Goal: Contribute content: Contribute content

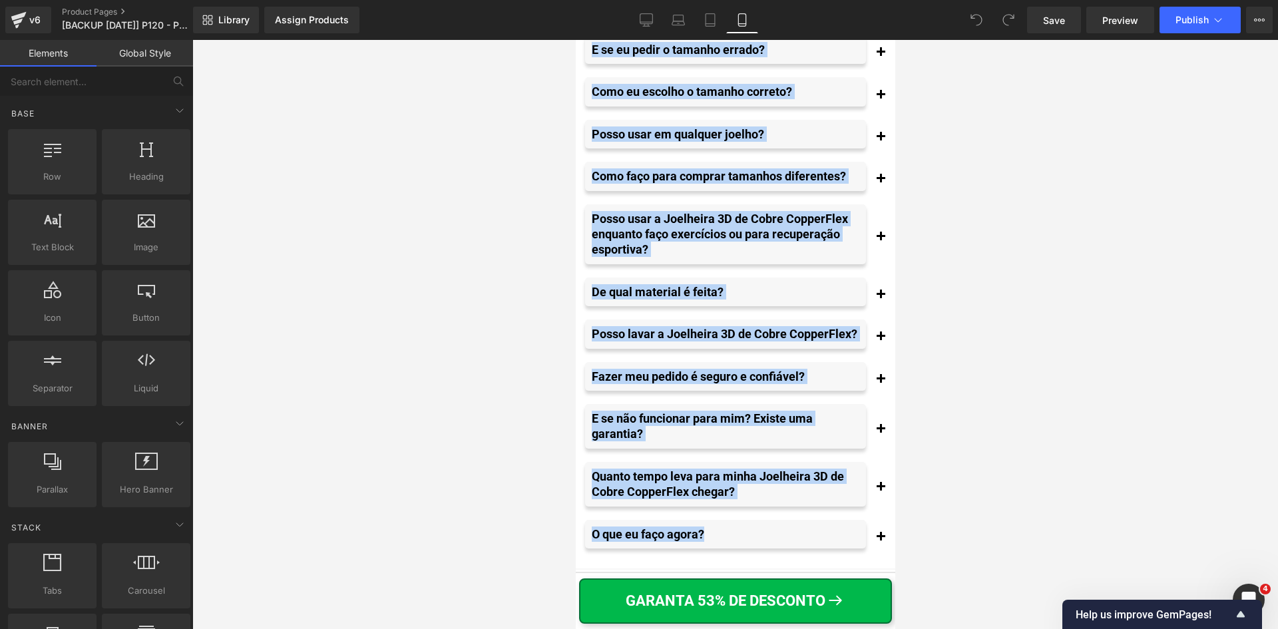
scroll to position [15169, 0]
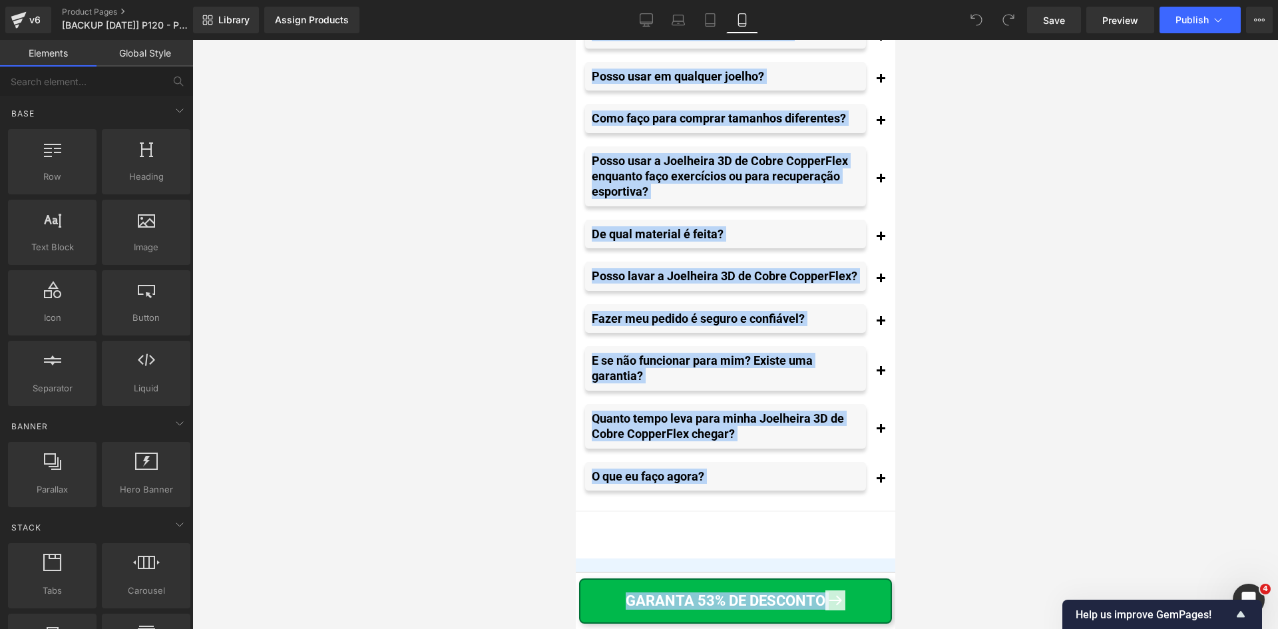
drag, startPoint x: 896, startPoint y: 482, endPoint x: 892, endPoint y: 588, distance: 105.2
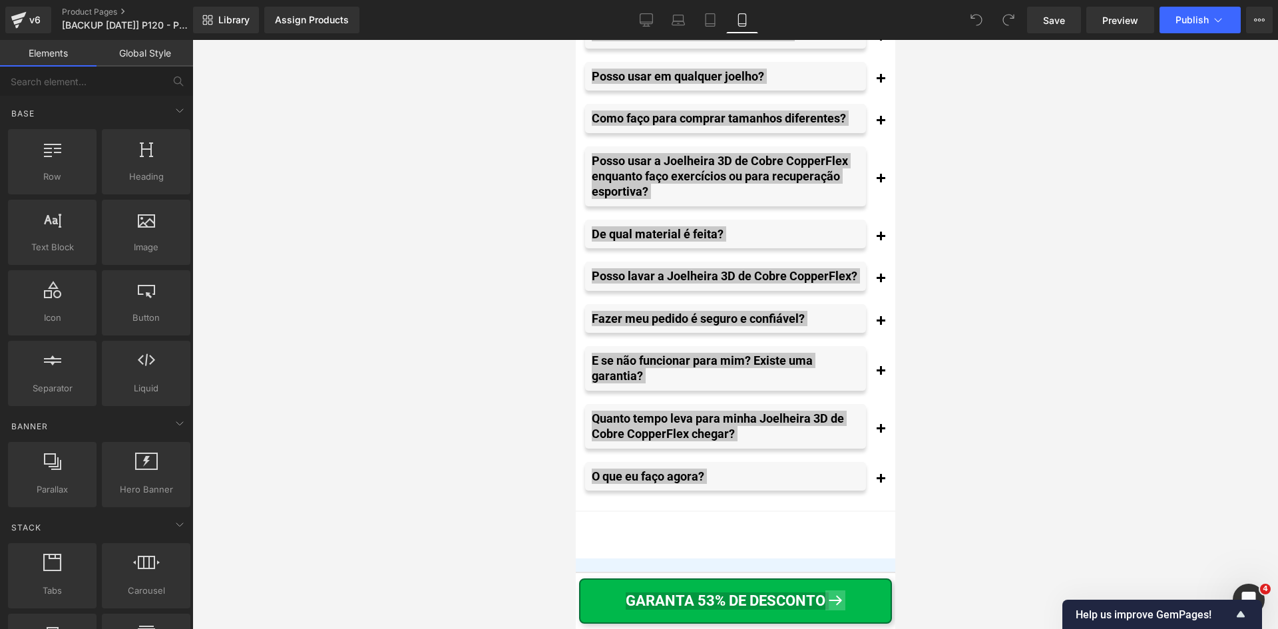
click at [966, 528] on div at bounding box center [734, 334] width 1085 height 589
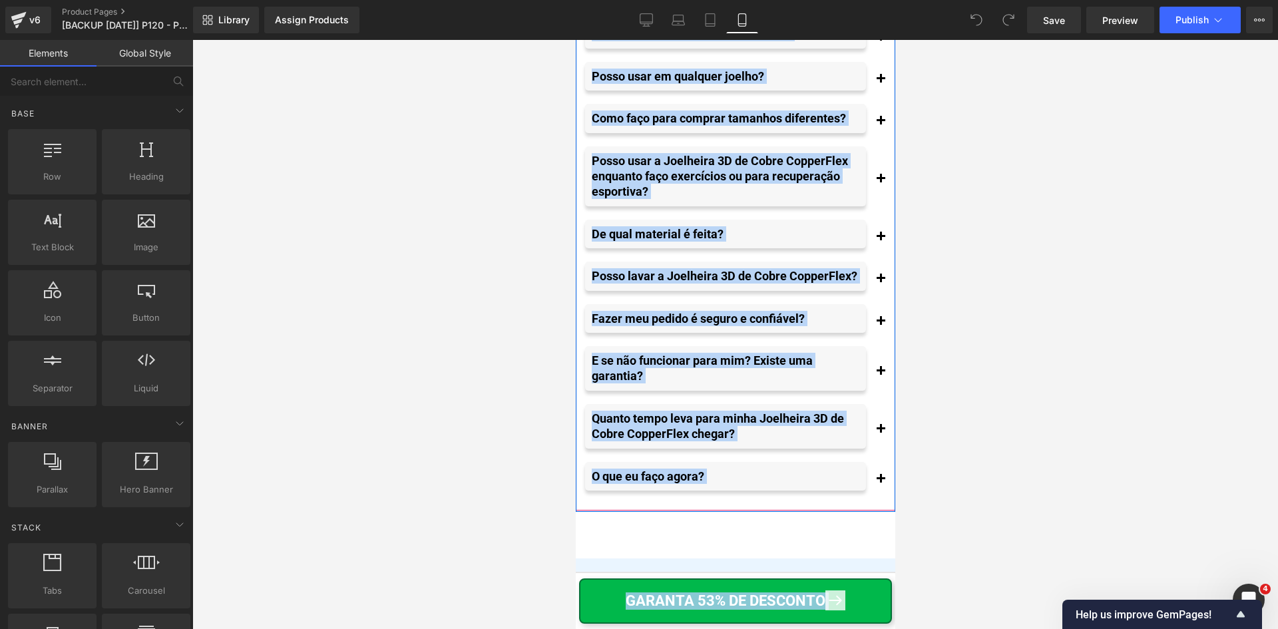
click at [873, 450] on button "button" at bounding box center [879, 429] width 27 height 51
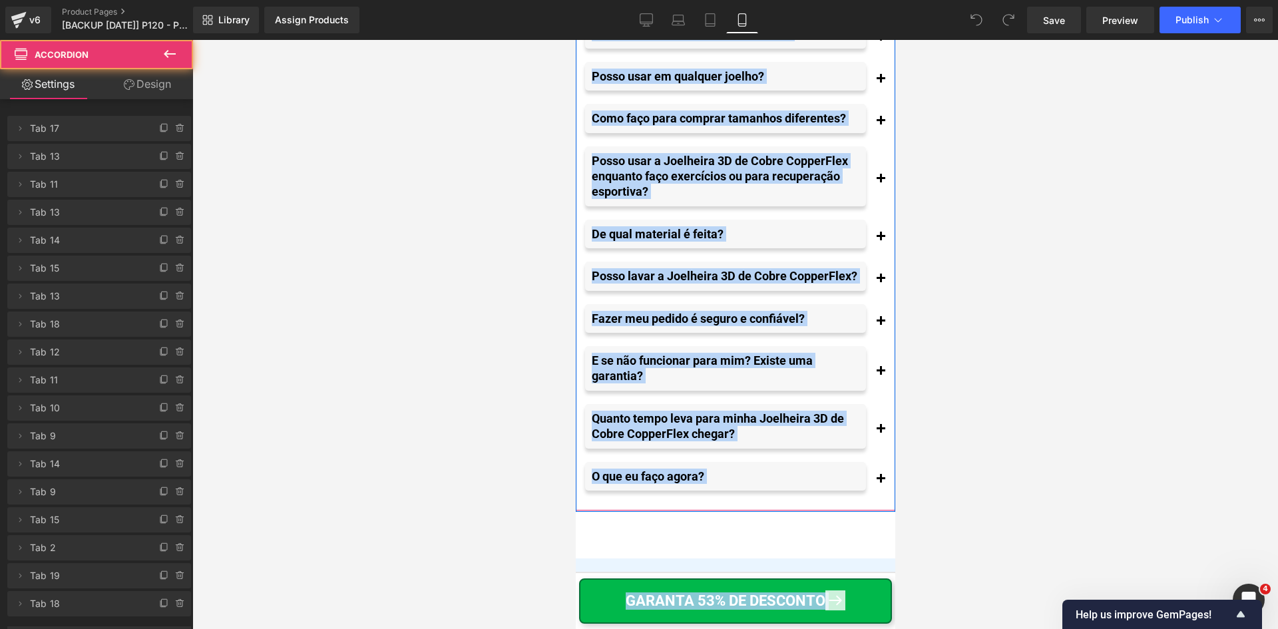
click at [880, 432] on span "button" at bounding box center [880, 432] width 0 height 0
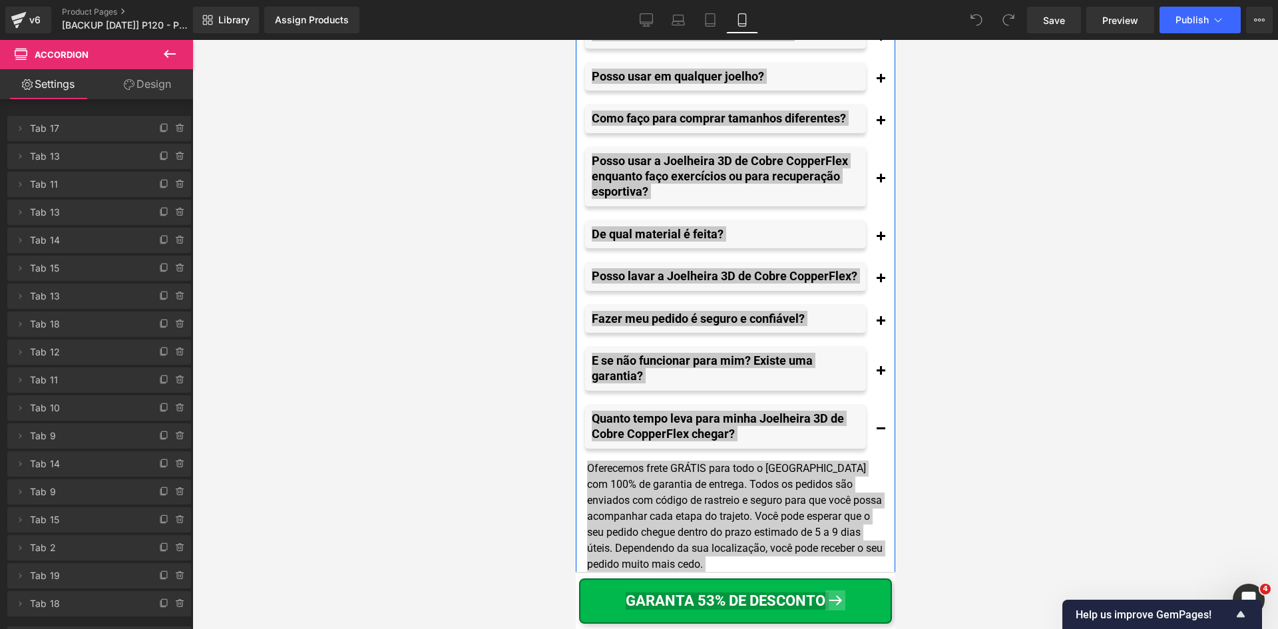
click at [942, 460] on div at bounding box center [734, 334] width 1085 height 589
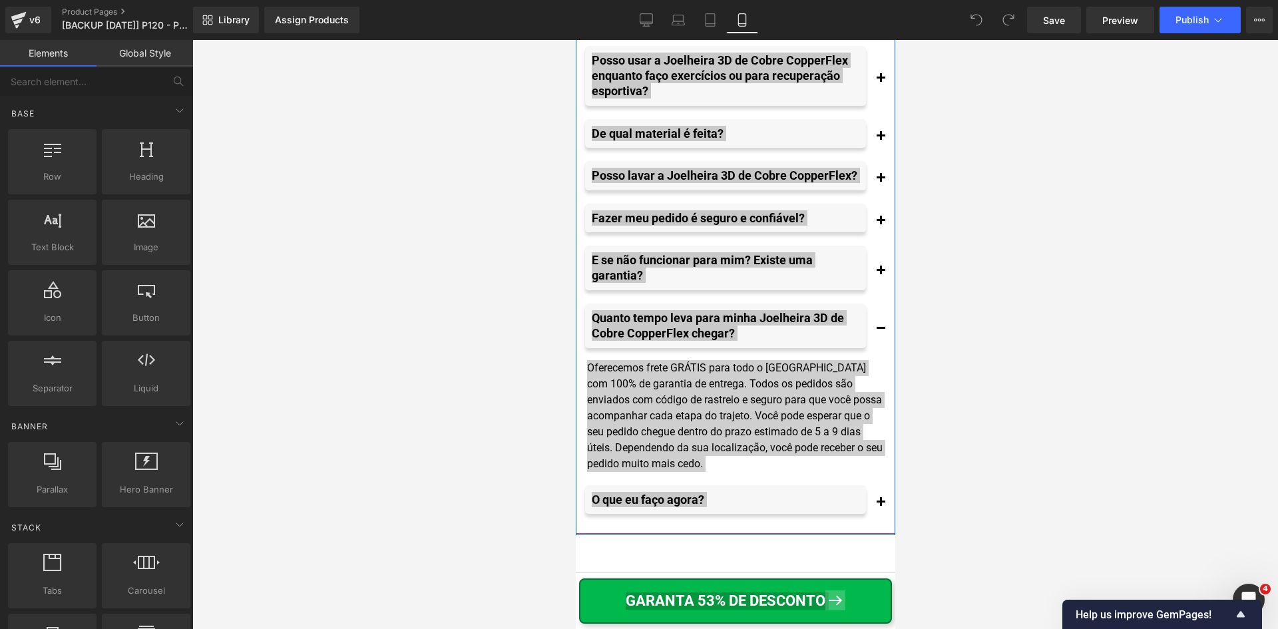
scroll to position [15302, 0]
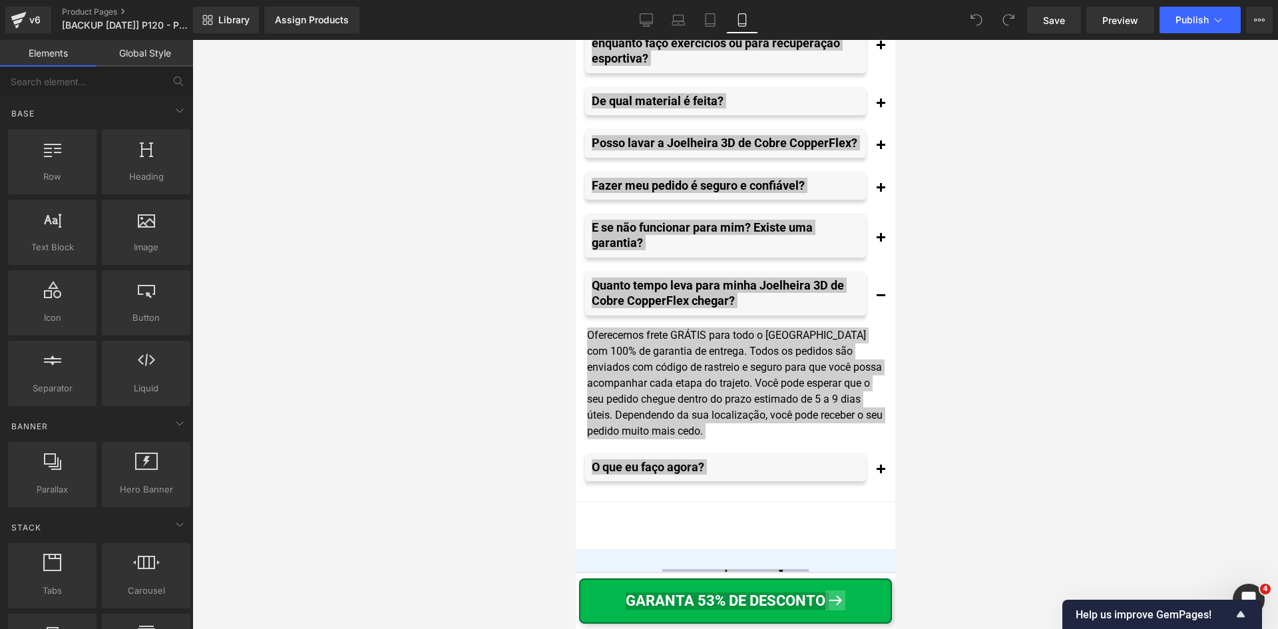
click at [1044, 427] on div at bounding box center [734, 334] width 1085 height 589
click at [525, 394] on div at bounding box center [734, 334] width 1085 height 589
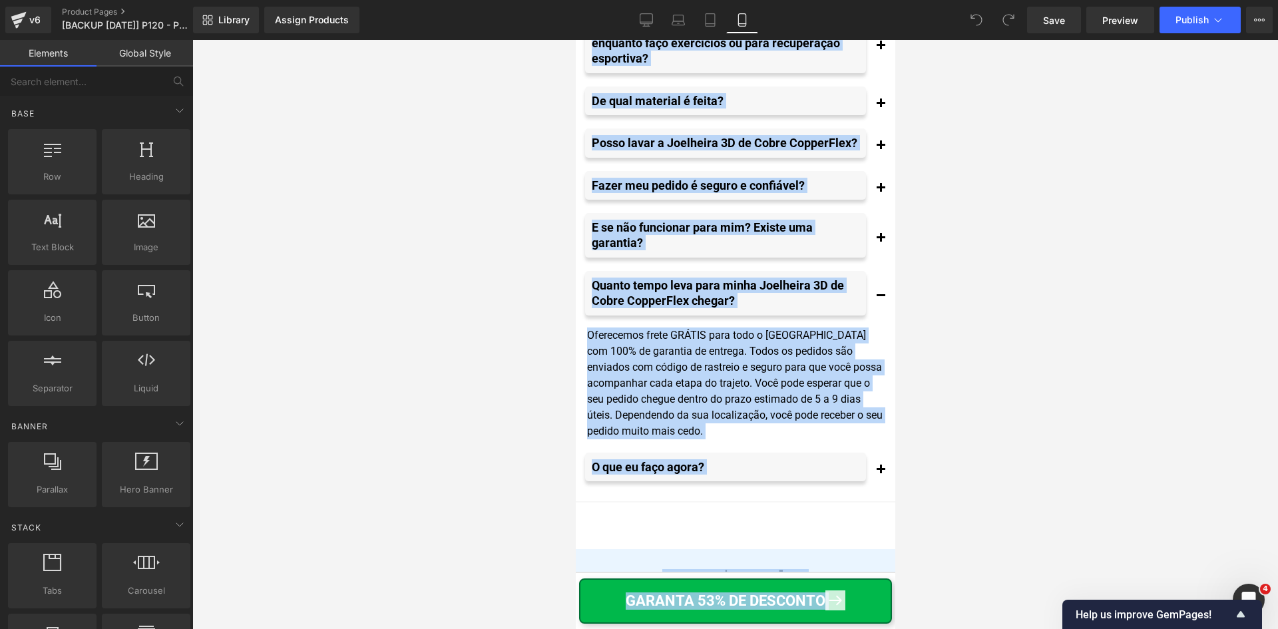
click at [723, 416] on div "Oferecemos frete GRÁTIS para todo o [GEOGRAPHIC_DATA] com 100% de garantia de e…" at bounding box center [734, 383] width 297 height 112
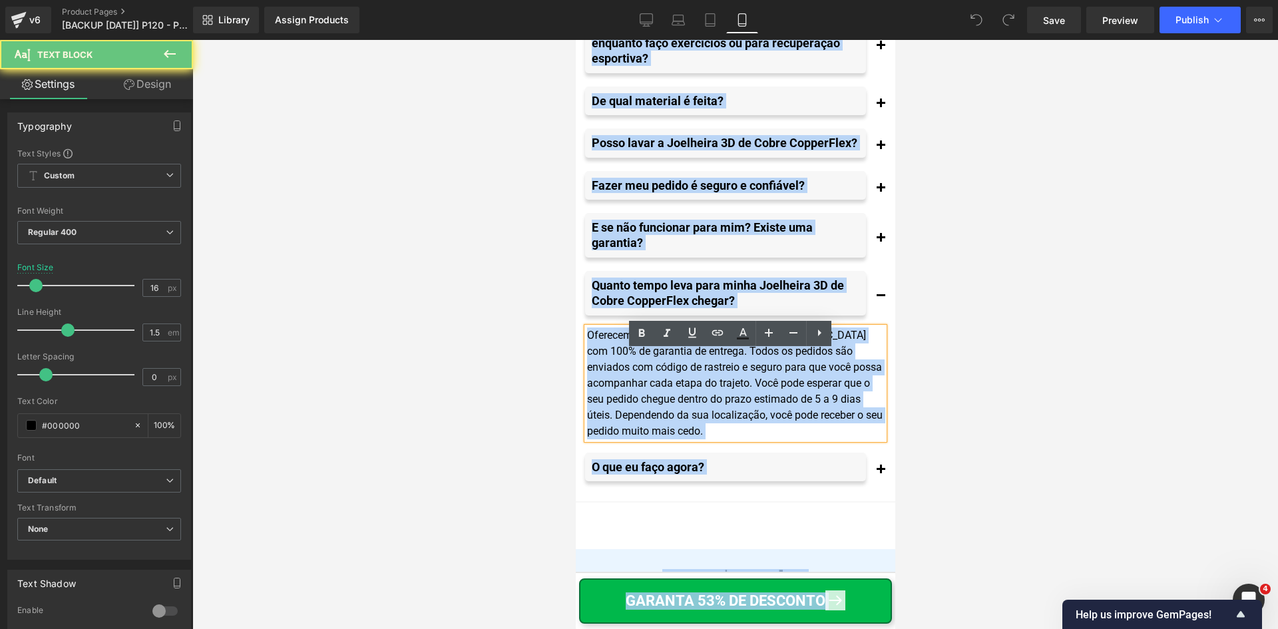
click at [715, 403] on div "Oferecemos frete GRÁTIS para todo o [GEOGRAPHIC_DATA] com 100% de garantia de e…" at bounding box center [734, 383] width 297 height 112
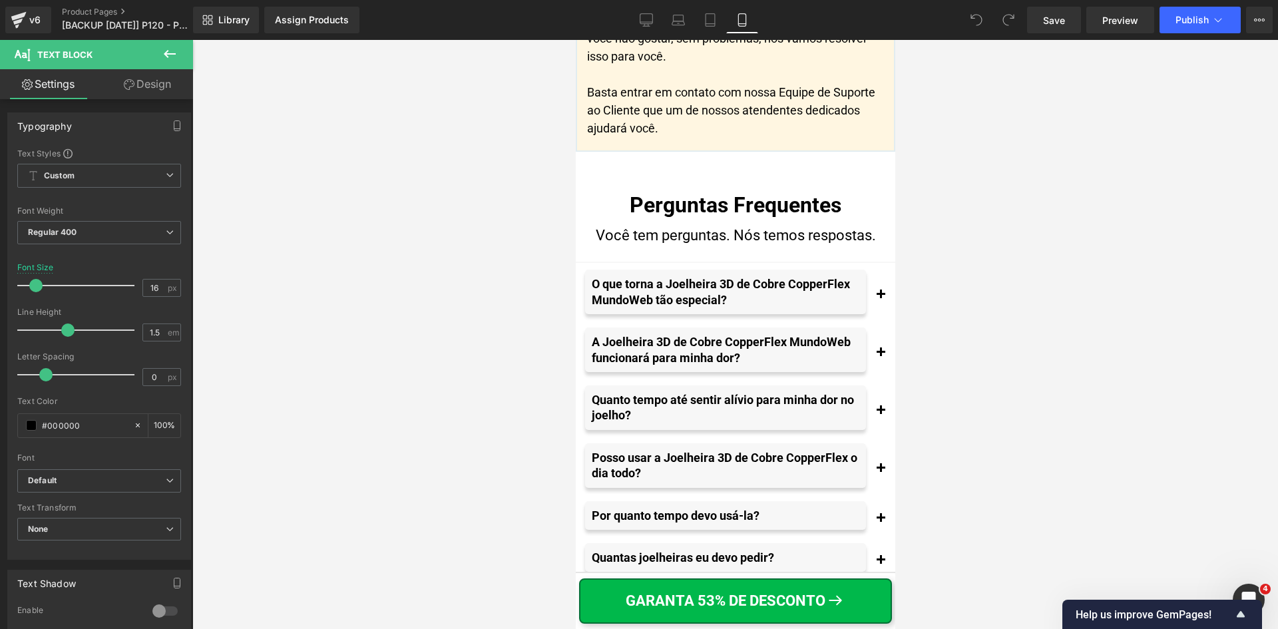
scroll to position [14504, 0]
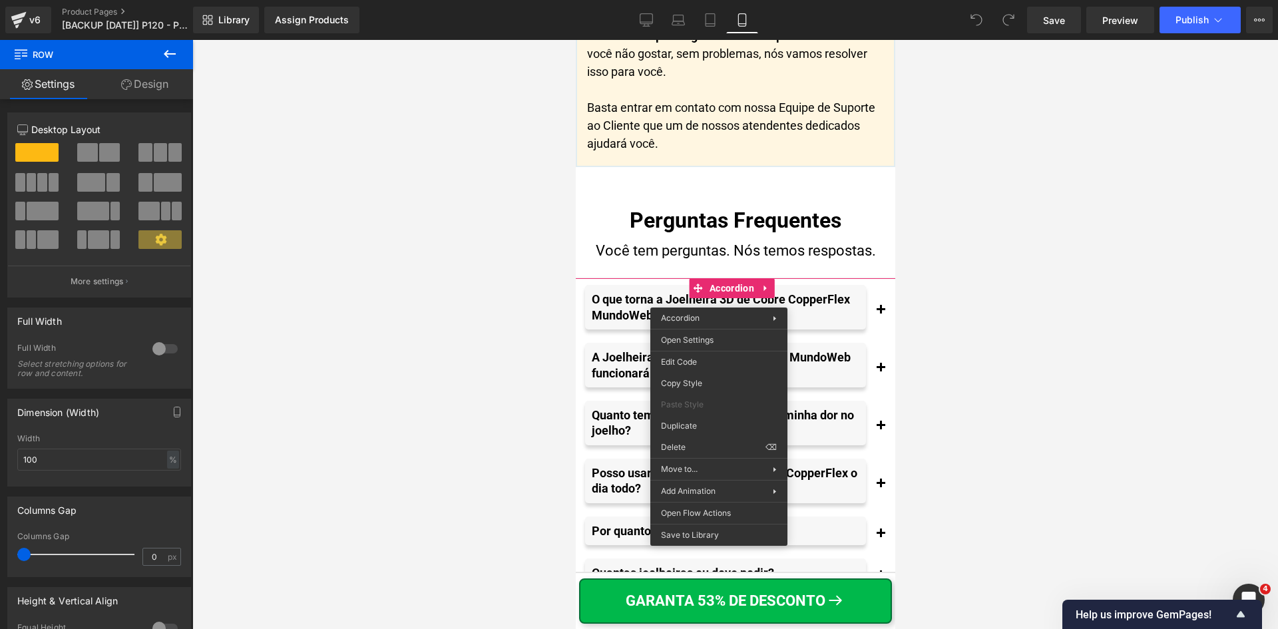
drag, startPoint x: 1266, startPoint y: 574, endPoint x: 690, endPoint y: 533, distance: 577.0
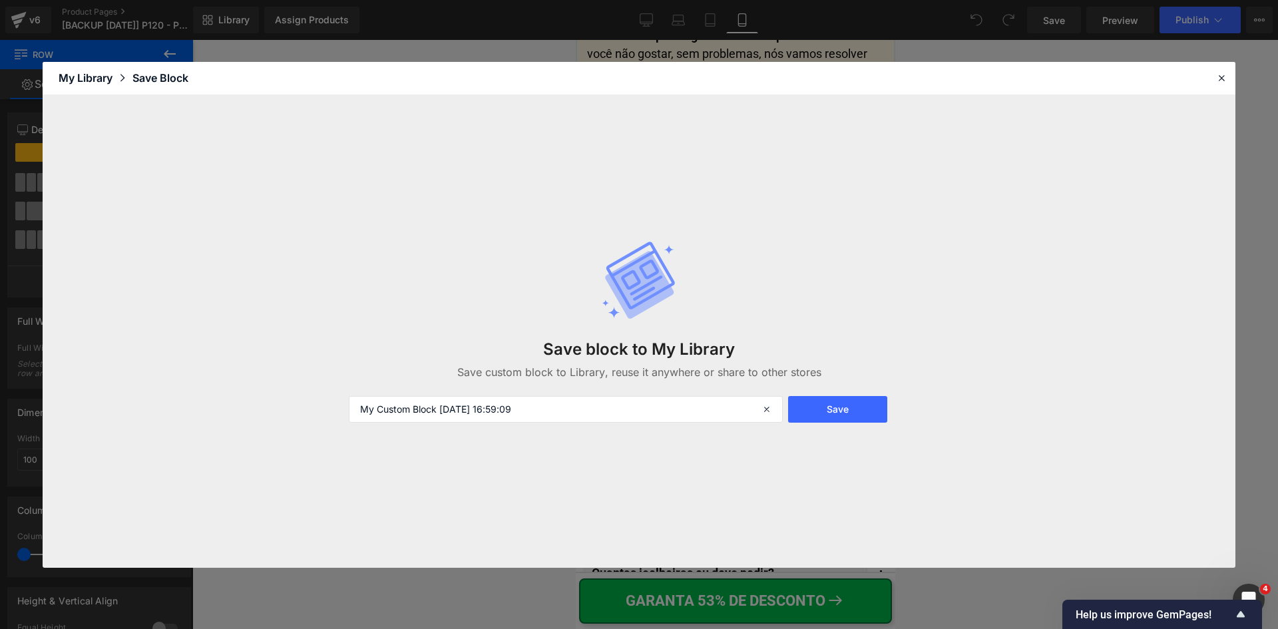
drag, startPoint x: 833, startPoint y: 411, endPoint x: 624, endPoint y: 283, distance: 244.9
click at [832, 411] on button "Save" at bounding box center [837, 409] width 99 height 27
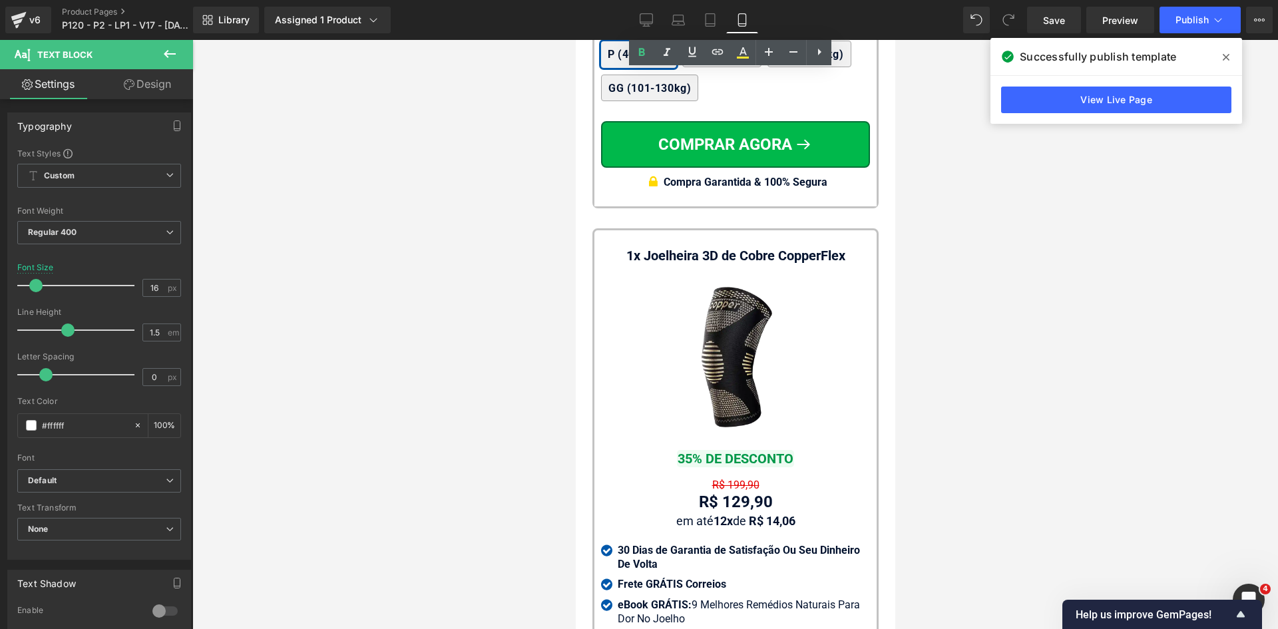
scroll to position [12627, 0]
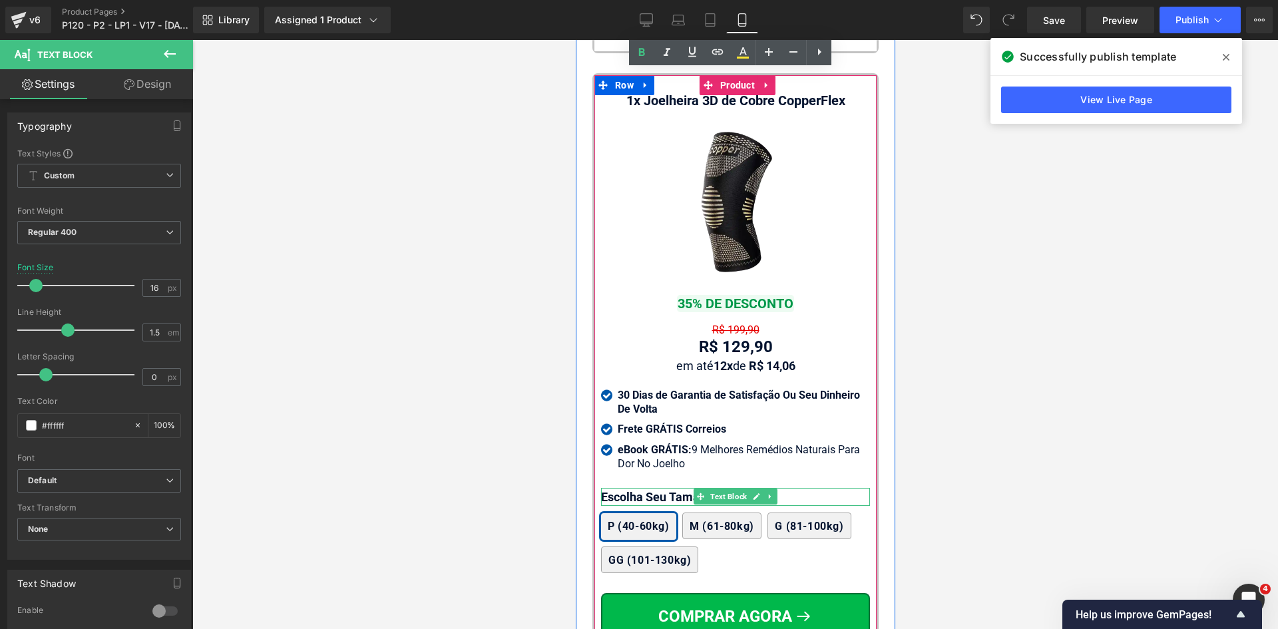
click at [634, 506] on p "Escolha Seu Tamanho:" at bounding box center [734, 497] width 269 height 18
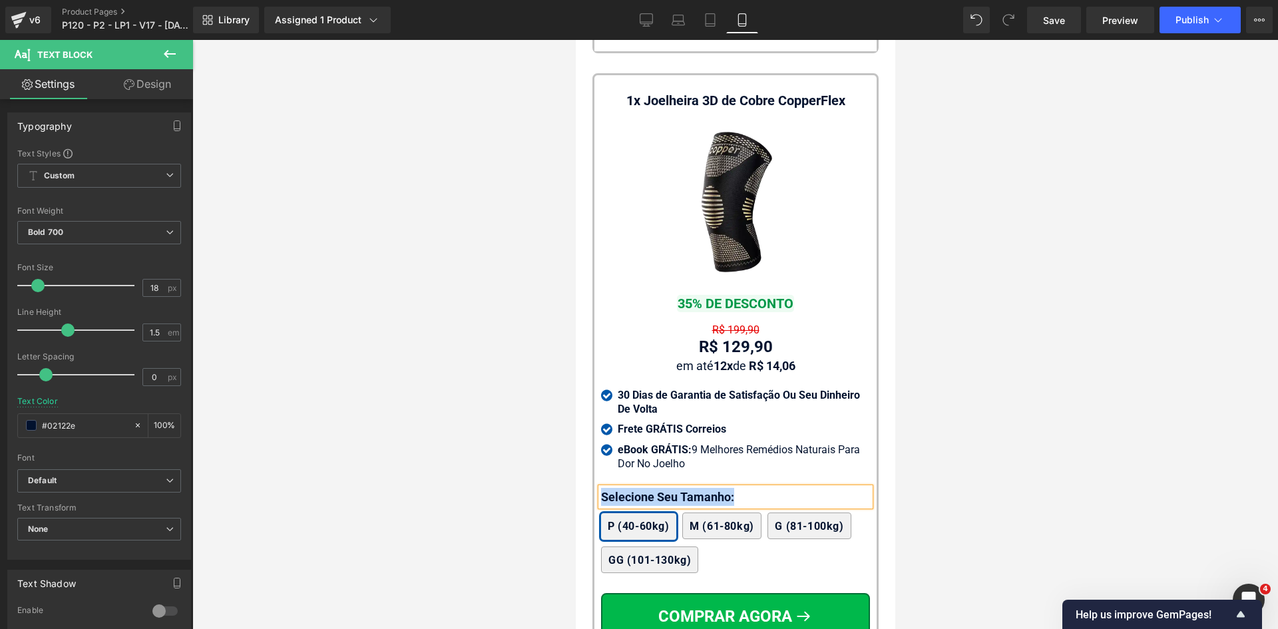
copy p "Selecione Seu Tamanho:"
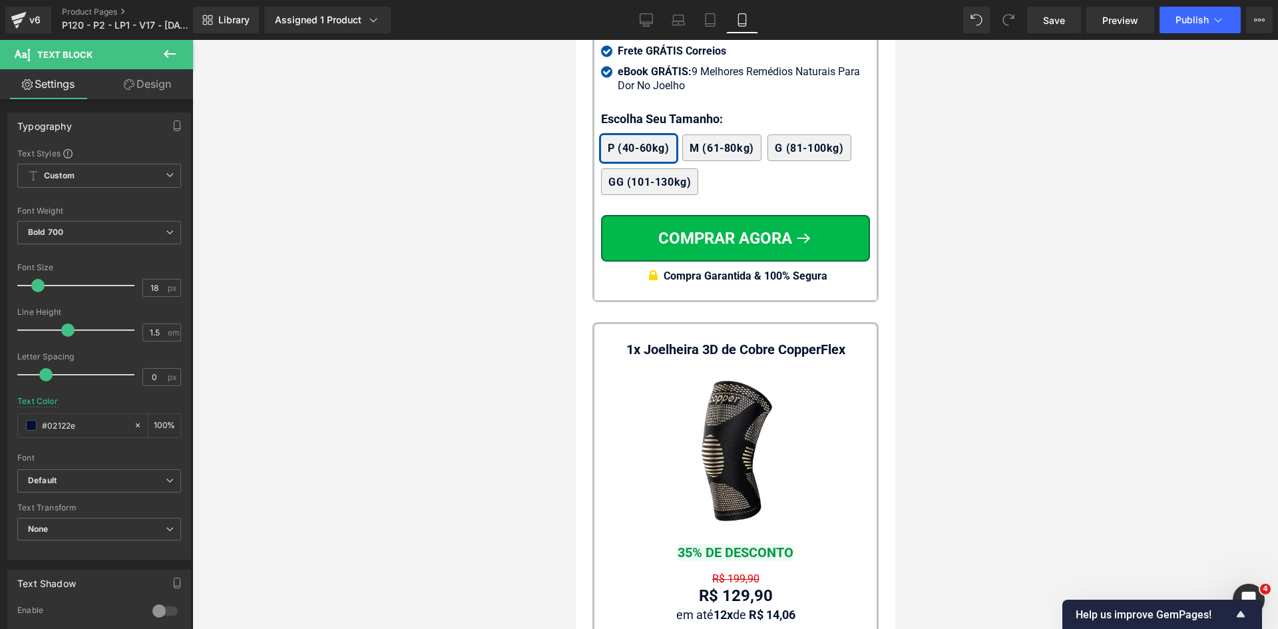
scroll to position [12228, 0]
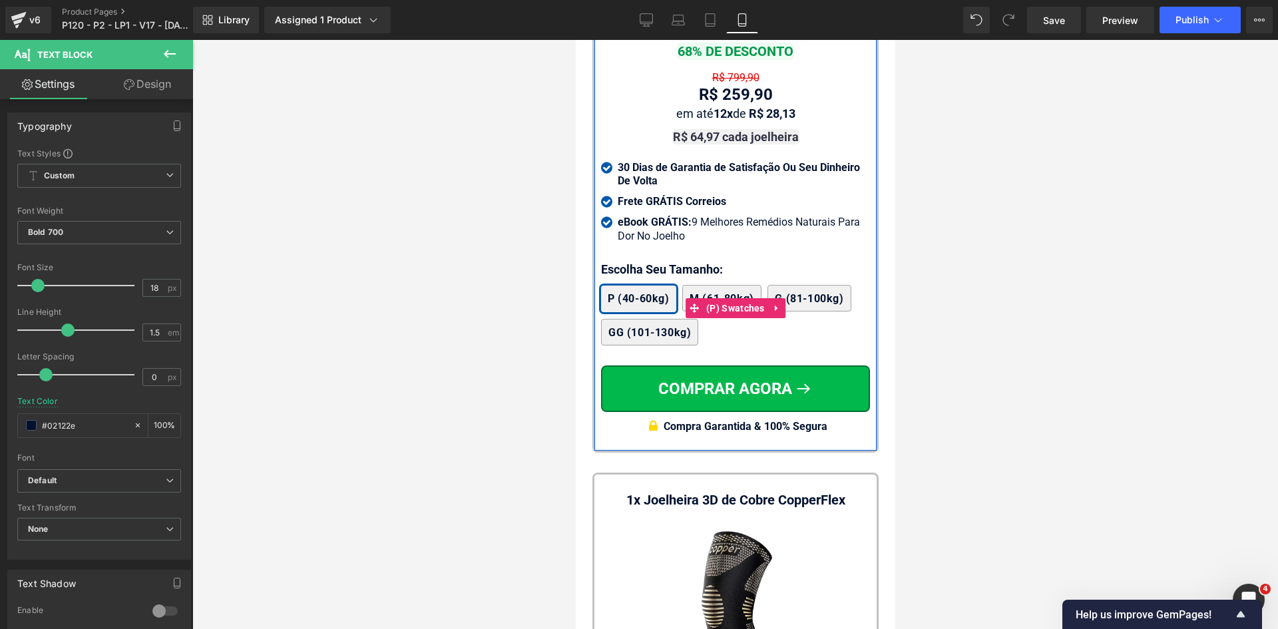
click at [651, 301] on div "2x Joelheiras 4x Joelheiras 1x Joelheira 3x Joelheiras P (40-60kg) M (61-80kg) …" at bounding box center [734, 308] width 269 height 87
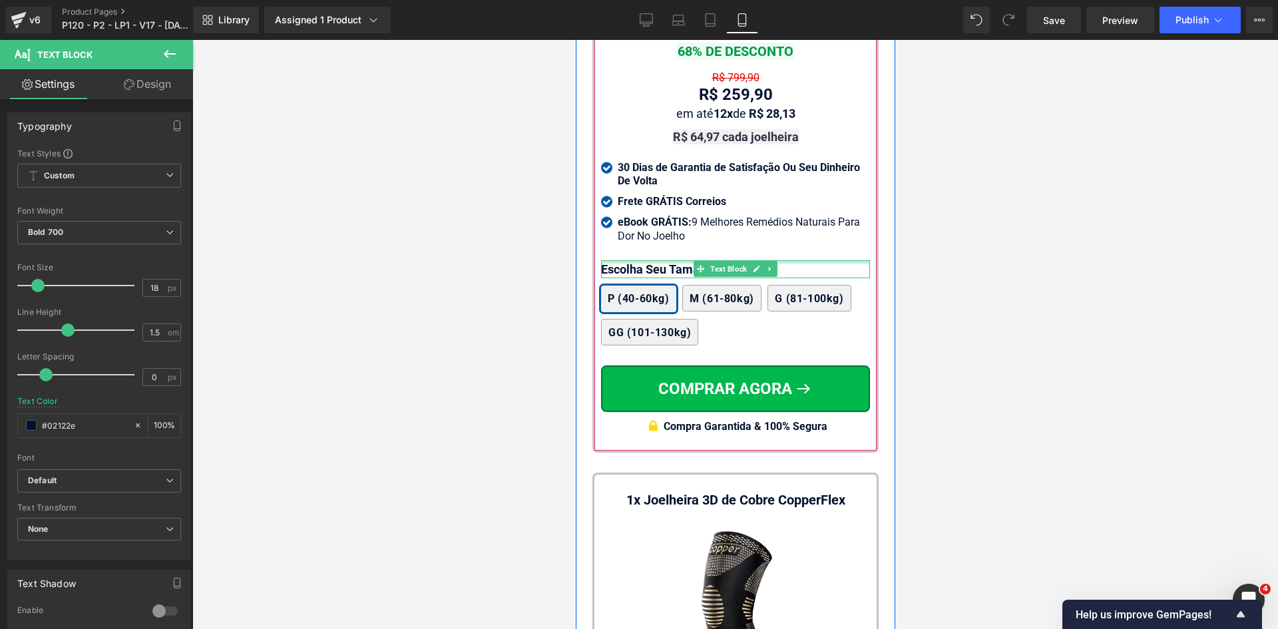
click at [649, 263] on div at bounding box center [734, 261] width 269 height 3
click at [649, 278] on p "Escolha Seu Tamanho:" at bounding box center [734, 269] width 269 height 18
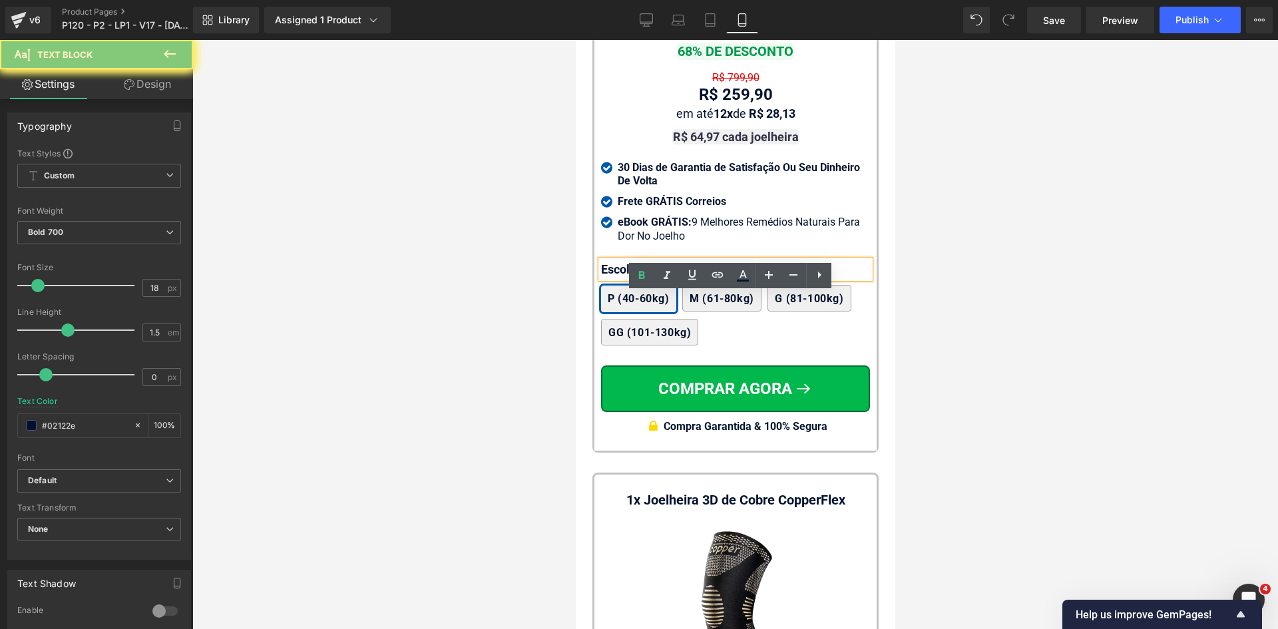
paste div
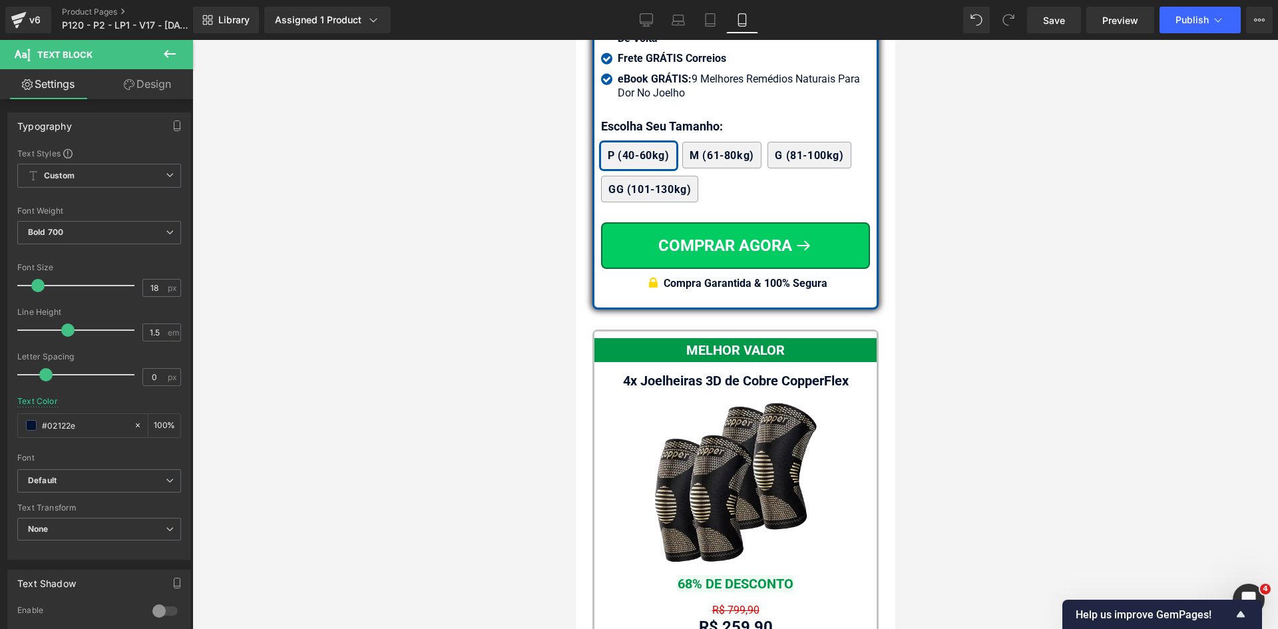
scroll to position [11562, 0]
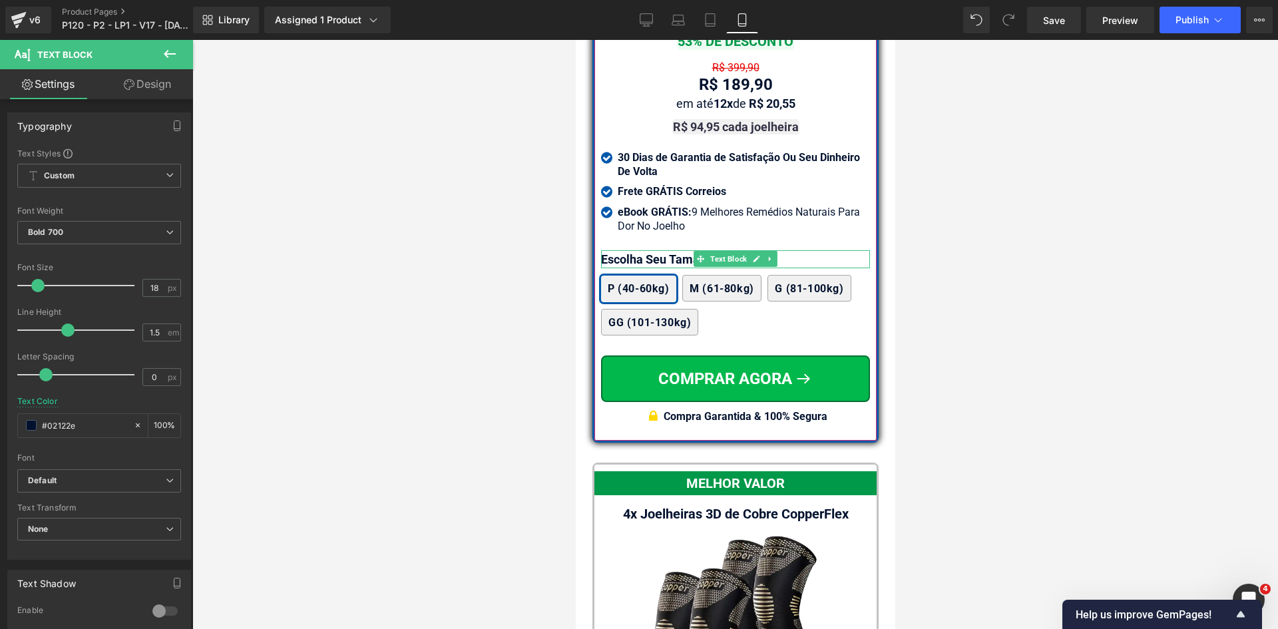
click at [641, 268] on p "Escolha Seu Tamanho:" at bounding box center [734, 259] width 269 height 18
paste div
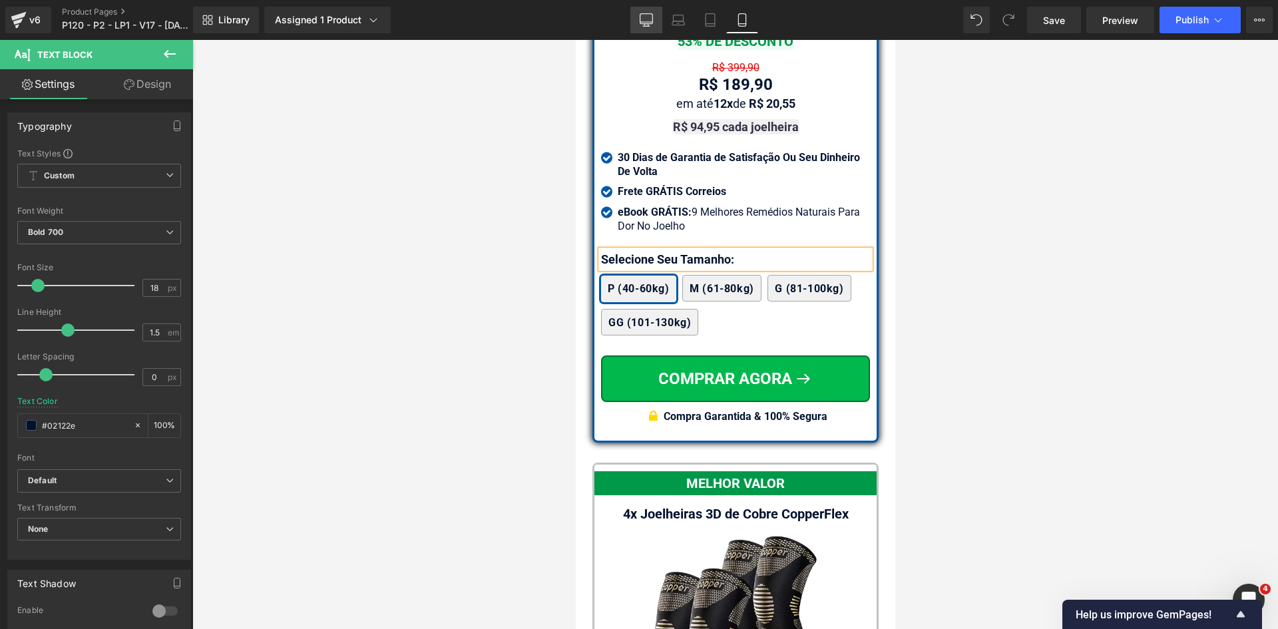
click at [648, 9] on link "Desktop" at bounding box center [646, 20] width 32 height 27
type input "#000000"
type input "100"
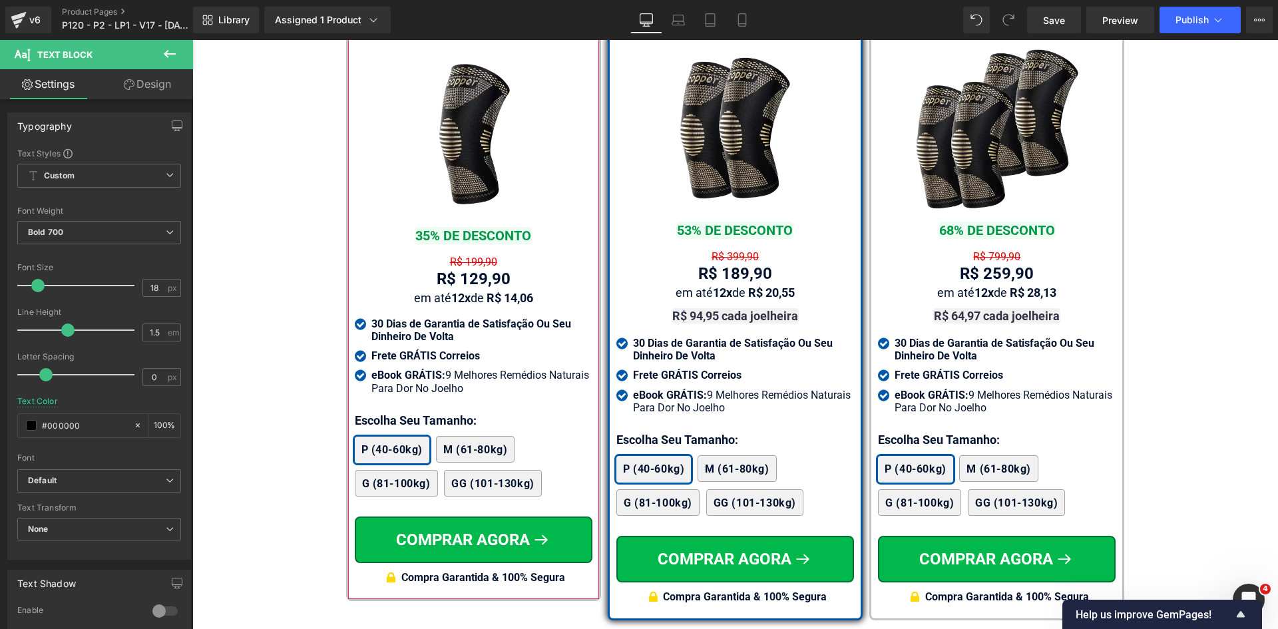
scroll to position [7996, 0]
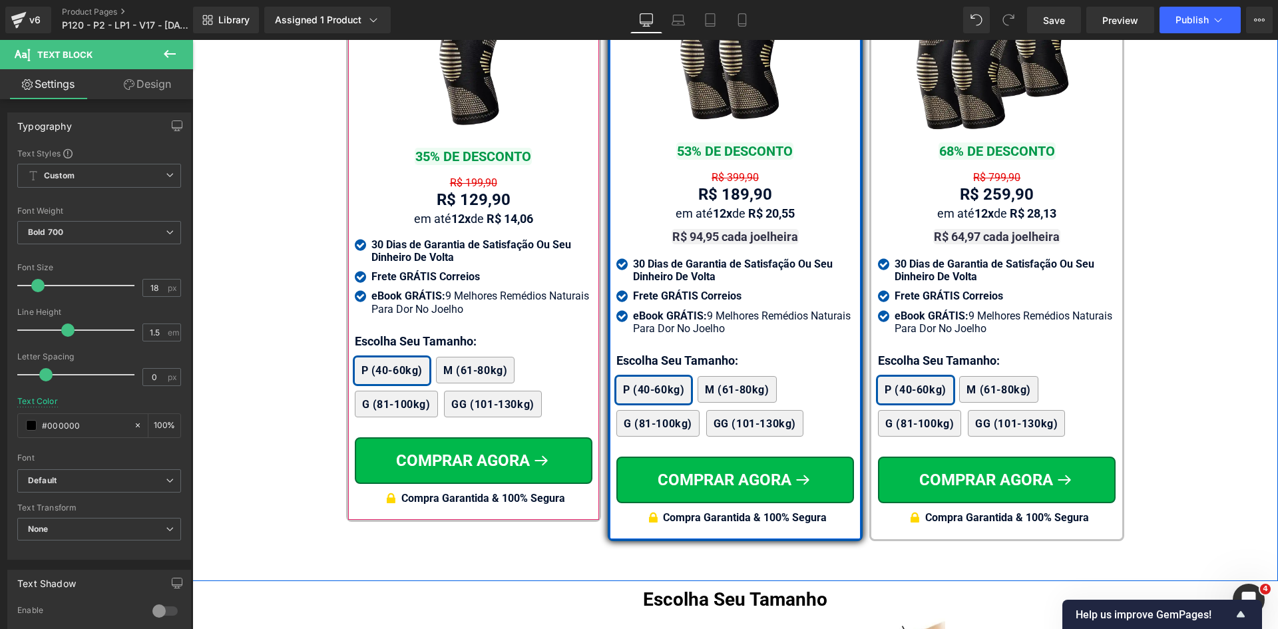
click at [627, 351] on p "Escolha Seu Tamanho:" at bounding box center [735, 360] width 238 height 18
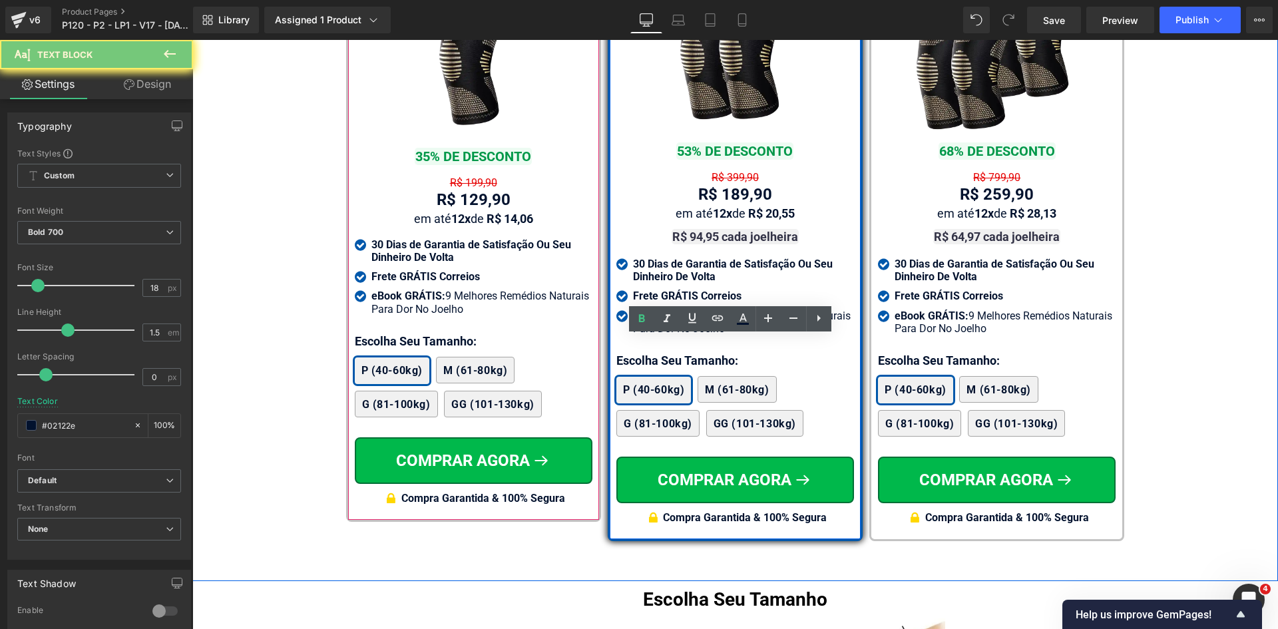
click at [627, 351] on p "Escolha Seu Tamanho:" at bounding box center [735, 360] width 238 height 18
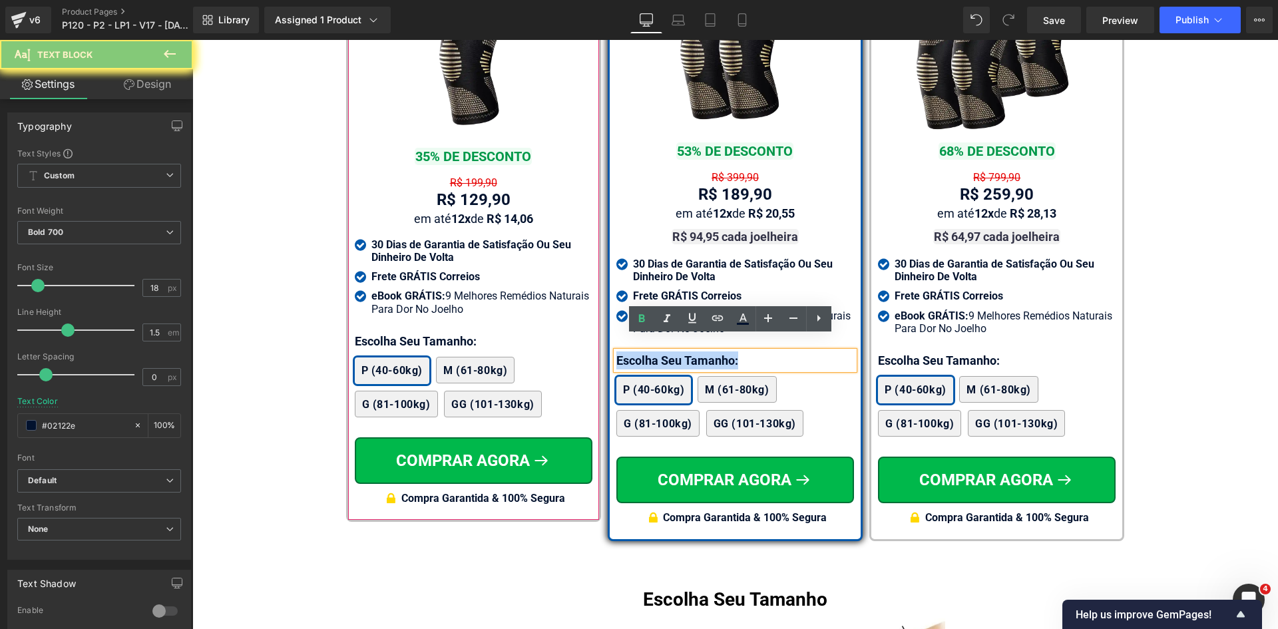
paste div
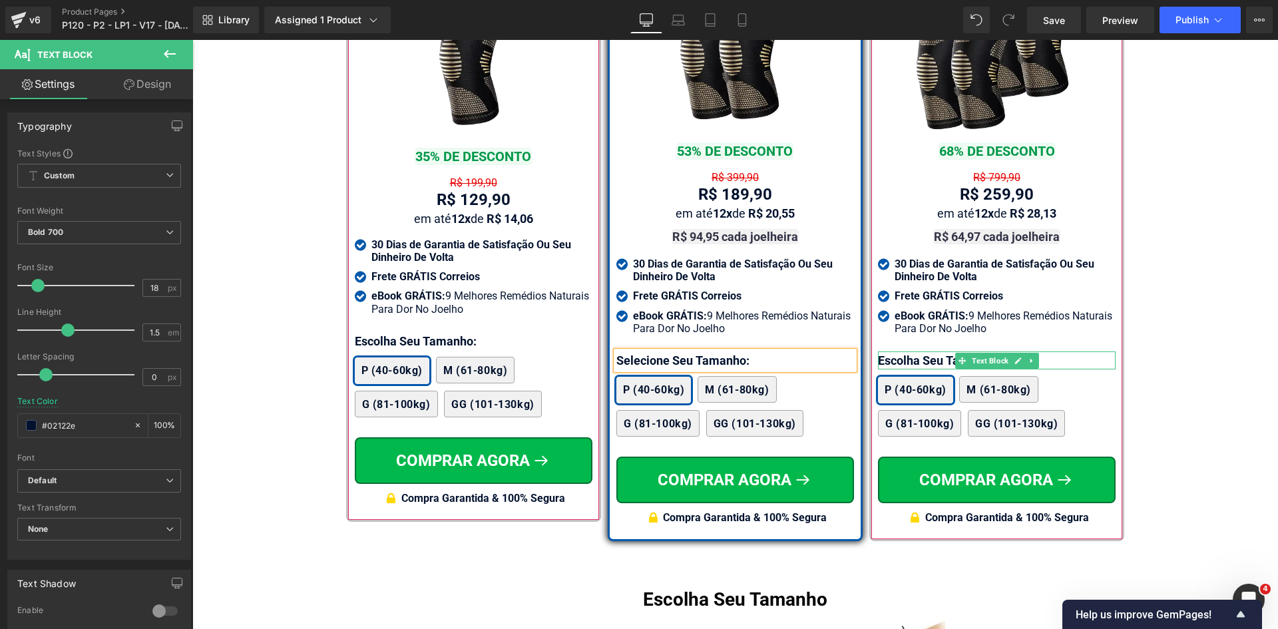
click at [890, 351] on p "Escolha Seu Tamanho:" at bounding box center [997, 360] width 238 height 18
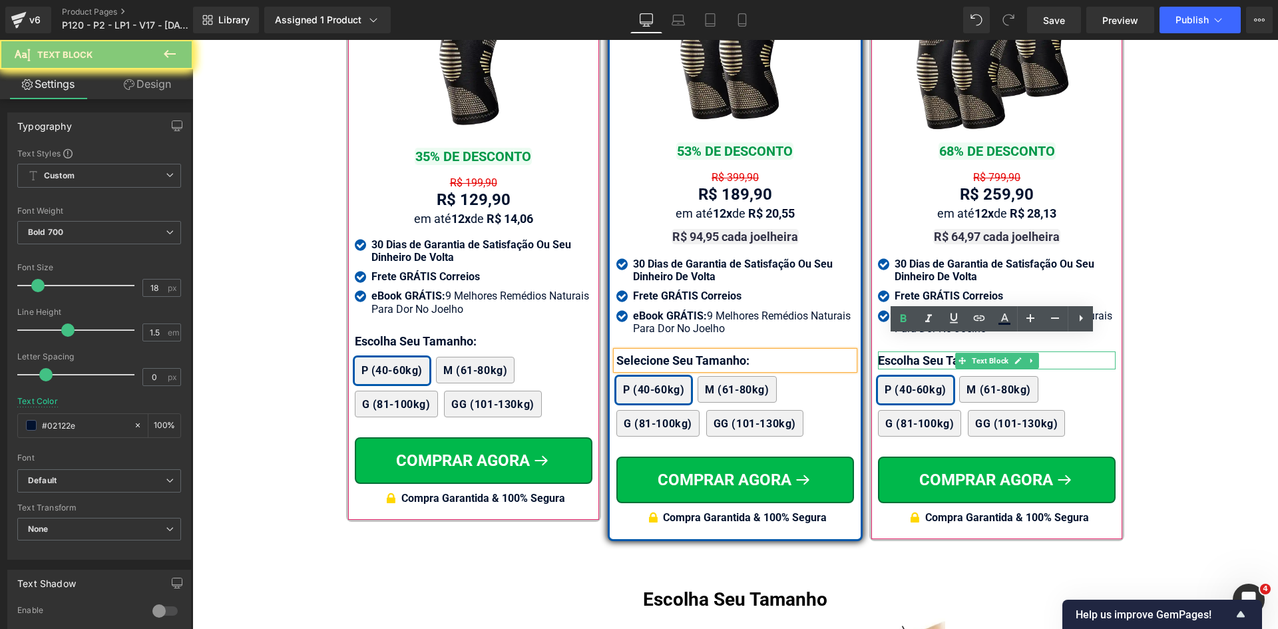
paste div
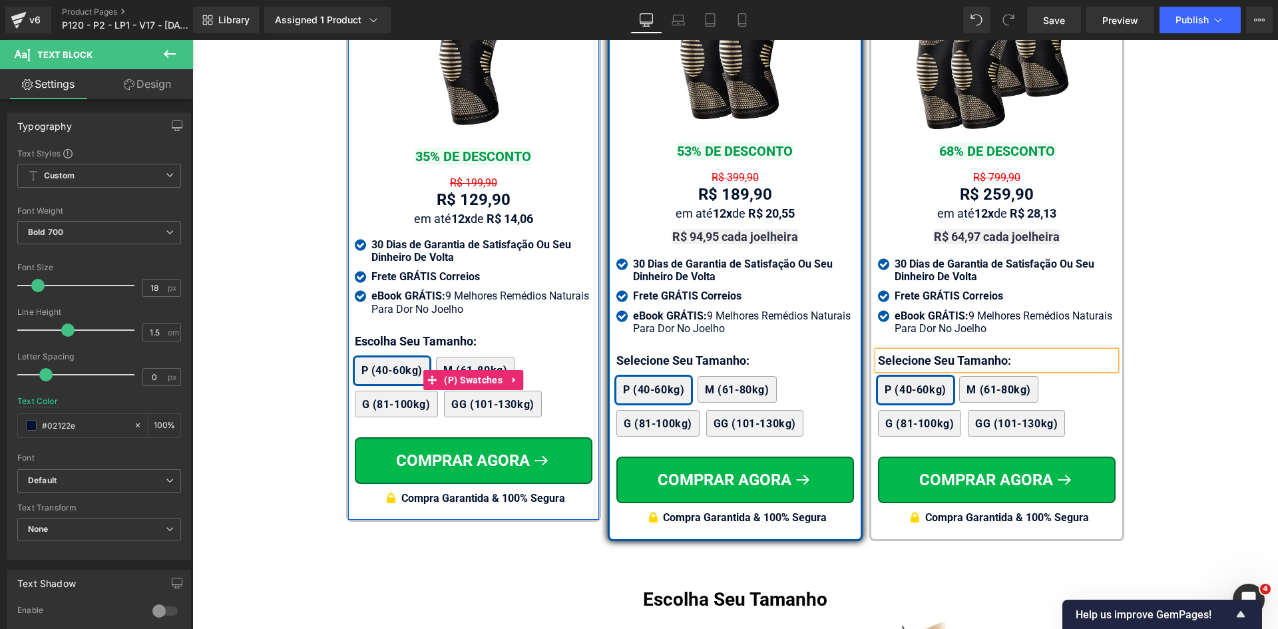
click at [362, 341] on div "2x Joelheiras 4x Joelheiras 1x Joelheira 3x Joelheiras P (40-60kg) M (61-80kg) …" at bounding box center [474, 380] width 238 height 87
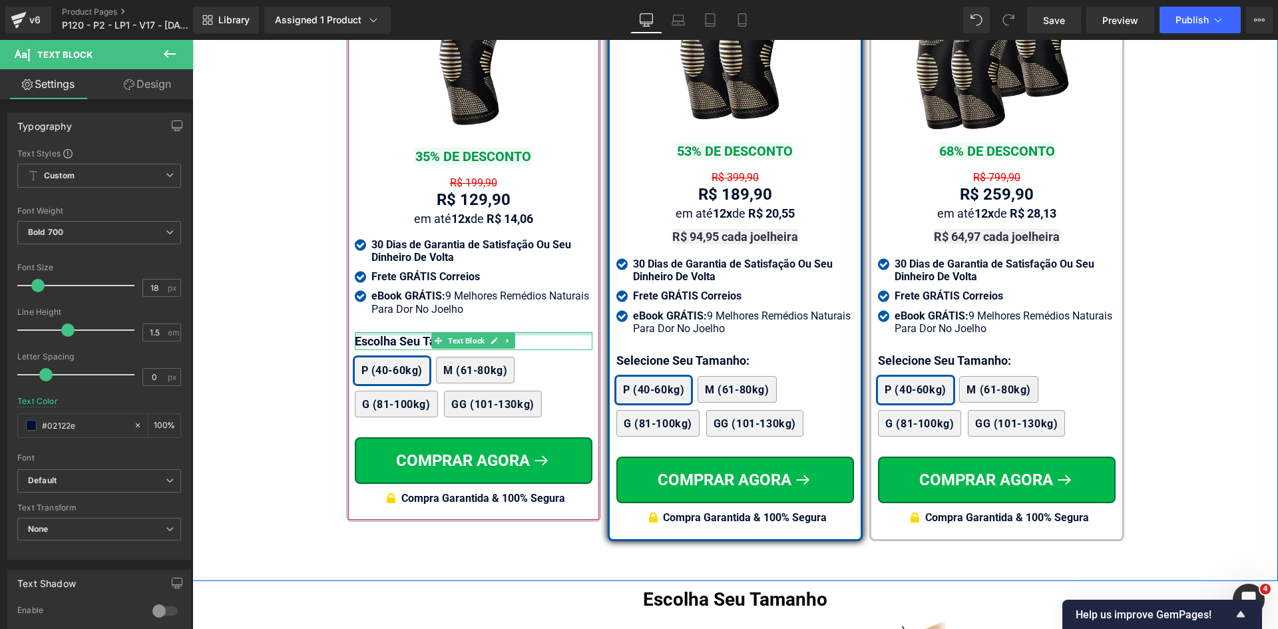
click at [362, 335] on div at bounding box center [474, 333] width 238 height 3
click at [362, 338] on p "Escolha Seu Tamanho:" at bounding box center [474, 341] width 238 height 18
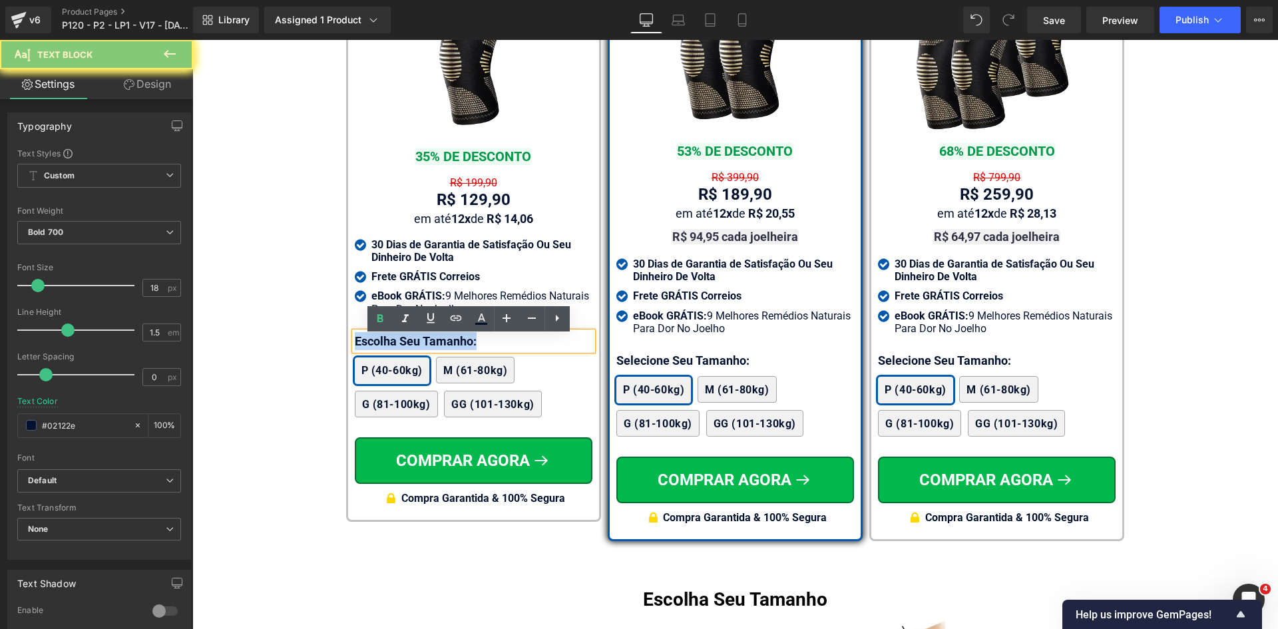
paste div
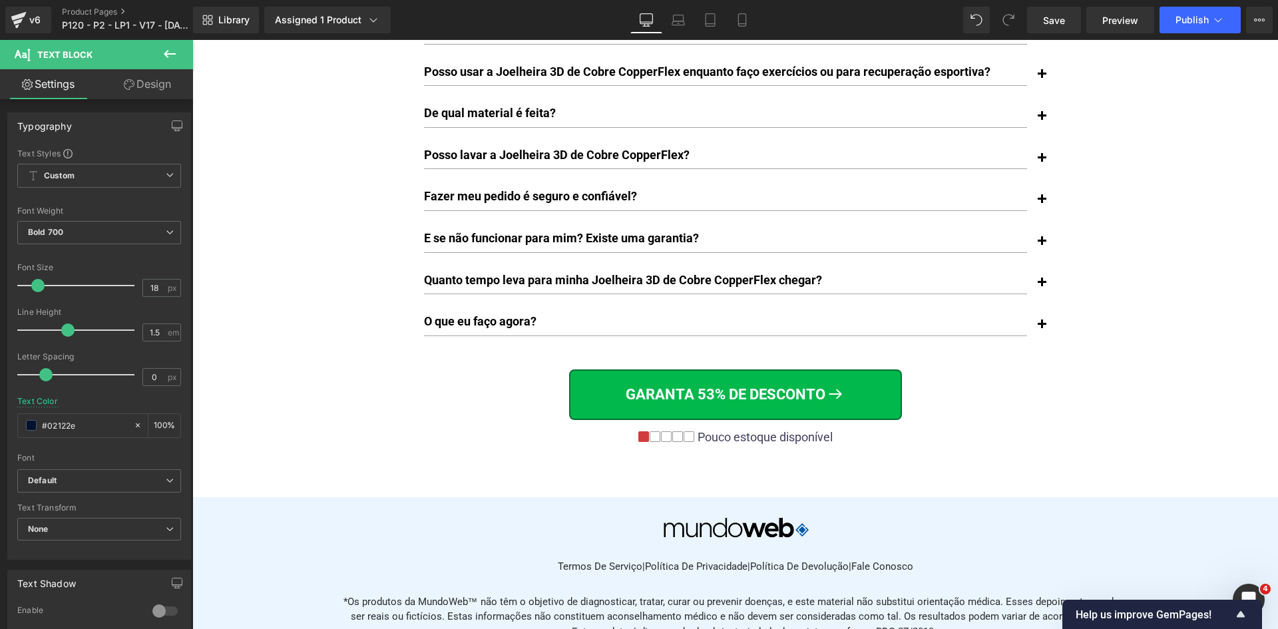
scroll to position [10325, 0]
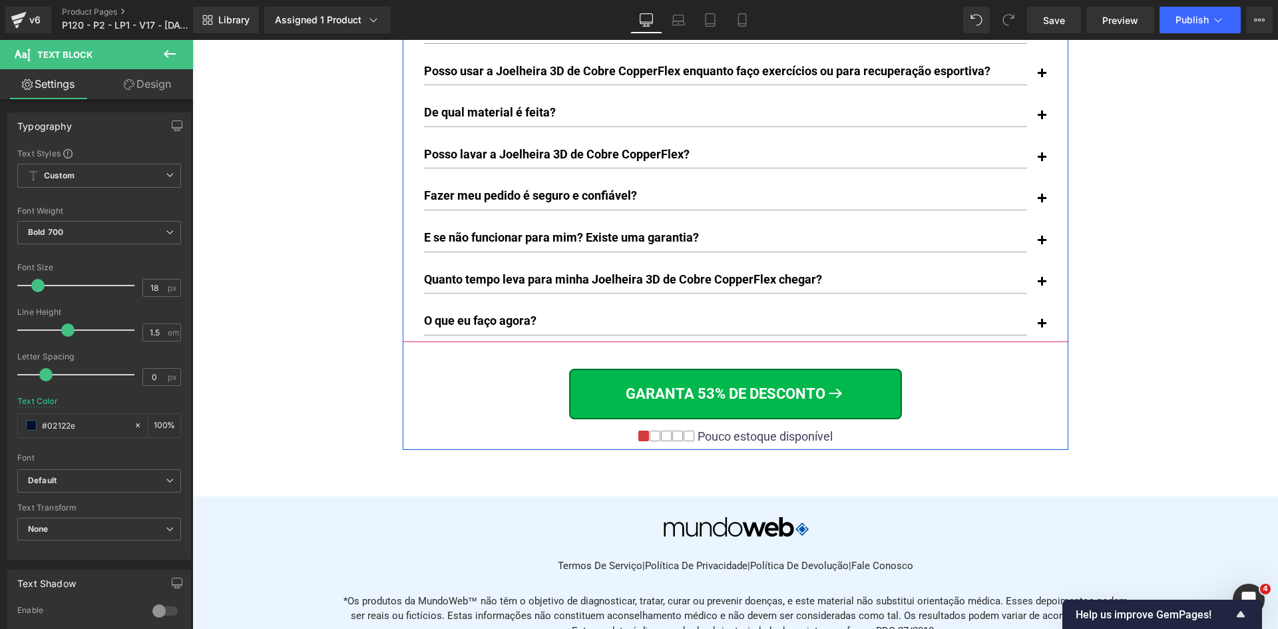
click at [1034, 269] on button "button" at bounding box center [1041, 282] width 27 height 35
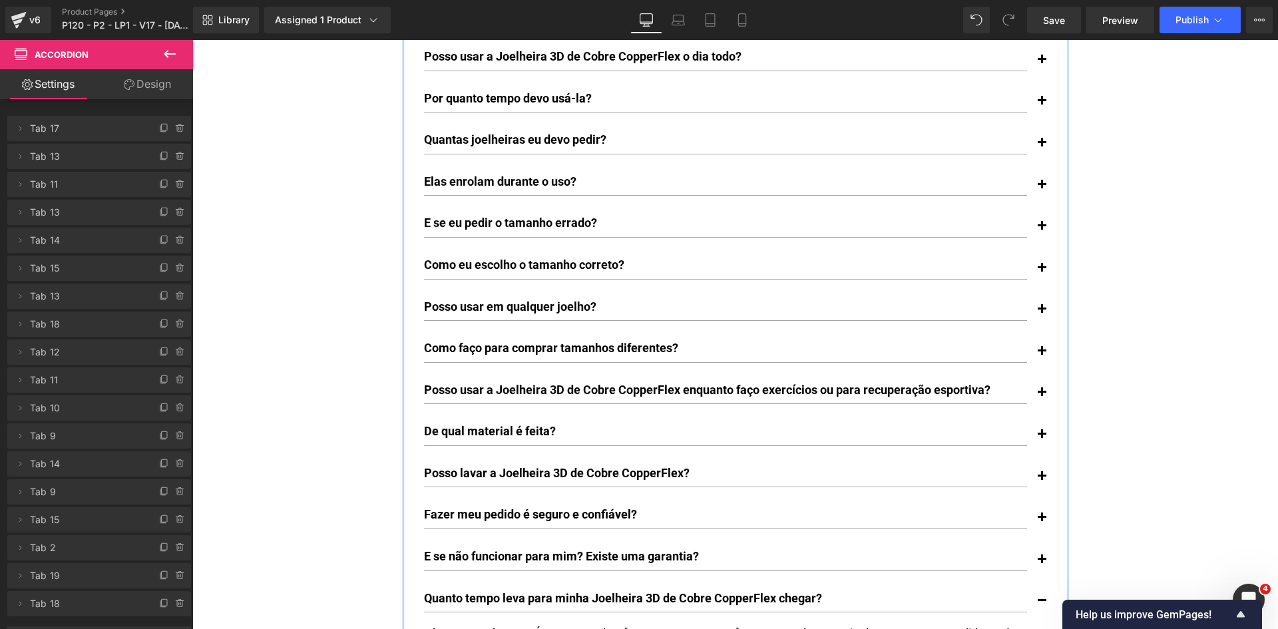
scroll to position [10059, 0]
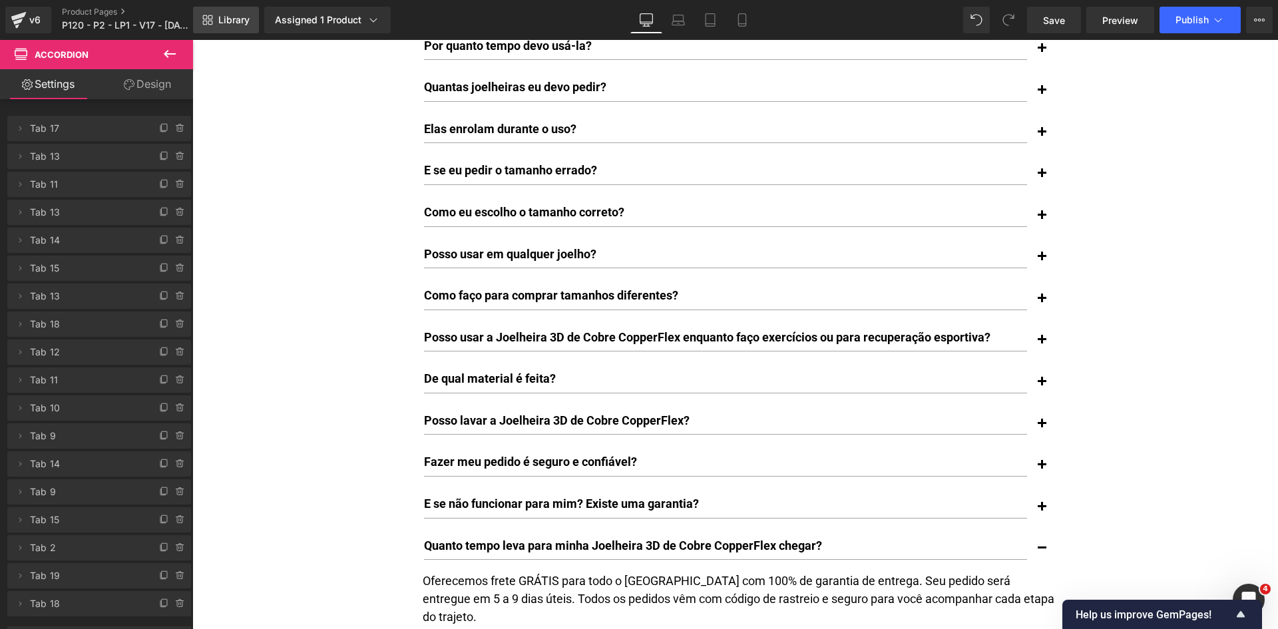
click at [234, 20] on span "Library" at bounding box center [233, 20] width 31 height 12
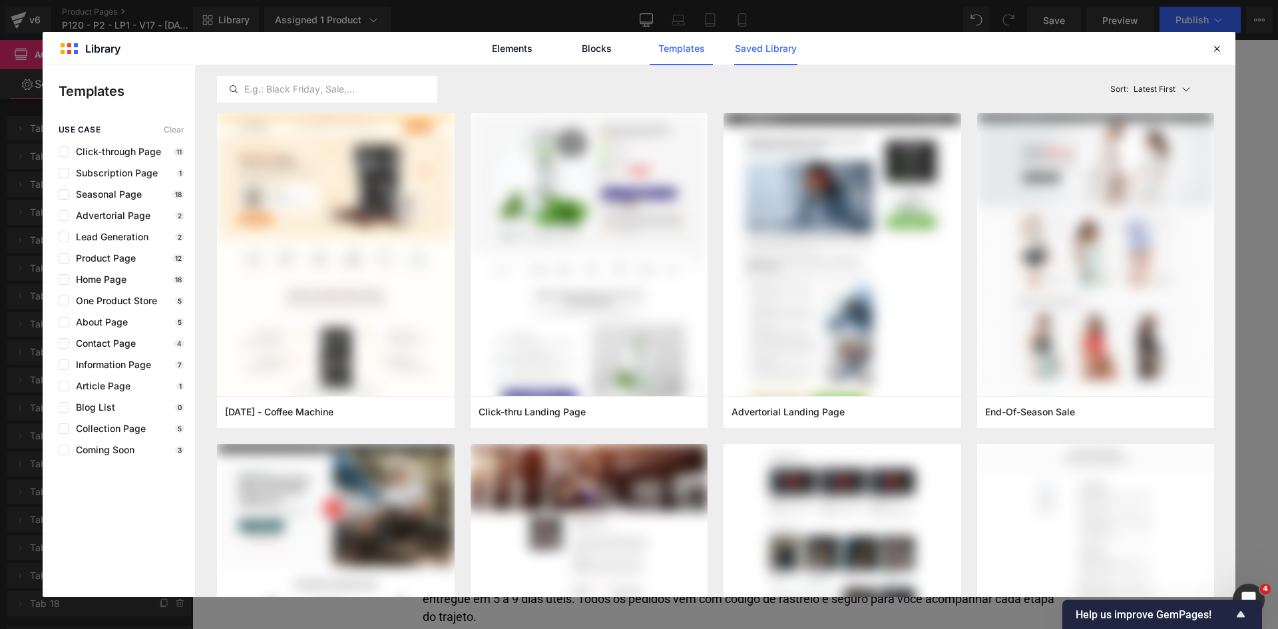
click at [746, 47] on link "Saved Library" at bounding box center [765, 48] width 63 height 33
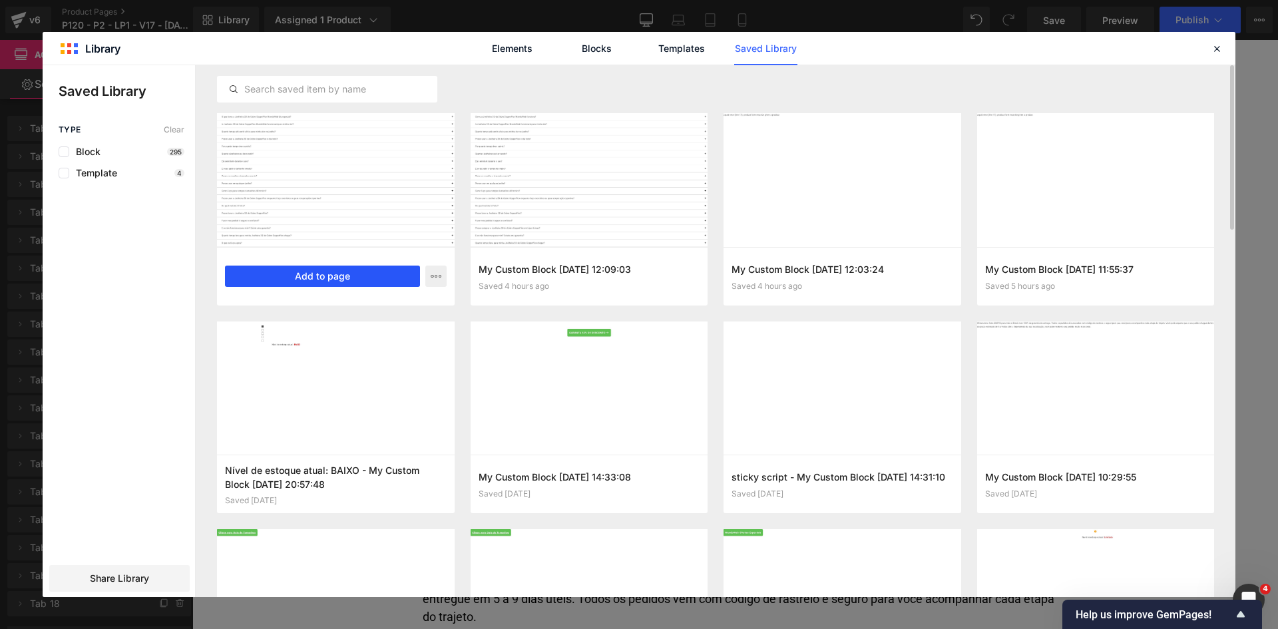
click at [305, 269] on button "Add to page" at bounding box center [322, 275] width 195 height 21
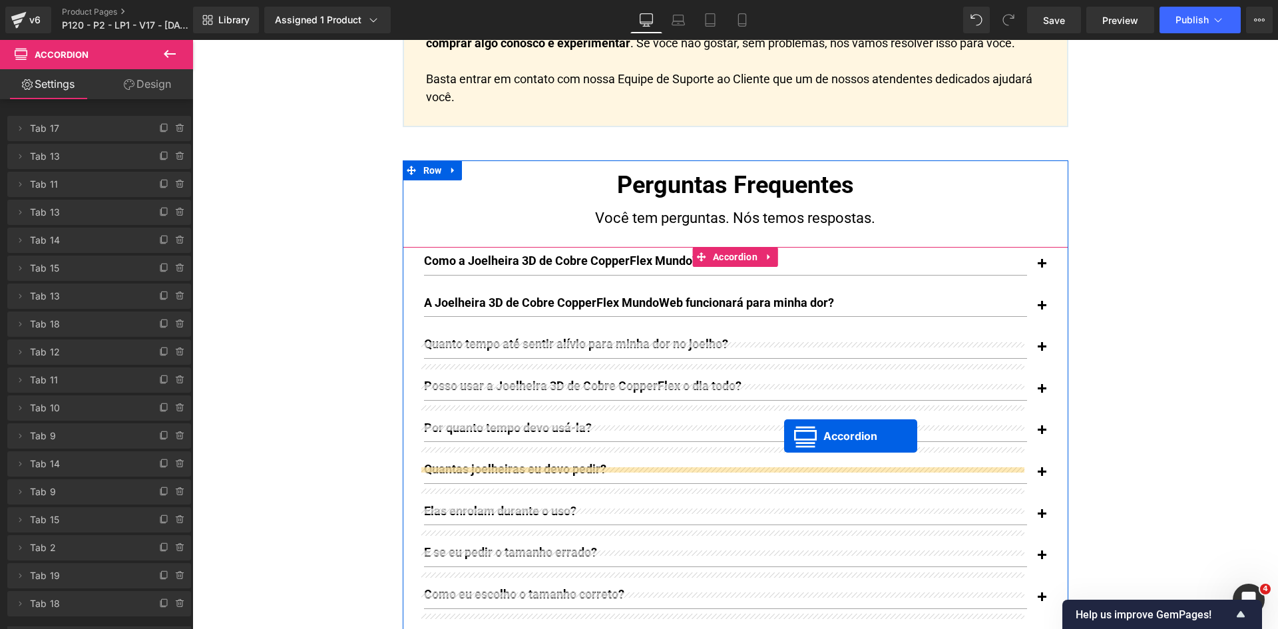
scroll to position [9574, 0]
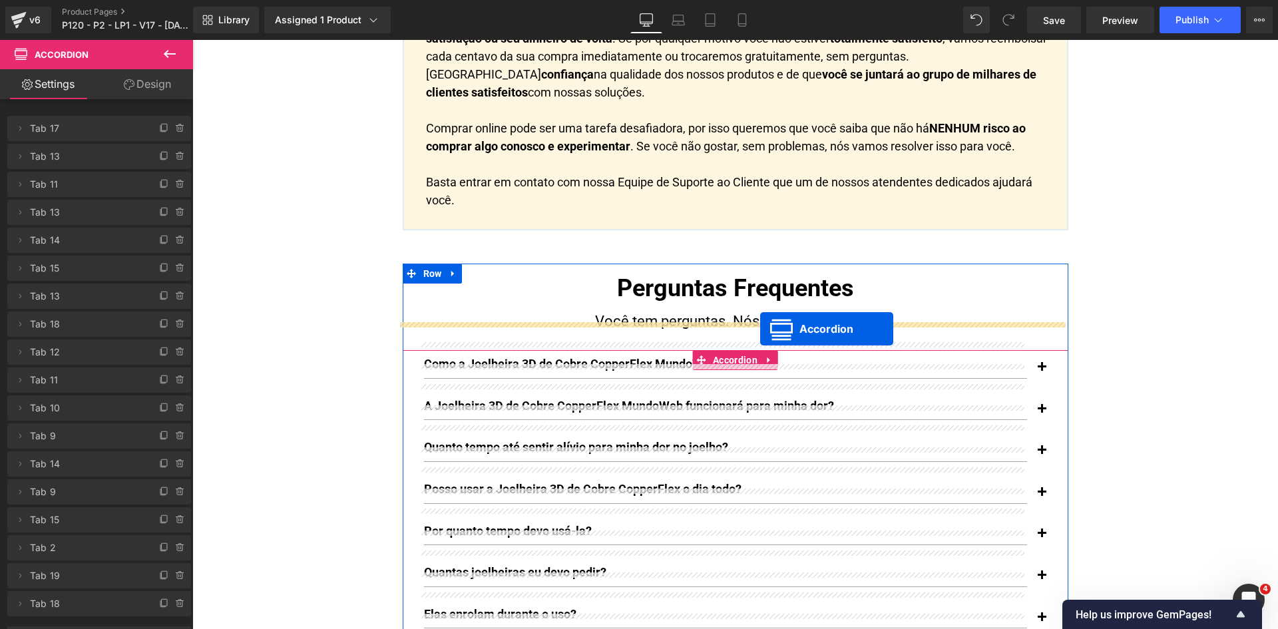
drag, startPoint x: 729, startPoint y: 383, endPoint x: 760, endPoint y: 329, distance: 62.6
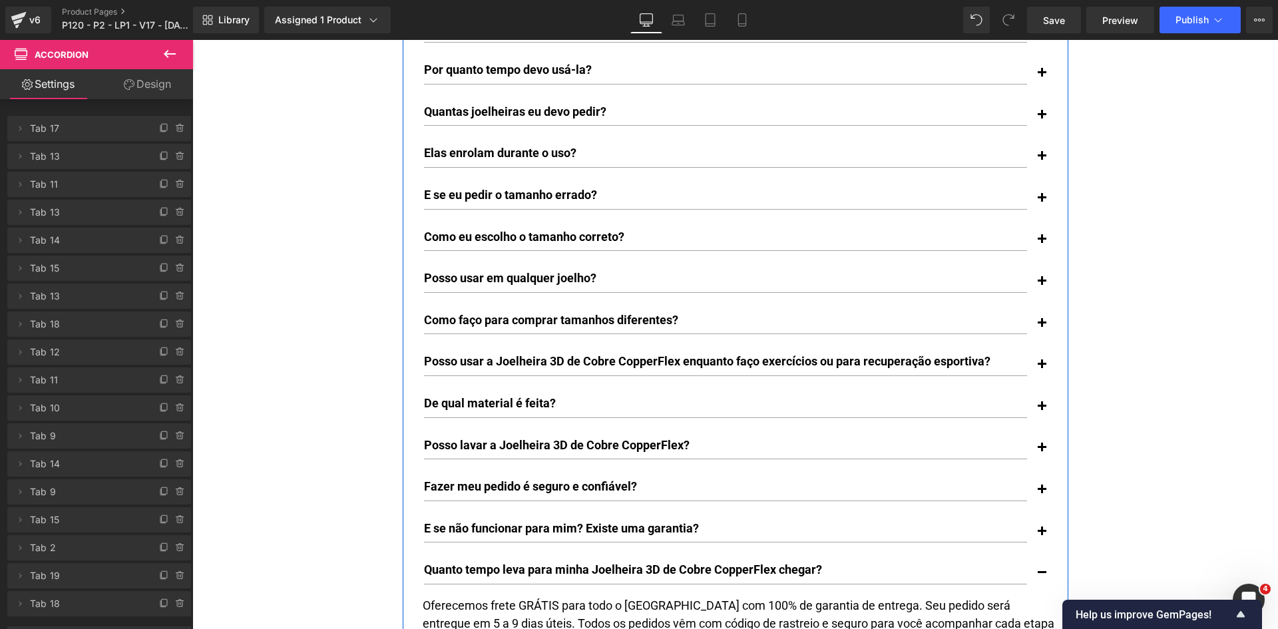
scroll to position [10971, 0]
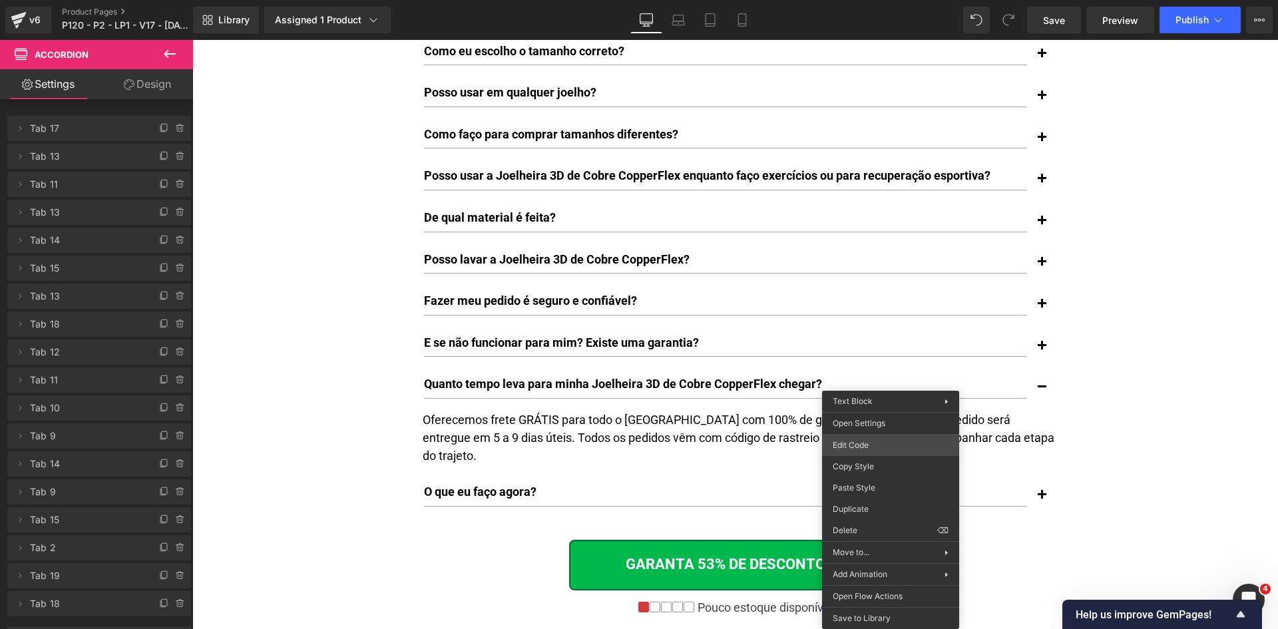
click at [880, 0] on div "Accordion You are previewing how the will restyle your page. You can not edit E…" at bounding box center [639, 0] width 1278 height 0
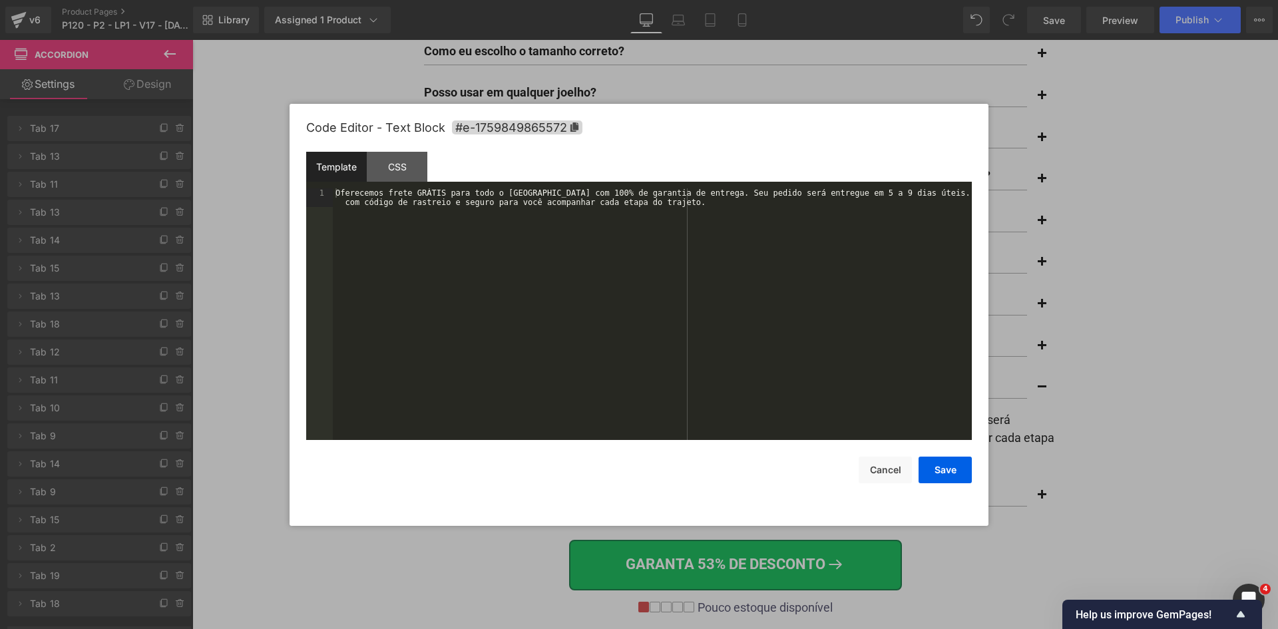
click at [794, 334] on div "Oferecemos frete GRÁTIS para todo o Brasil com 100% de garantia de entrega. Seu…" at bounding box center [652, 332] width 639 height 289
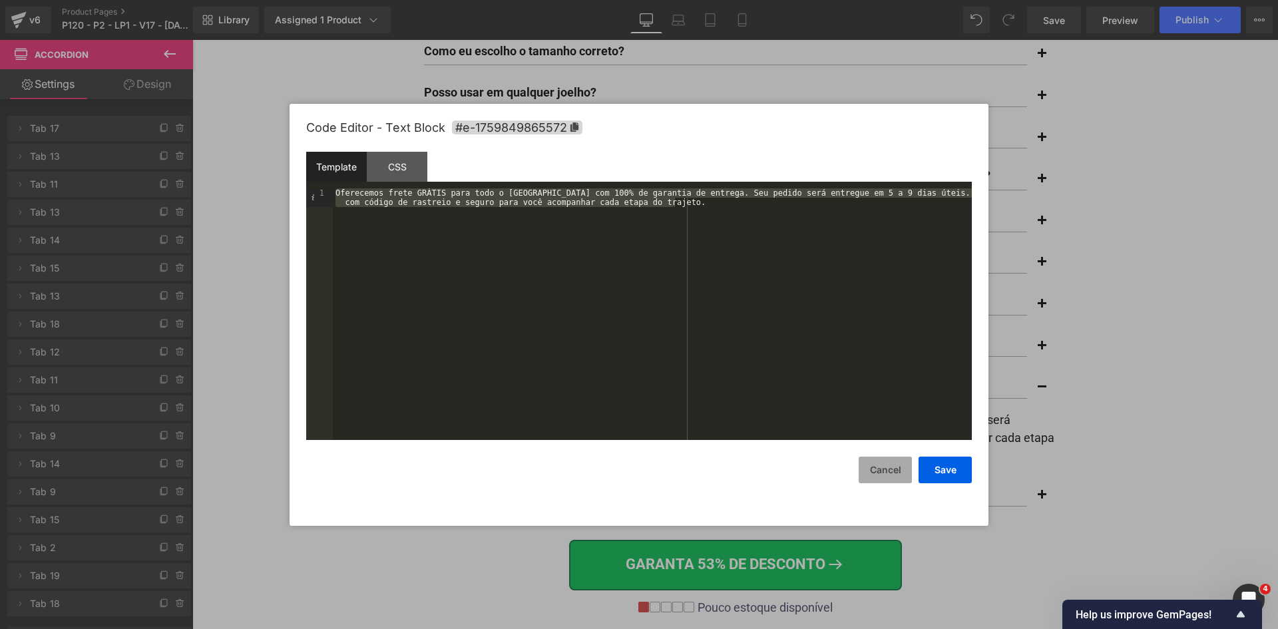
click at [898, 462] on button "Cancel" at bounding box center [884, 469] width 53 height 27
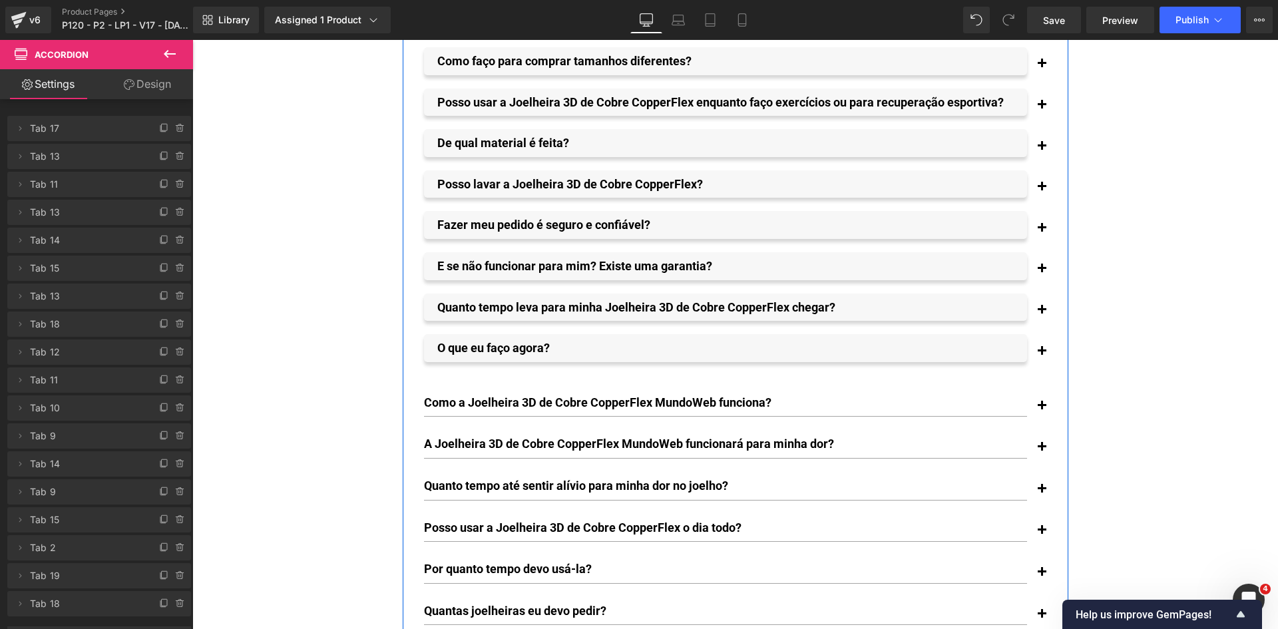
scroll to position [10306, 0]
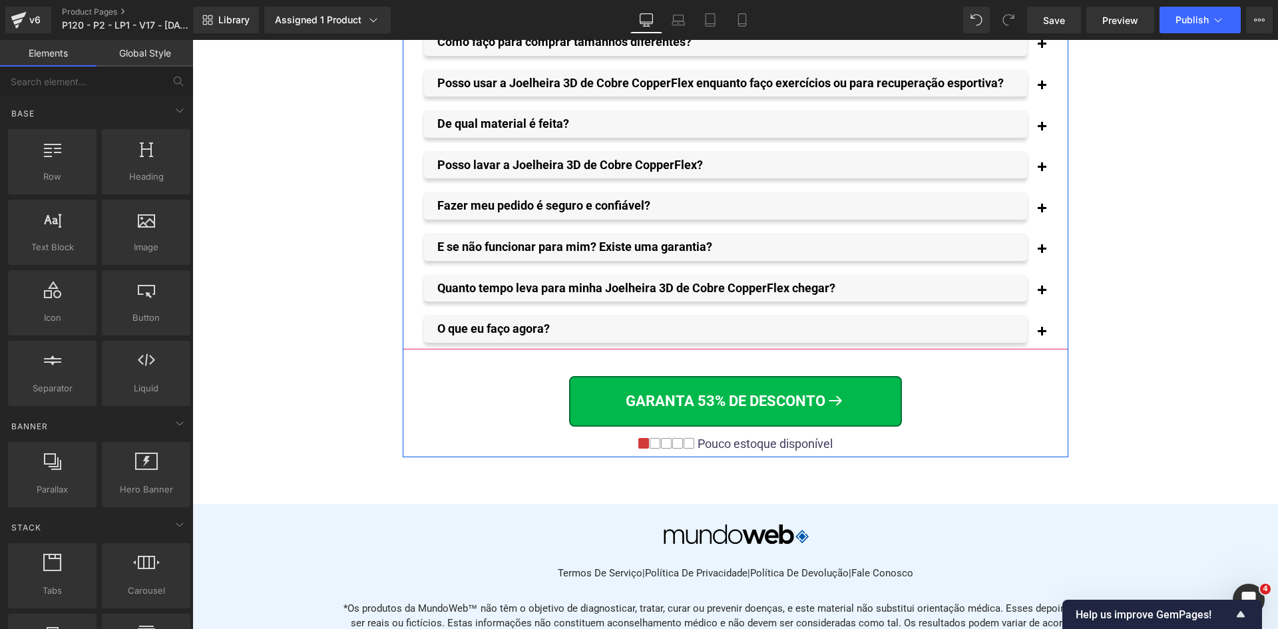
click at [1041, 294] on span "button" at bounding box center [1041, 294] width 0 height 0
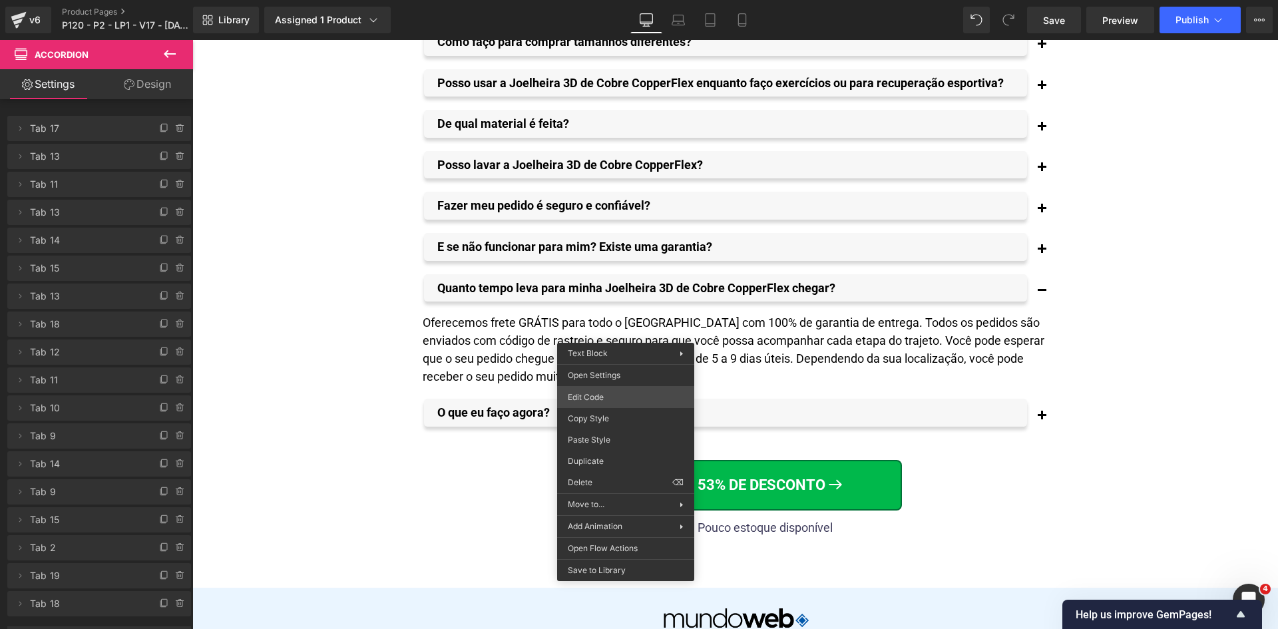
click at [623, 0] on div "Accordion You are previewing how the will restyle your page. You can not edit E…" at bounding box center [639, 0] width 1278 height 0
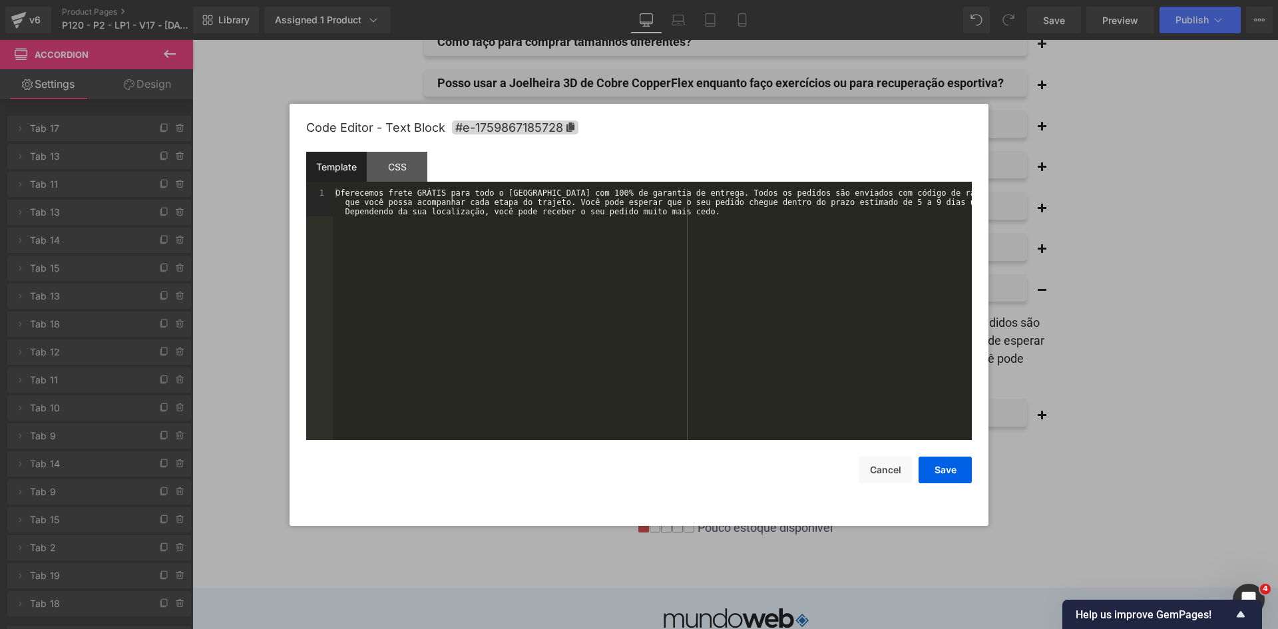
click at [543, 343] on div "Oferecemos frete GRÁTIS para todo o Brasil com 100% de garantia de entrega. Tod…" at bounding box center [652, 341] width 639 height 307
click at [954, 476] on button "Save" at bounding box center [944, 469] width 53 height 27
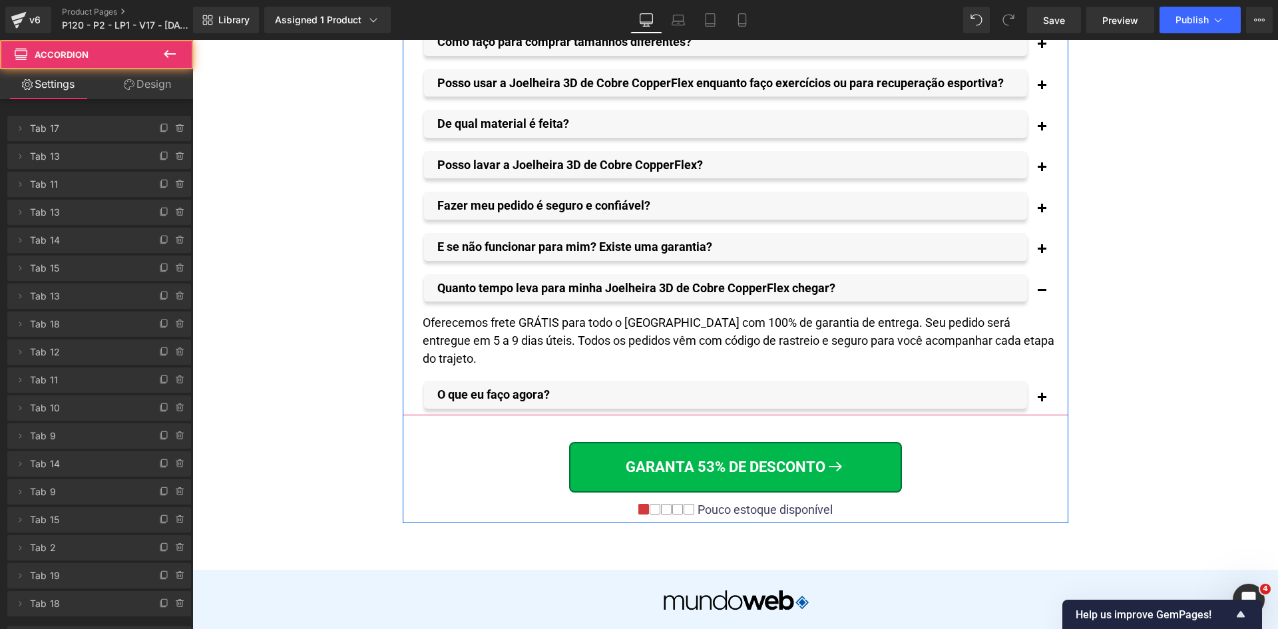
click at [1041, 253] on span "button" at bounding box center [1041, 253] width 0 height 0
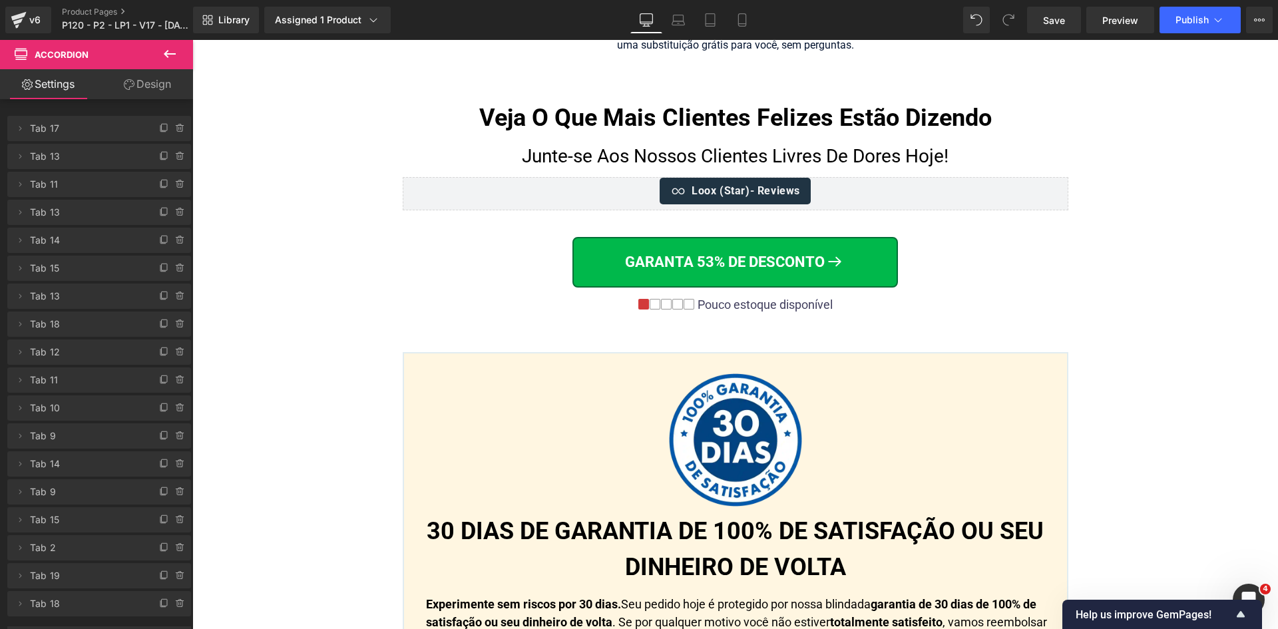
scroll to position [8776, 0]
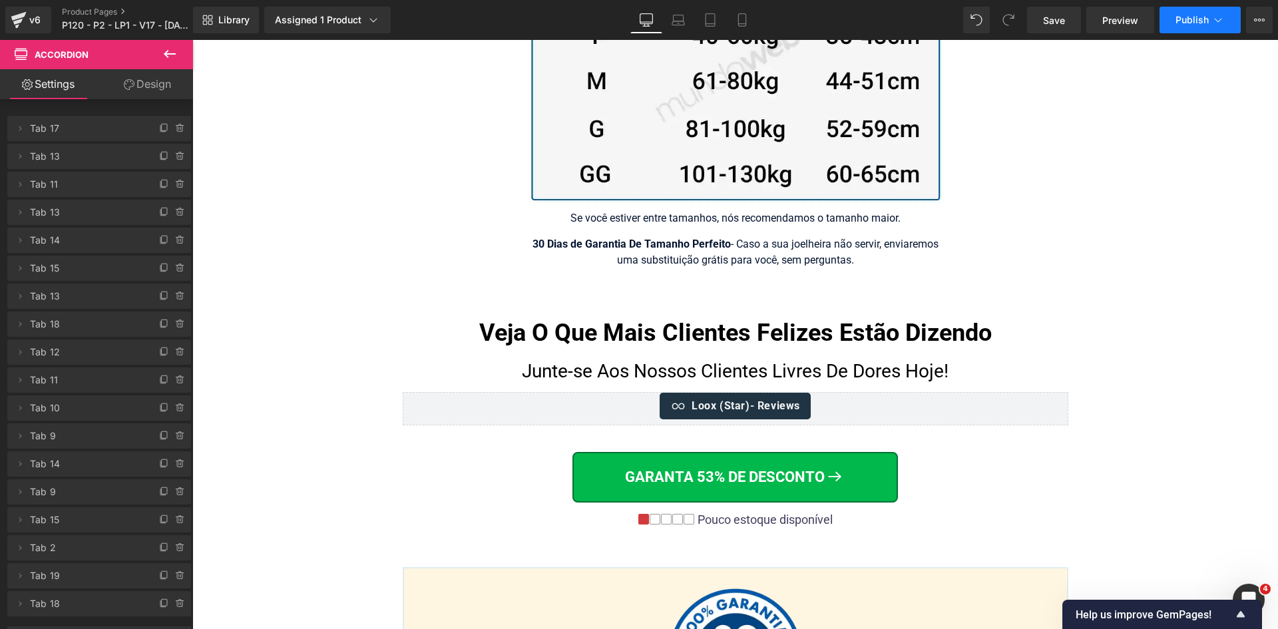
click at [1183, 22] on span "Publish" at bounding box center [1191, 20] width 33 height 11
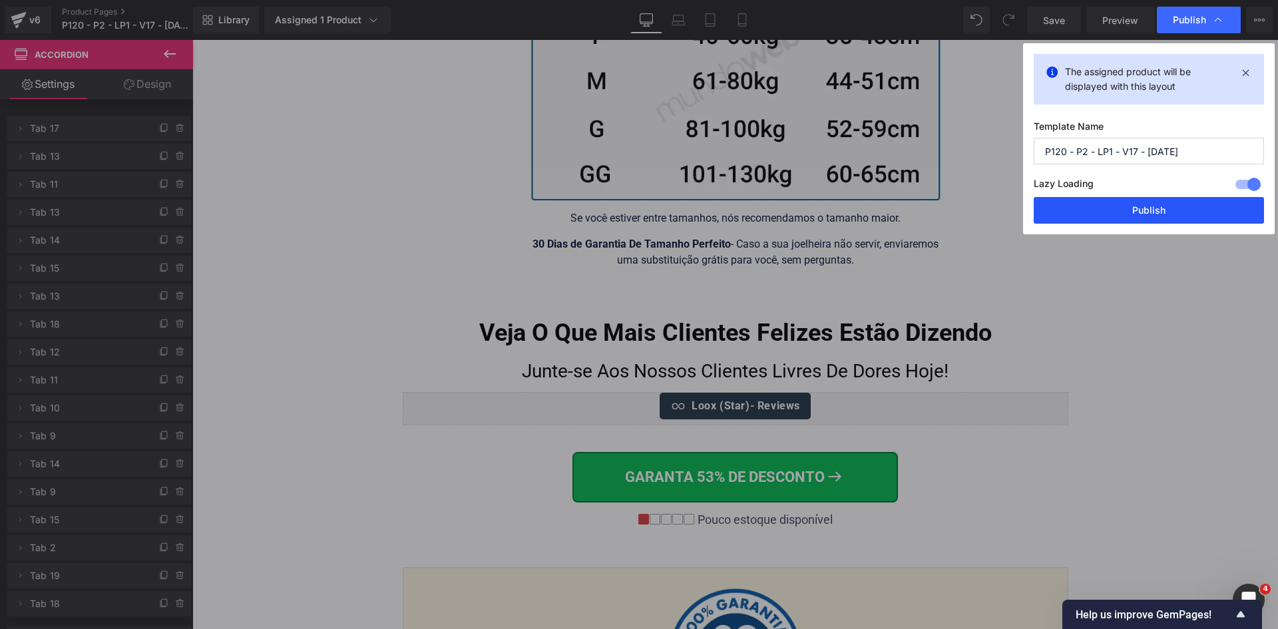
click at [1171, 204] on button "Publish" at bounding box center [1148, 210] width 230 height 27
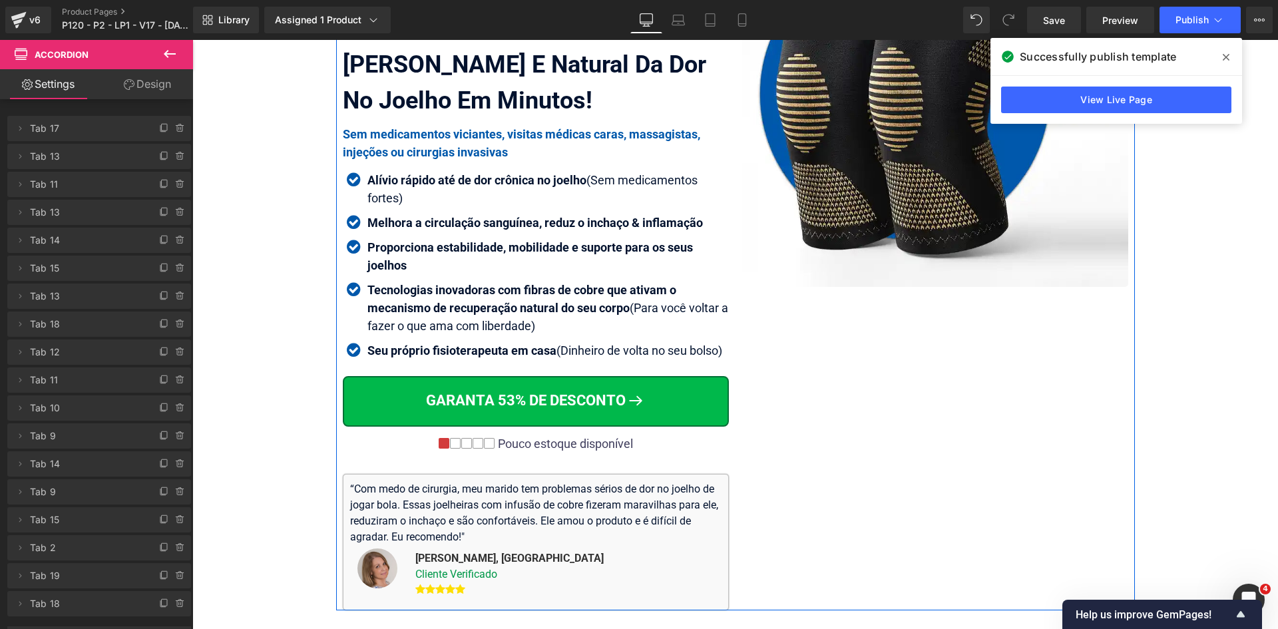
scroll to position [333, 0]
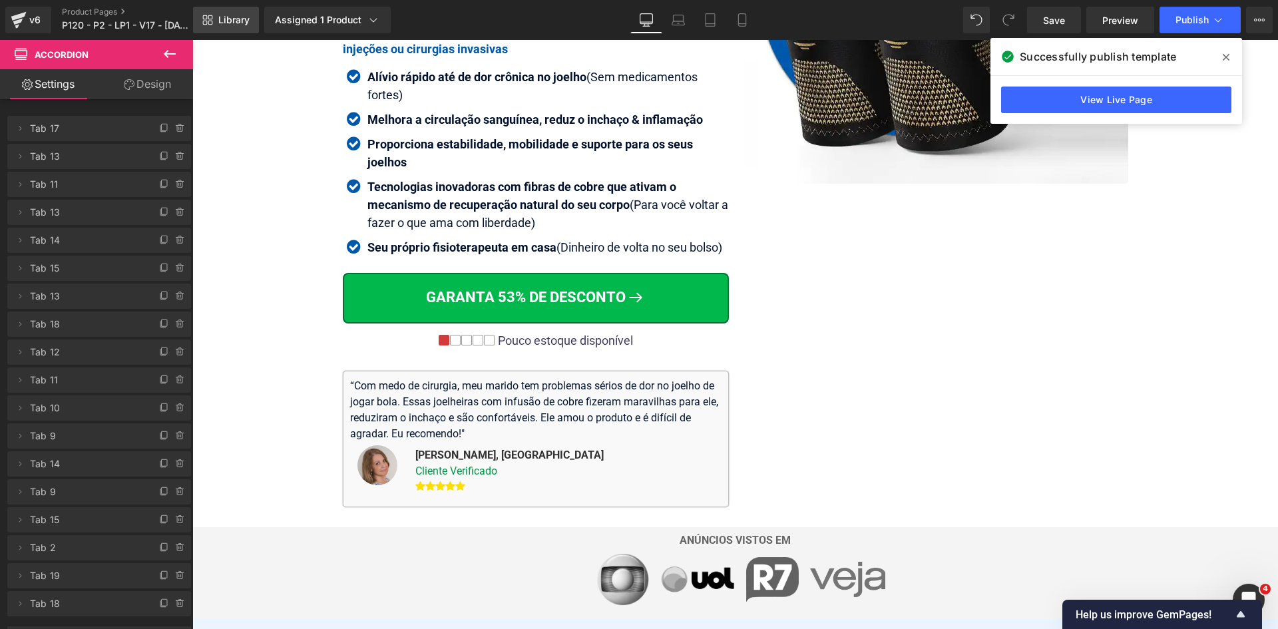
click at [244, 33] on link "Library" at bounding box center [226, 20] width 66 height 27
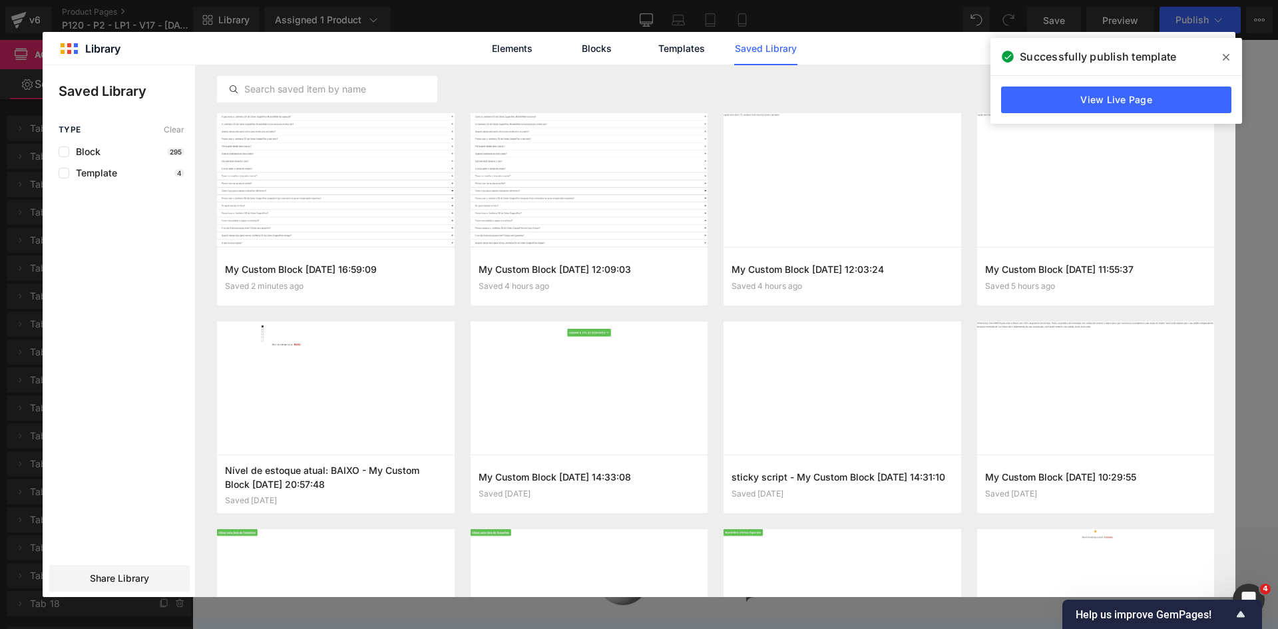
click at [1226, 61] on icon at bounding box center [1225, 57] width 7 height 11
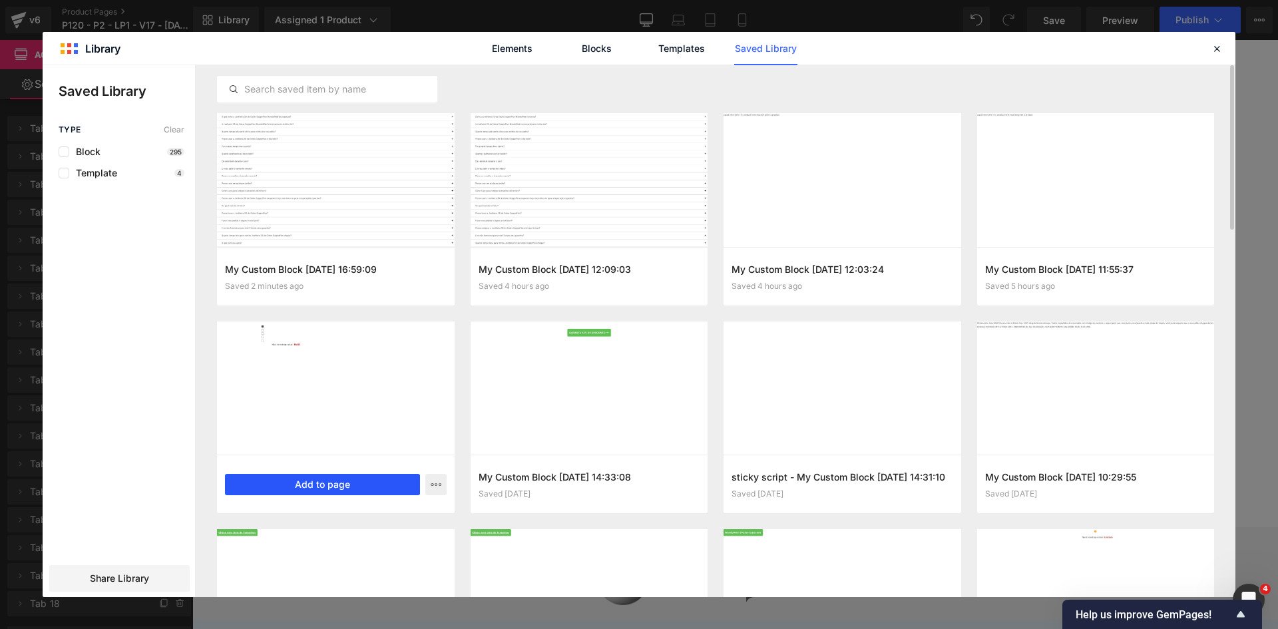
click at [364, 487] on button "Add to page" at bounding box center [322, 484] width 195 height 21
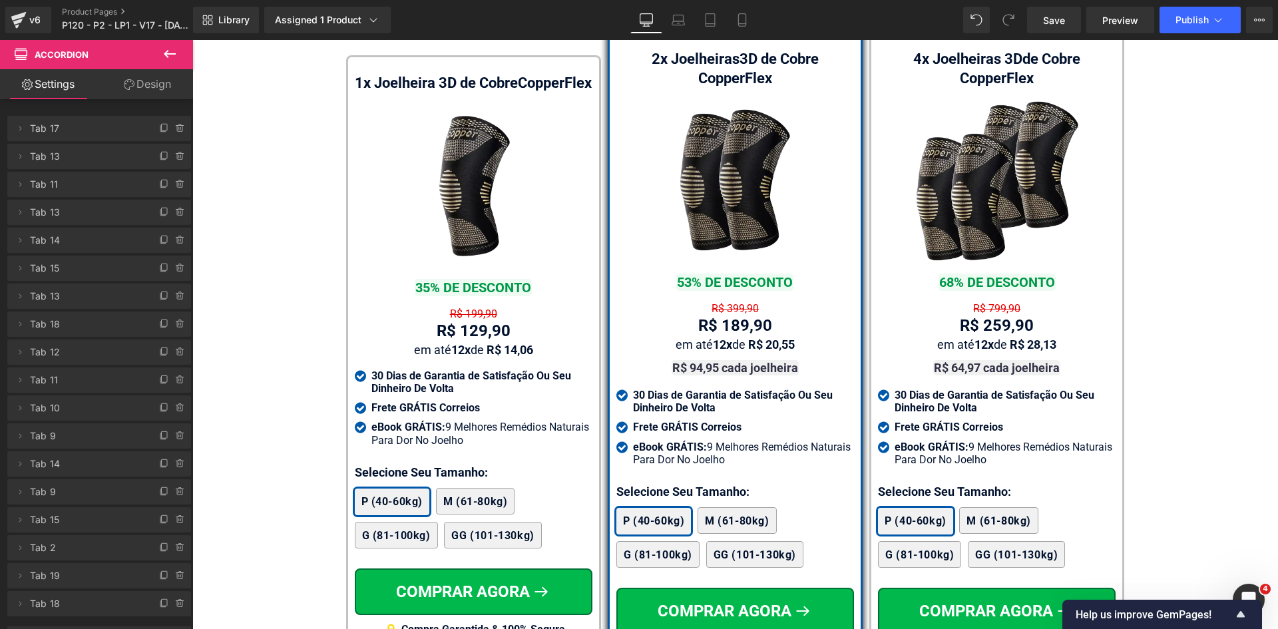
scroll to position [7882, 0]
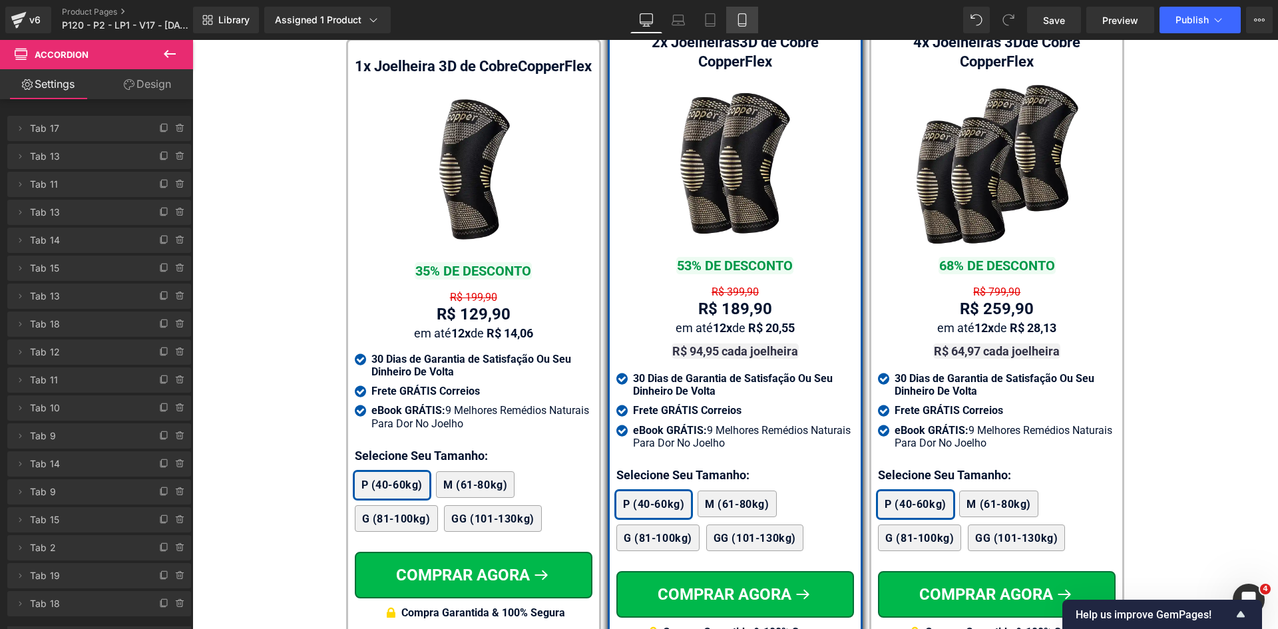
click at [743, 17] on icon at bounding box center [741, 19] width 13 height 13
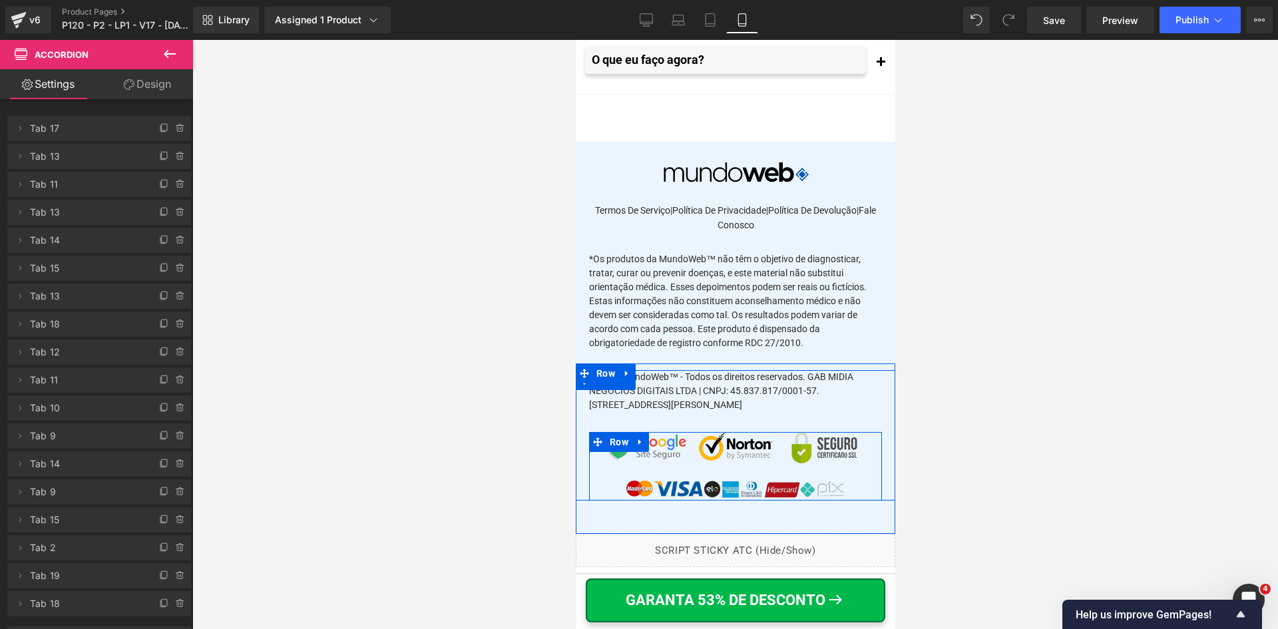
scroll to position [16074, 0]
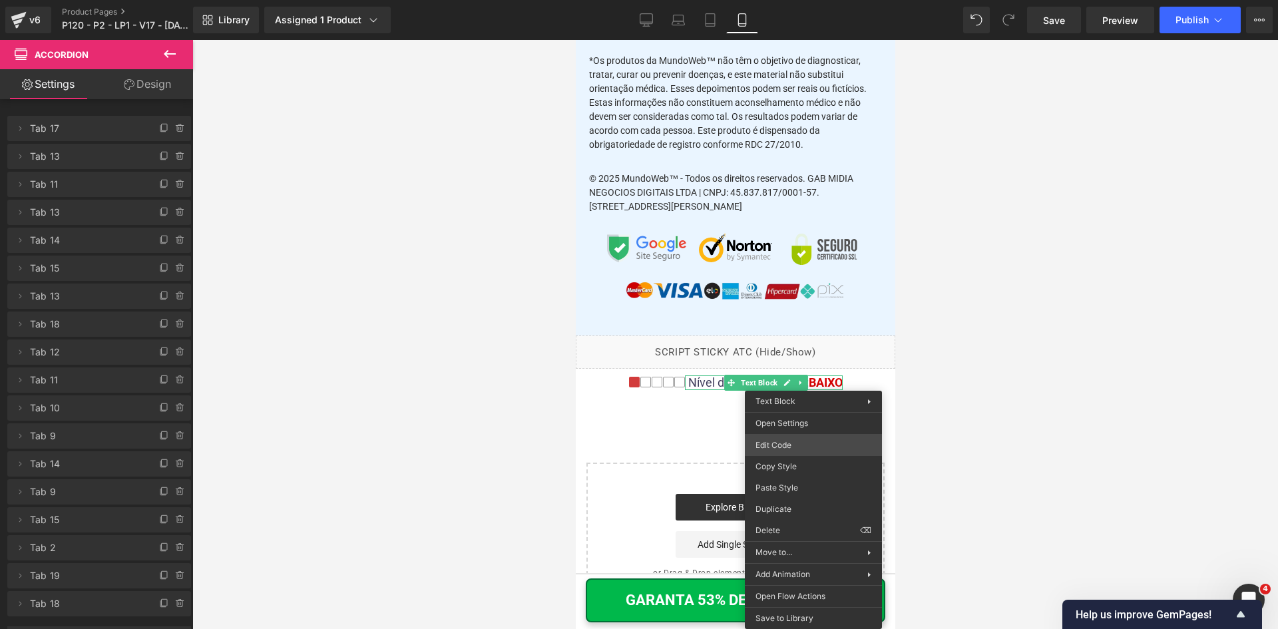
click at [804, 0] on div "Accordion You are previewing how the will restyle your page. You can not edit E…" at bounding box center [639, 0] width 1278 height 0
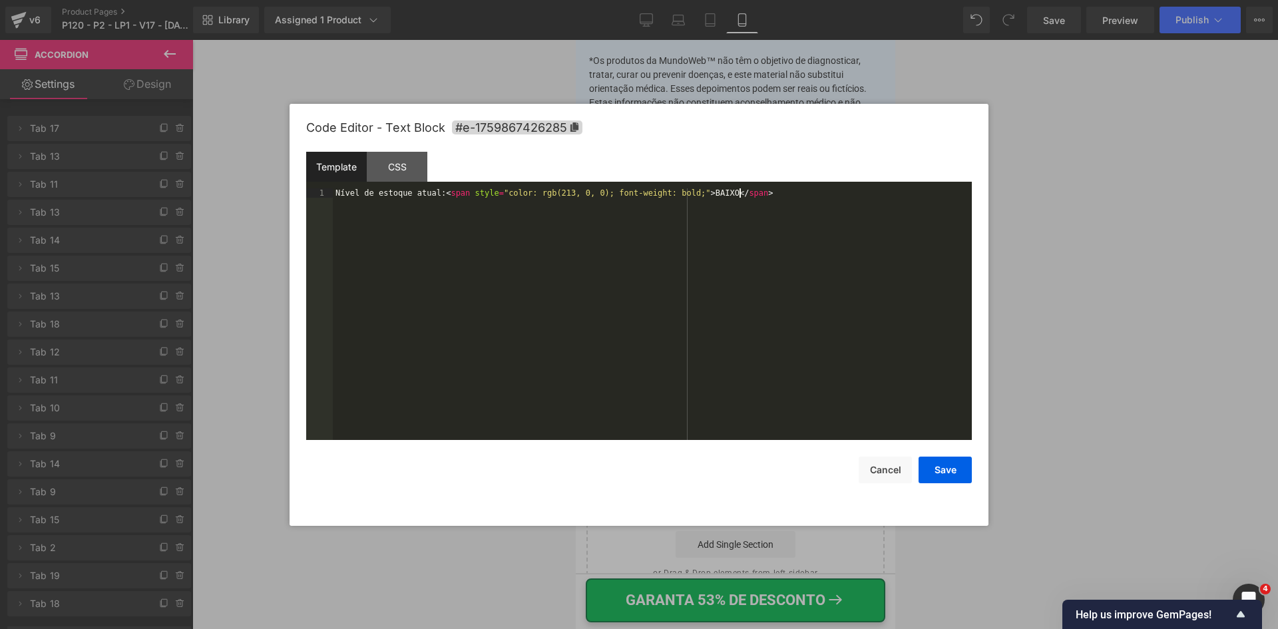
click at [641, 223] on div "Nível de estoque atual: < span style = "color: rgb(213, 0, 0); font-weight: bol…" at bounding box center [652, 323] width 639 height 270
drag, startPoint x: 896, startPoint y: 474, endPoint x: 878, endPoint y: 466, distance: 19.4
click at [895, 474] on button "Cancel" at bounding box center [884, 469] width 53 height 27
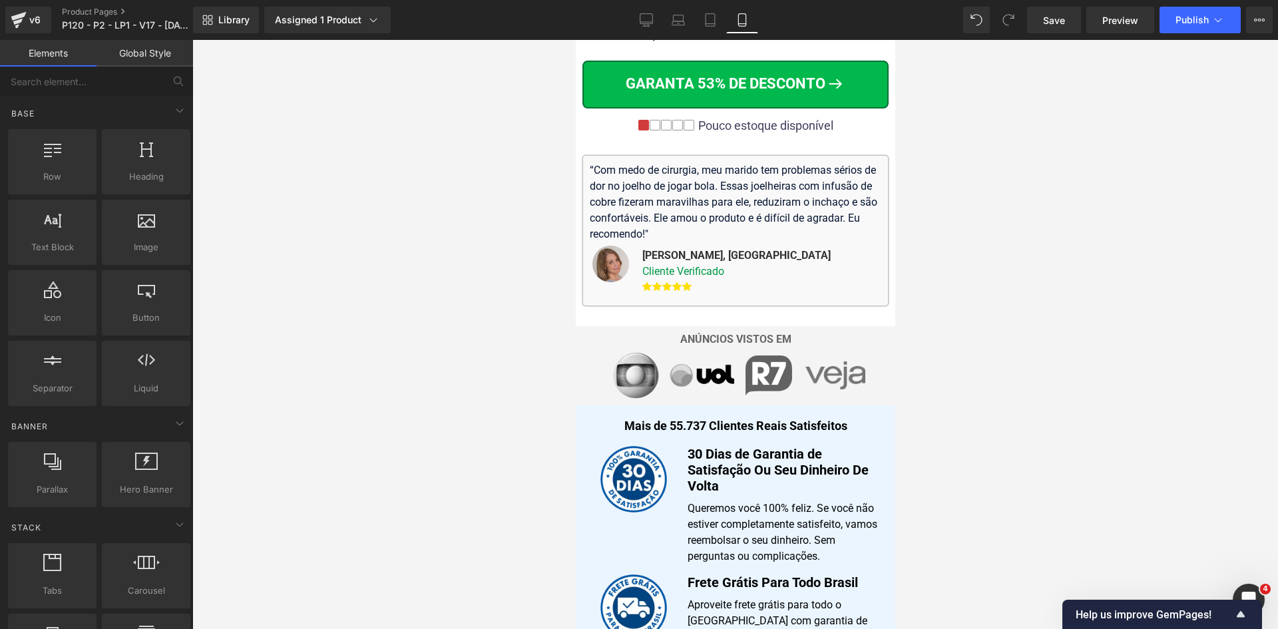
scroll to position [581, 0]
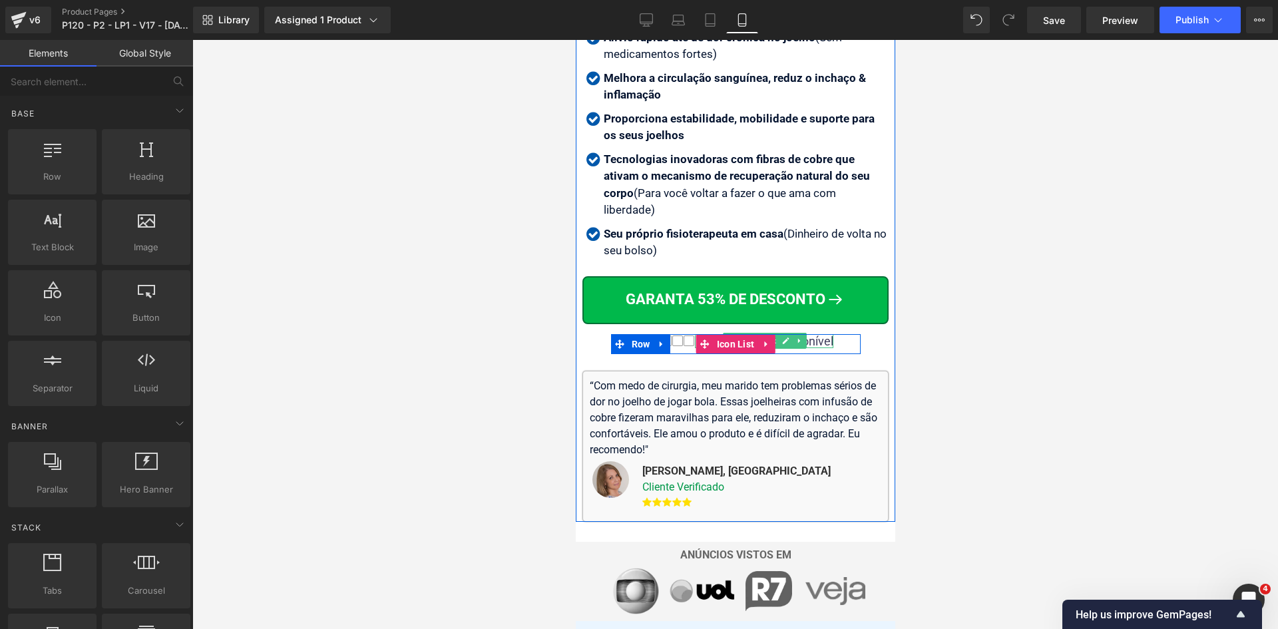
click at [812, 334] on div "Pouco estoque disponível" at bounding box center [763, 341] width 138 height 15
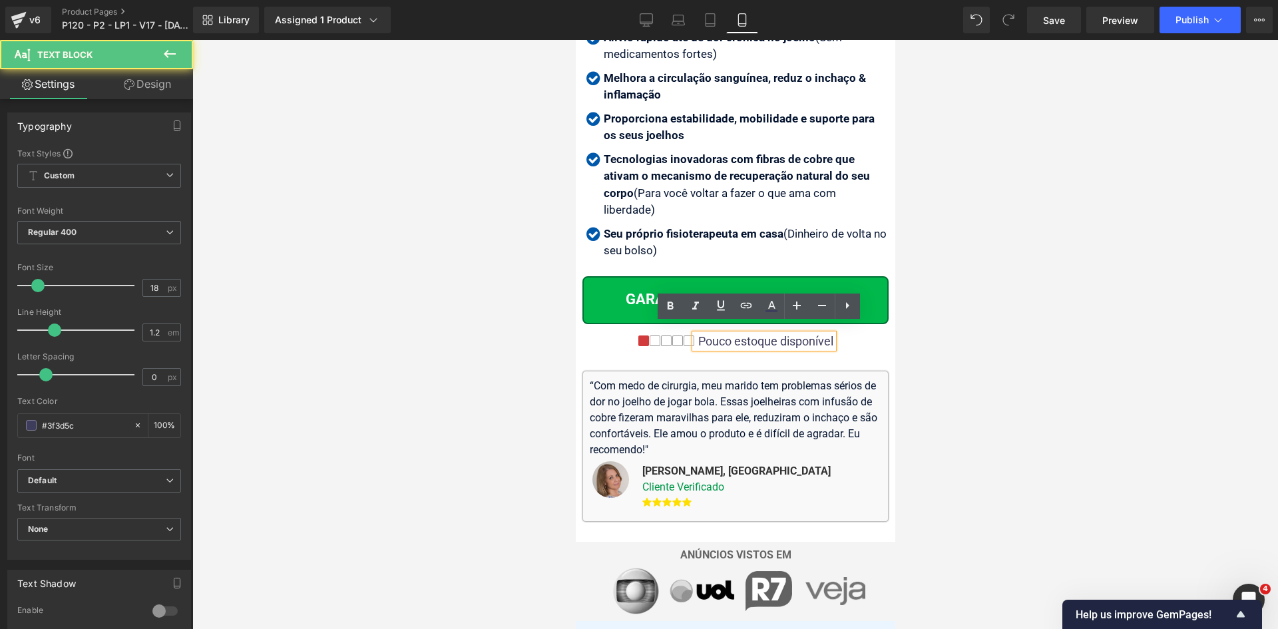
click at [812, 334] on div "Pouco estoque disponível" at bounding box center [763, 341] width 138 height 15
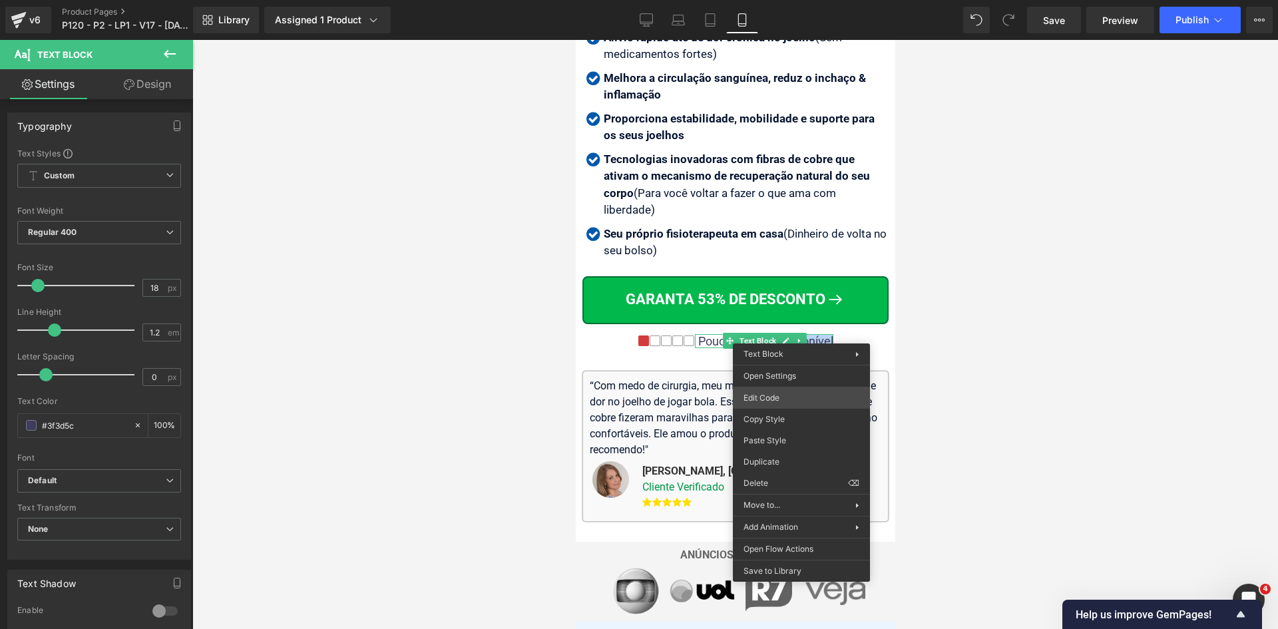
click at [802, 0] on div "Accordion You are previewing how the will restyle your page. You can not edit E…" at bounding box center [639, 0] width 1278 height 0
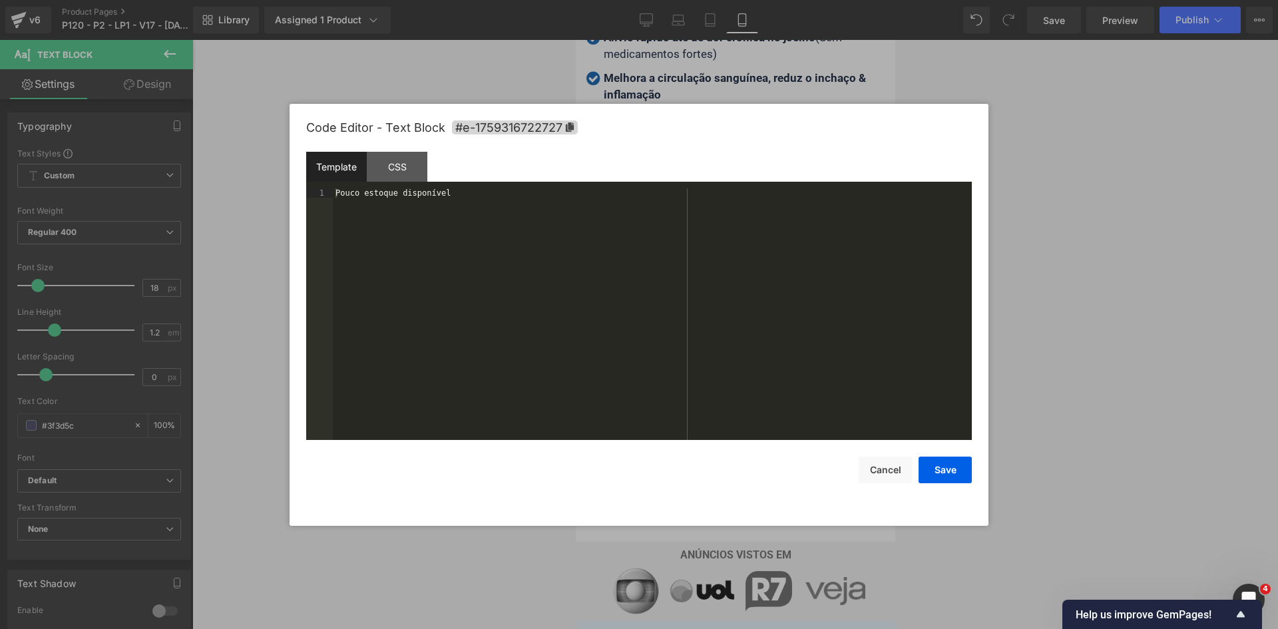
click at [528, 244] on div "Pouco estoque disponível" at bounding box center [652, 323] width 639 height 270
click at [958, 474] on button "Save" at bounding box center [944, 469] width 53 height 27
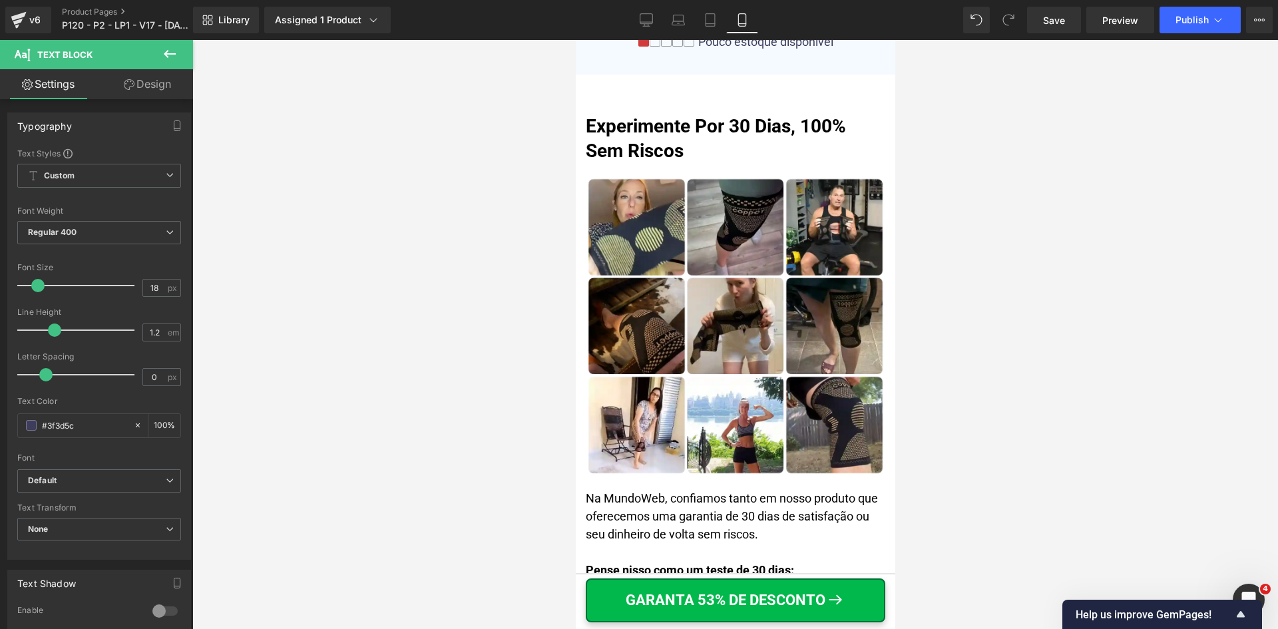
scroll to position [6048, 0]
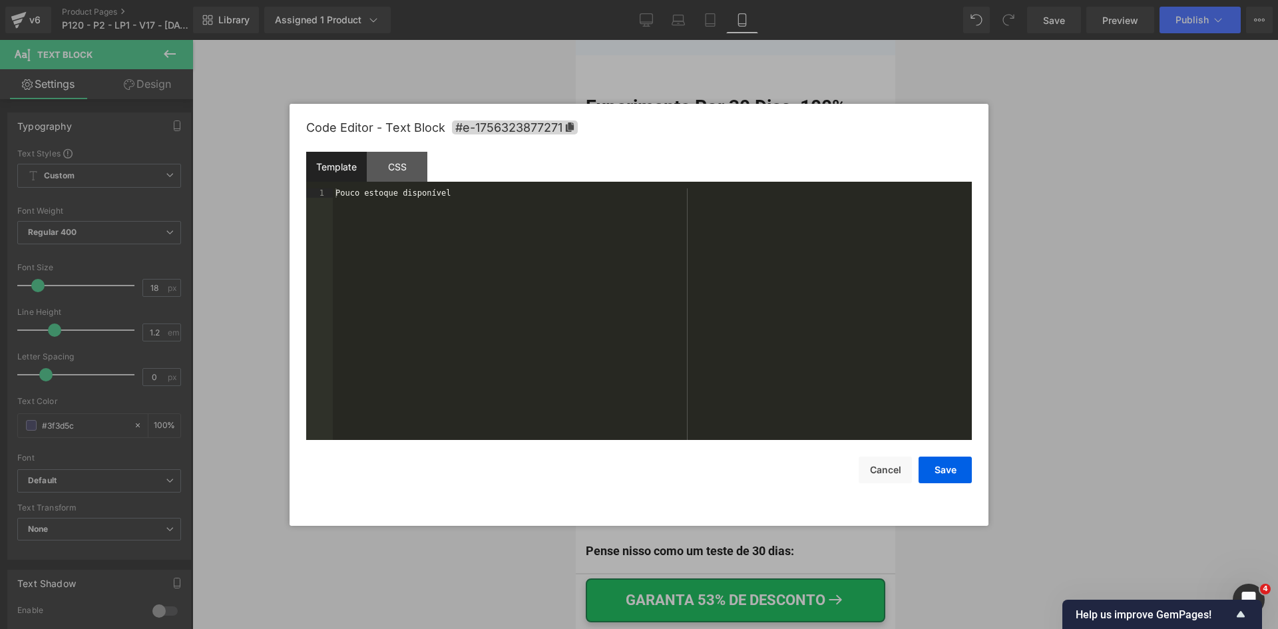
drag, startPoint x: 805, startPoint y: 135, endPoint x: 791, endPoint y: 143, distance: 16.1
click at [804, 0] on div "Accordion You are previewing how the will restyle your page. You can not edit E…" at bounding box center [639, 0] width 1278 height 0
drag, startPoint x: 790, startPoint y: 144, endPoint x: 788, endPoint y: 153, distance: 9.5
click at [789, 148] on div "Code Editor - Text Block #e-1756323877271" at bounding box center [638, 128] width 665 height 48
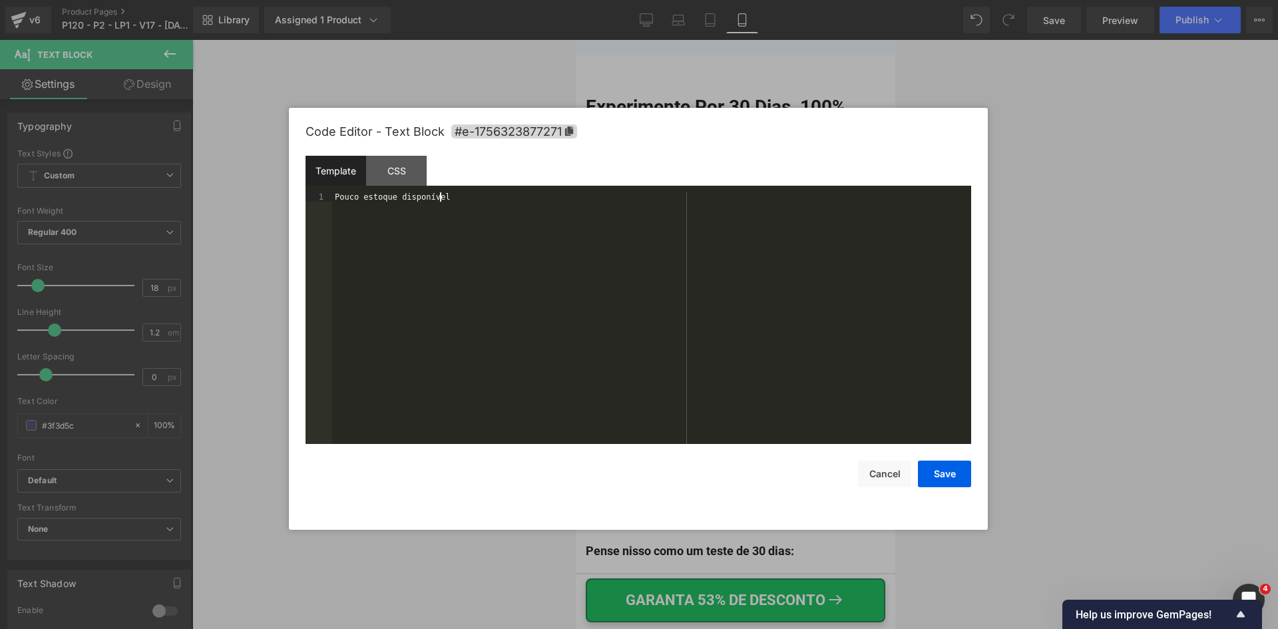
click at [755, 244] on div "Pouco estoque disponível" at bounding box center [651, 327] width 639 height 270
click at [945, 476] on button "Save" at bounding box center [944, 473] width 53 height 27
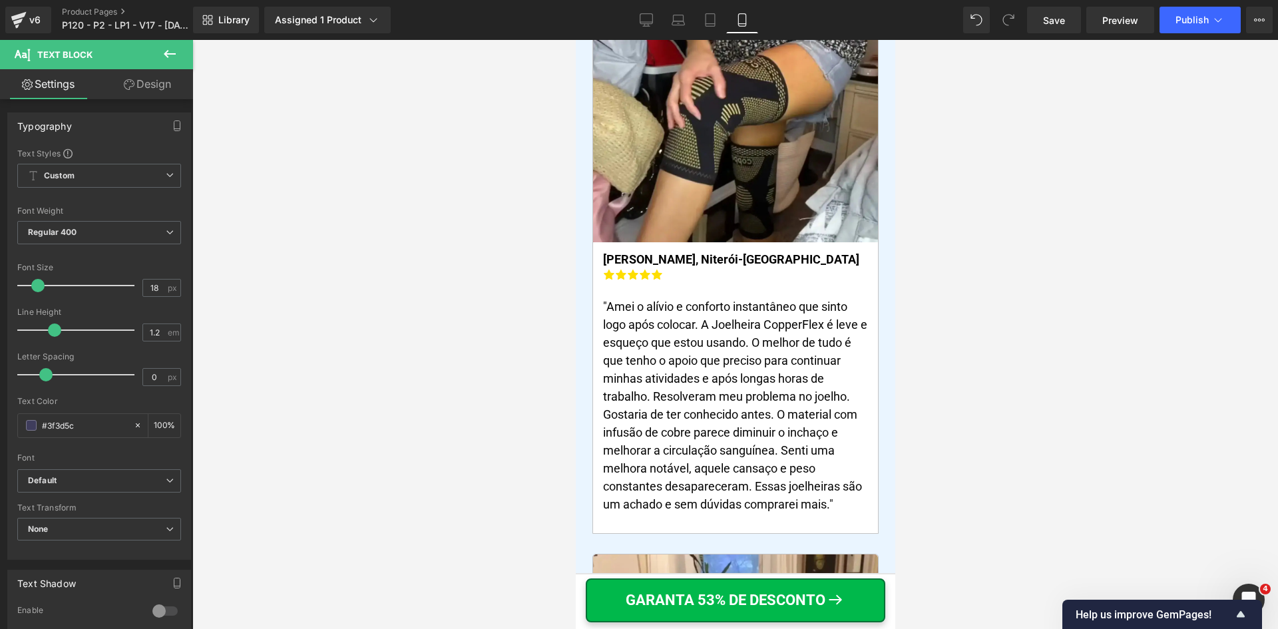
scroll to position [9315, 0]
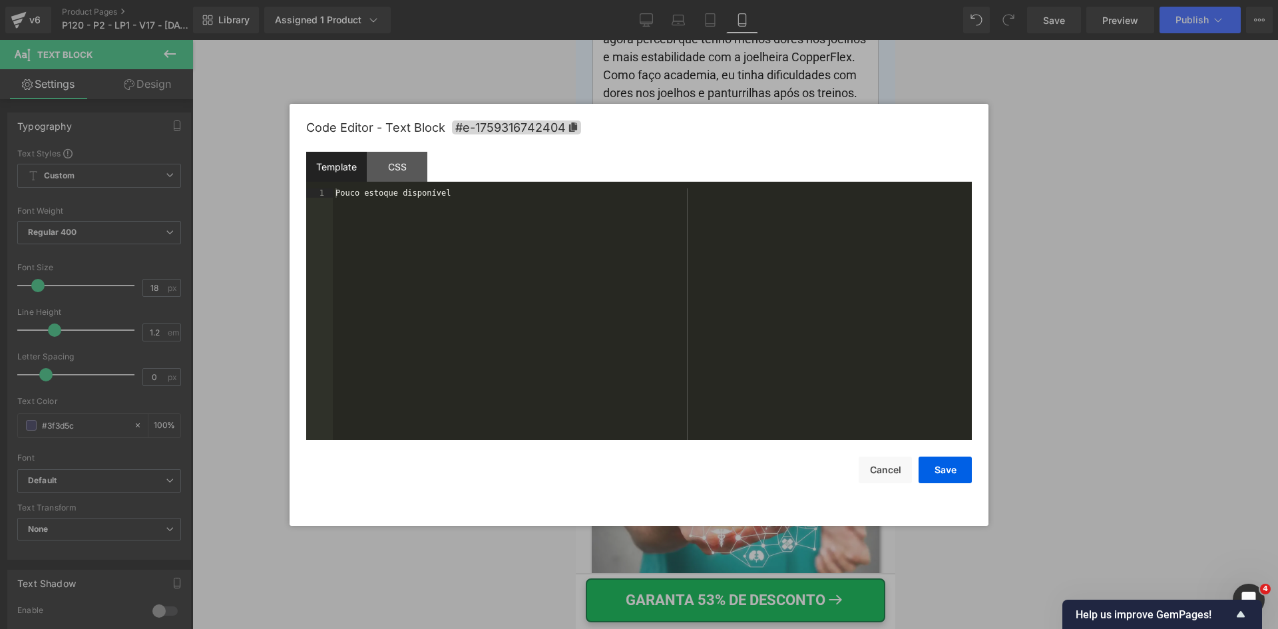
click at [771, 0] on div "Accordion You are previewing how the will restyle your page. You can not edit E…" at bounding box center [639, 0] width 1278 height 0
click at [765, 346] on div "Pouco estoque disponível" at bounding box center [652, 323] width 639 height 270
click at [951, 471] on button "Save" at bounding box center [944, 469] width 53 height 27
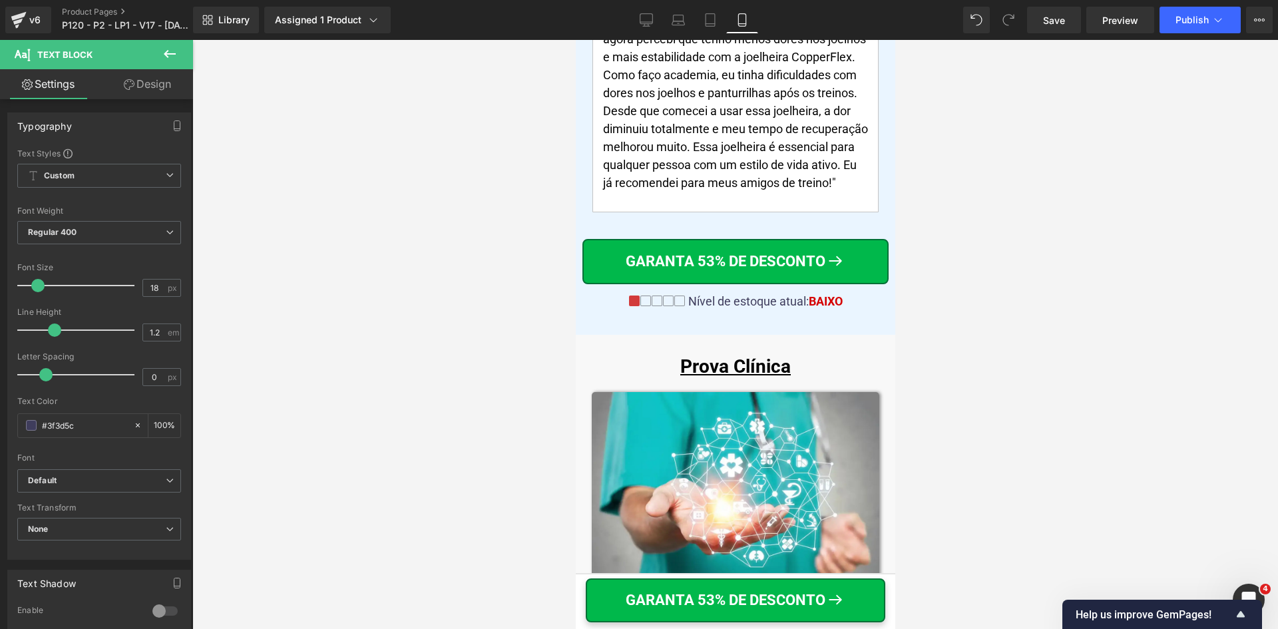
scroll to position [13694, 0]
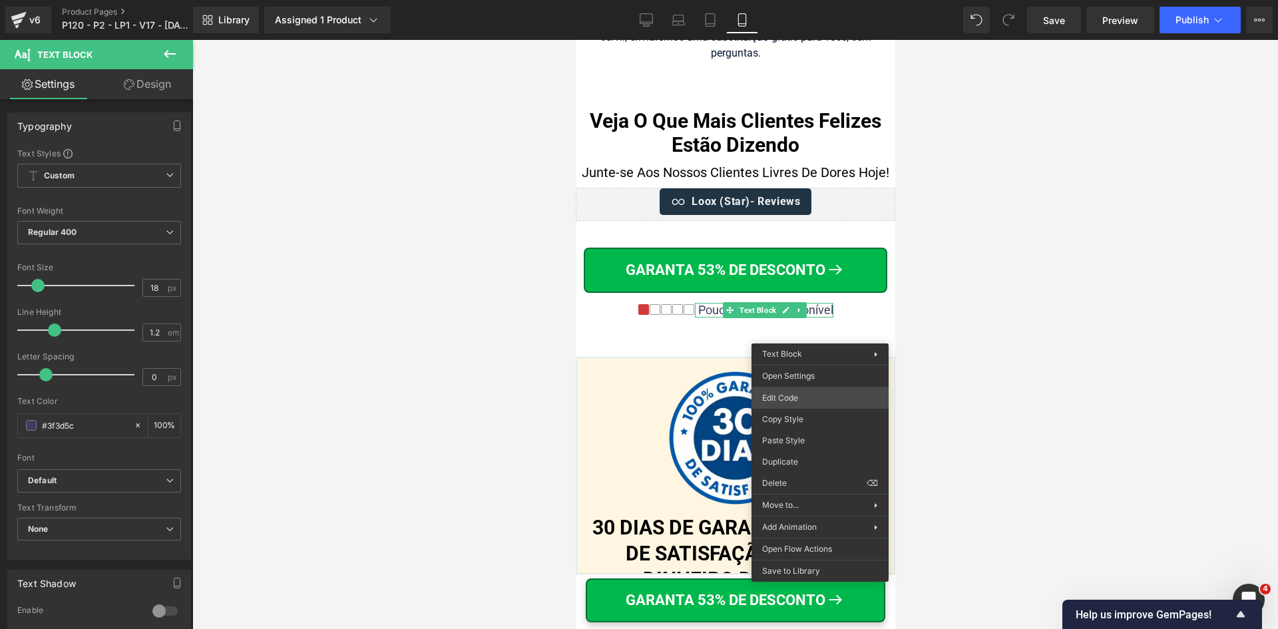
click at [802, 0] on div "Accordion You are previewing how the will restyle your page. You can not edit E…" at bounding box center [639, 0] width 1278 height 0
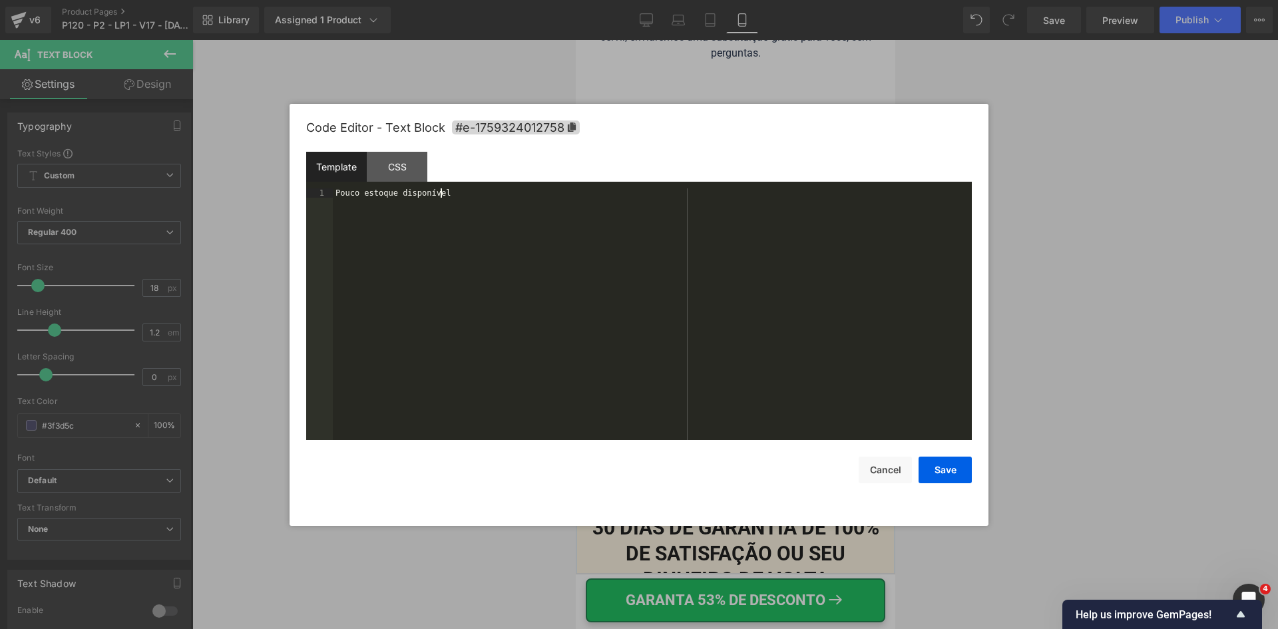
click at [766, 349] on div "Pouco estoque disponível" at bounding box center [652, 323] width 639 height 270
click at [950, 468] on button "Save" at bounding box center [944, 469] width 53 height 27
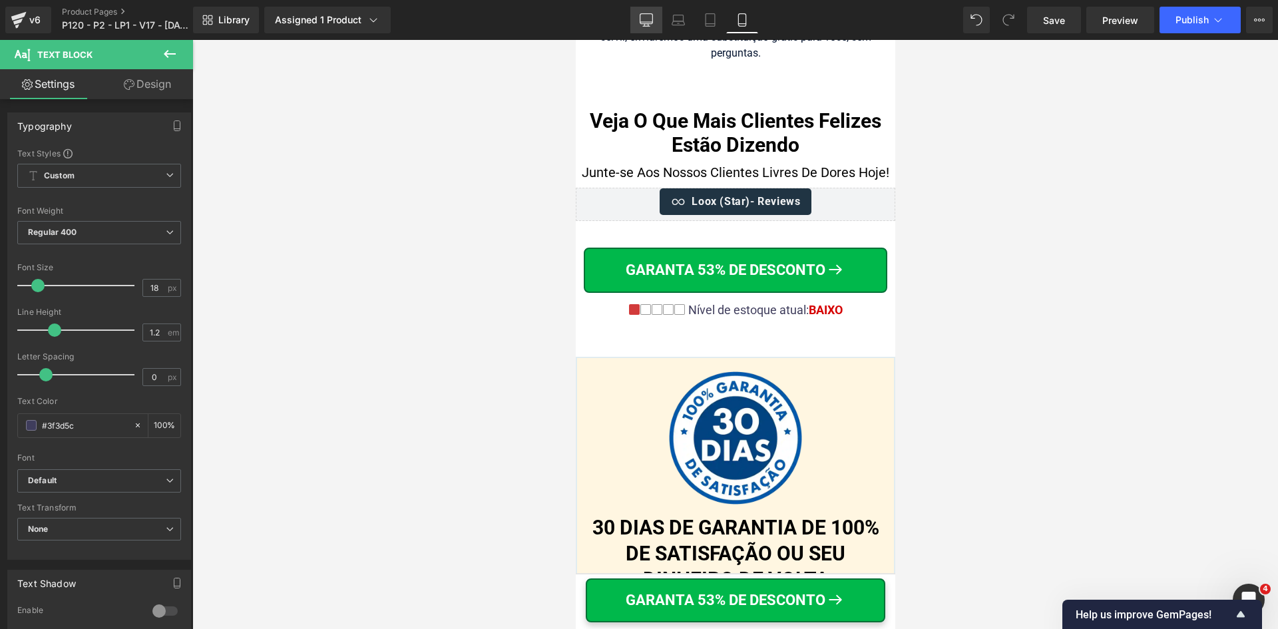
drag, startPoint x: 645, startPoint y: 22, endPoint x: 495, endPoint y: 289, distance: 305.9
click at [645, 22] on icon at bounding box center [646, 22] width 13 height 0
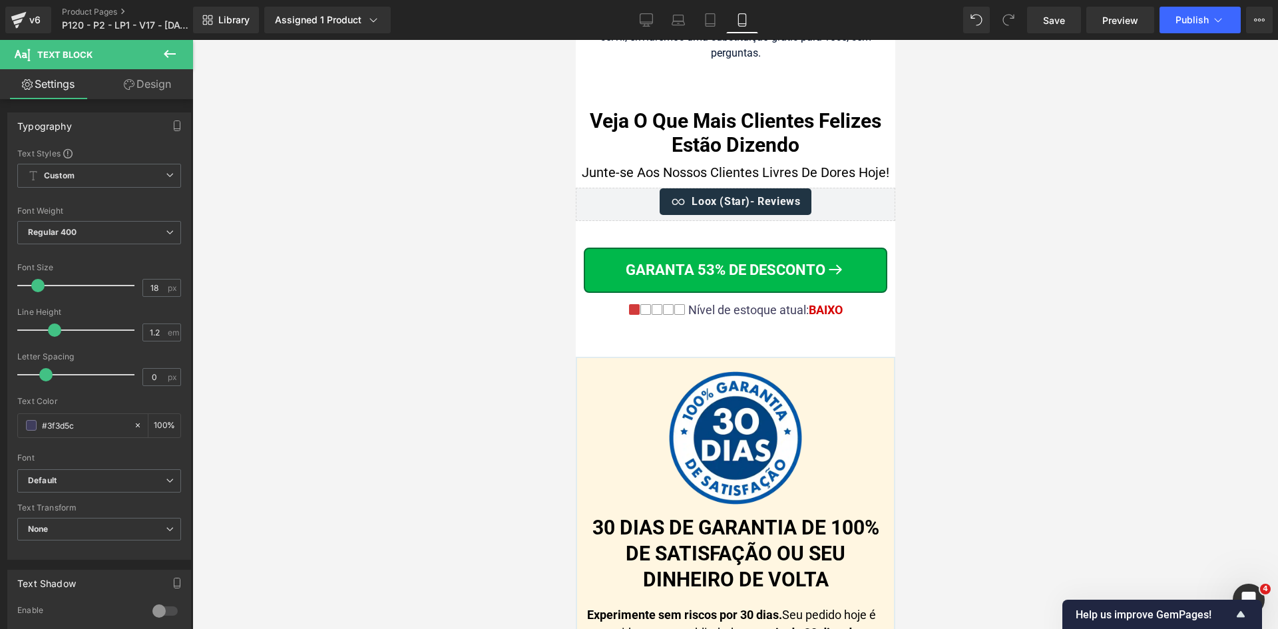
type input "100"
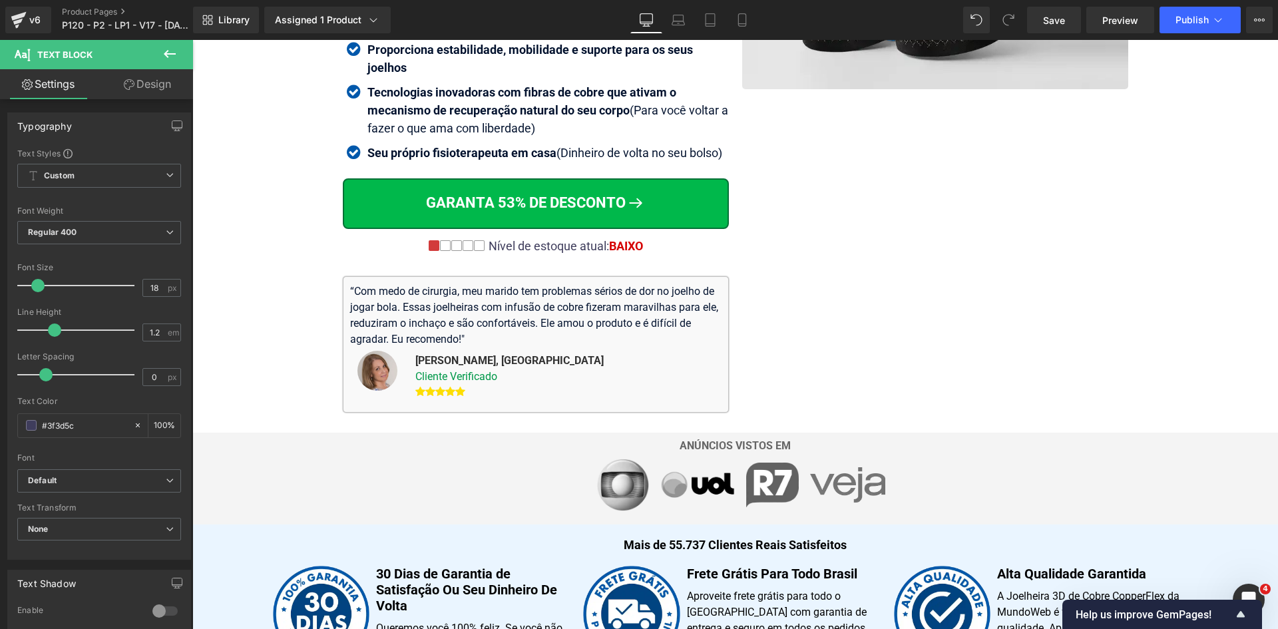
scroll to position [10556, 0]
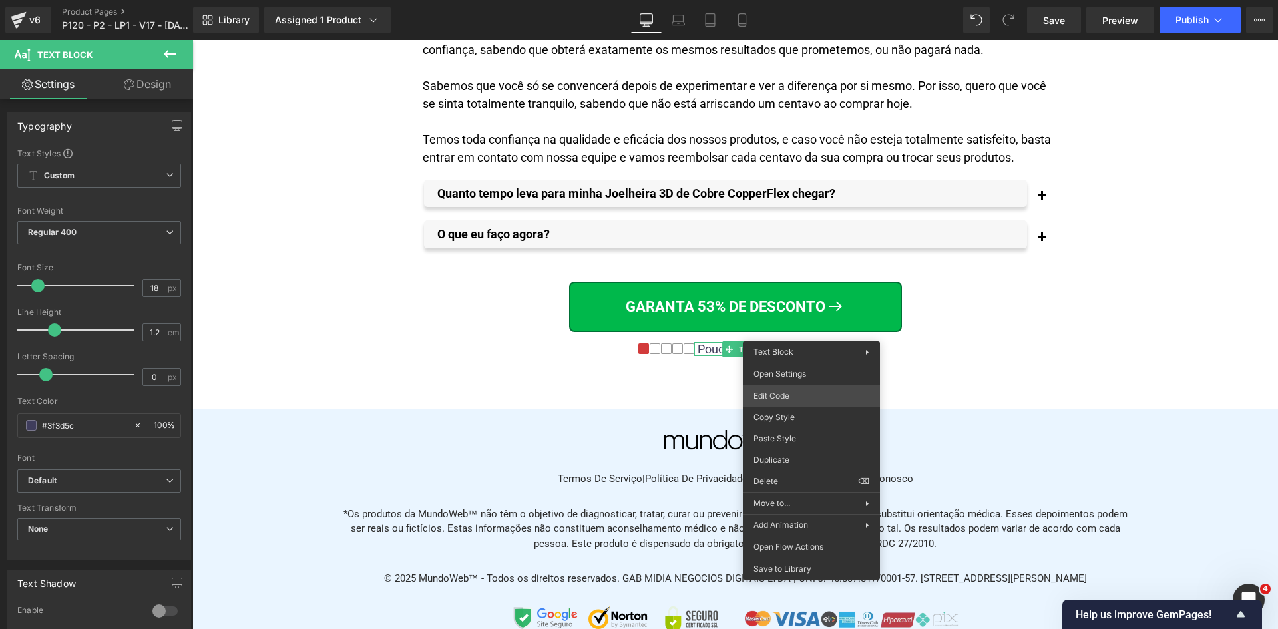
click at [783, 0] on div "Accordion You are previewing how the will restyle your page. You can not edit E…" at bounding box center [639, 0] width 1278 height 0
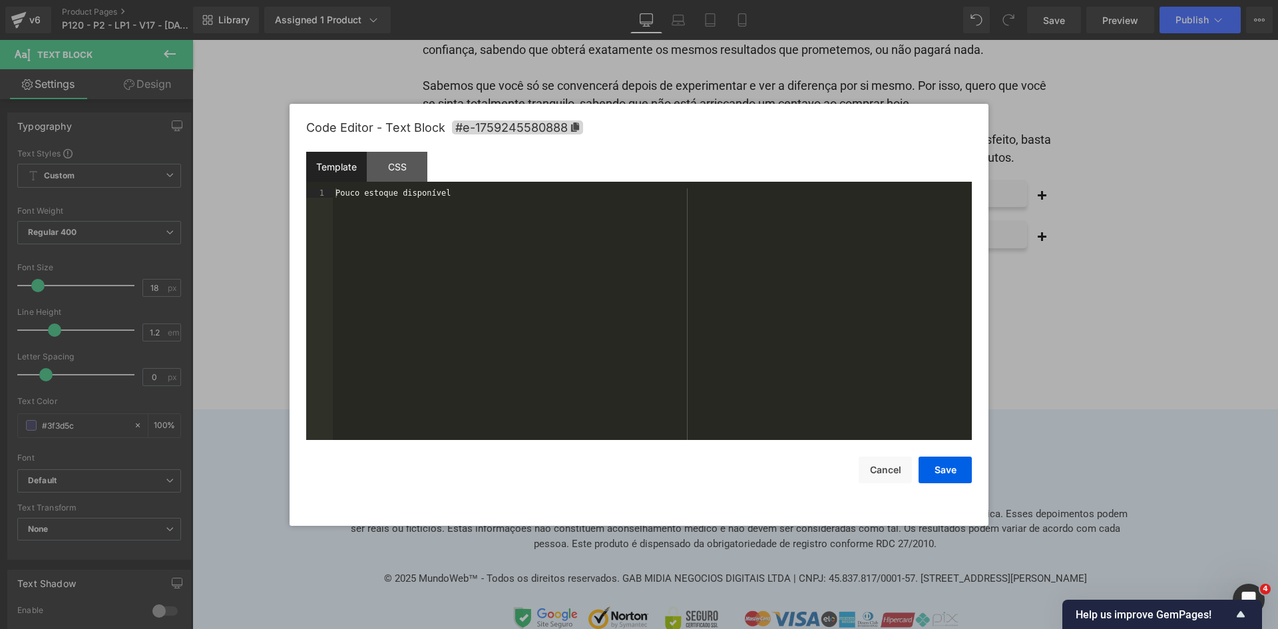
click at [761, 365] on div "Pouco estoque disponível" at bounding box center [652, 323] width 639 height 270
drag, startPoint x: 946, startPoint y: 468, endPoint x: 921, endPoint y: 453, distance: 29.6
click at [945, 468] on button "Save" at bounding box center [944, 469] width 53 height 27
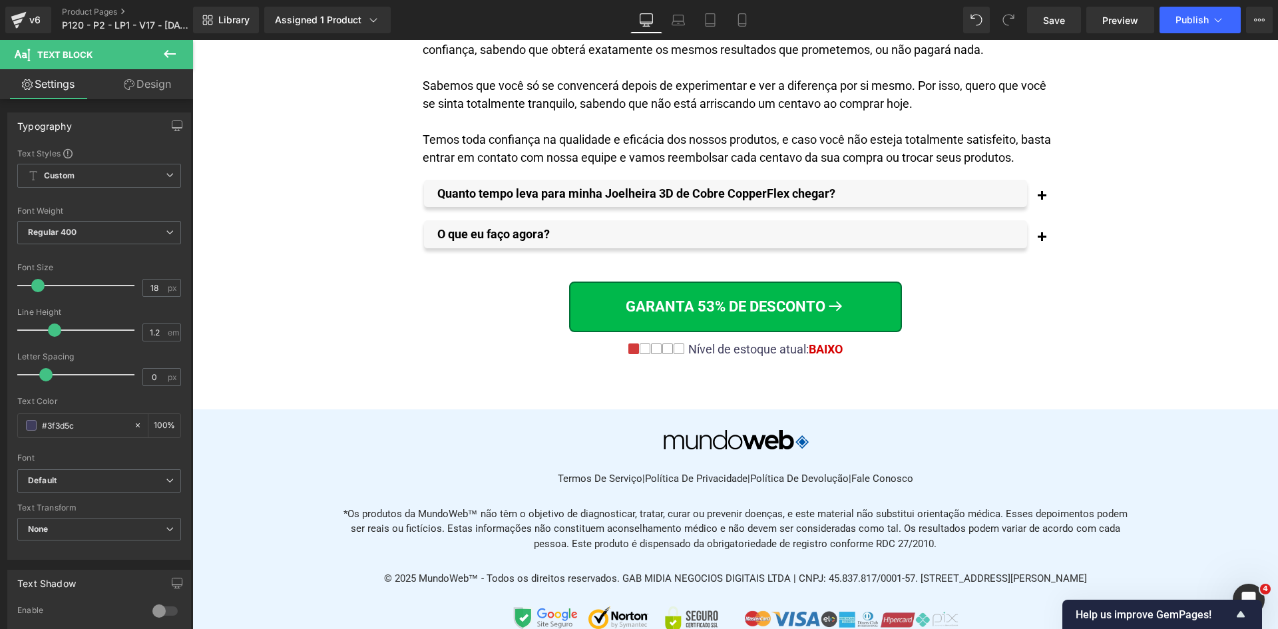
scroll to position [6885, 0]
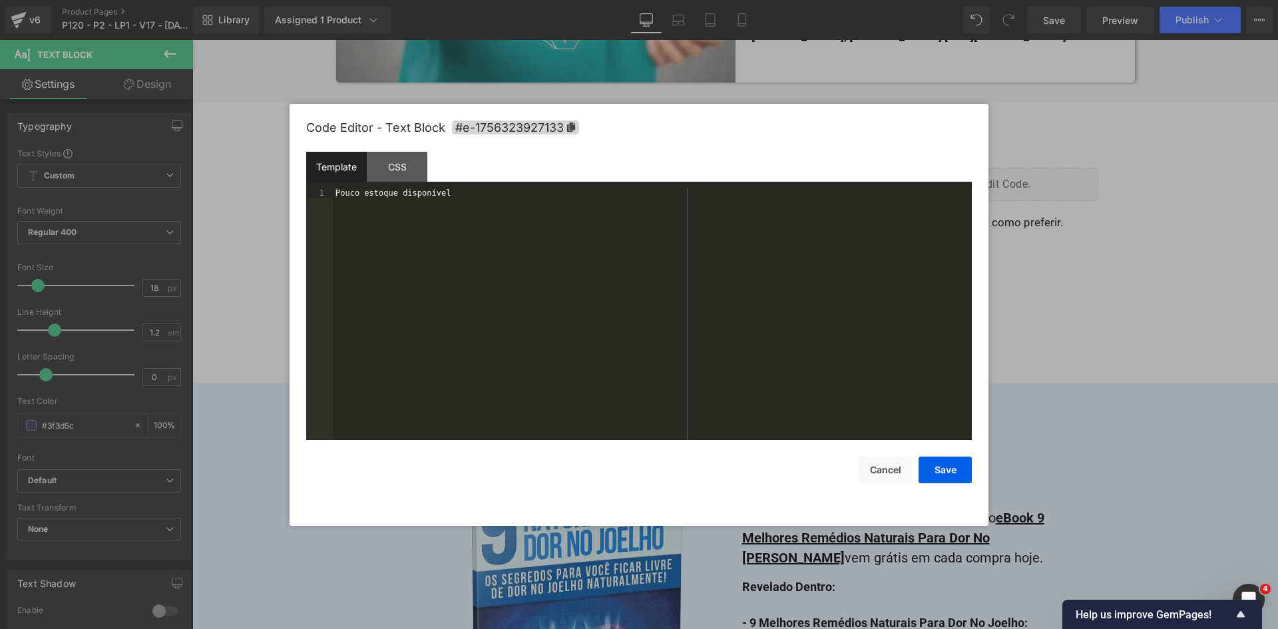
drag, startPoint x: 794, startPoint y: 396, endPoint x: 788, endPoint y: 387, distance: 11.1
click at [791, 0] on div "Accordion You are previewing how the will restyle your page. You can not edit E…" at bounding box center [639, 0] width 1278 height 0
click at [767, 344] on div "Pouco estoque disponível" at bounding box center [652, 323] width 639 height 270
click at [943, 467] on button "Save" at bounding box center [944, 469] width 53 height 27
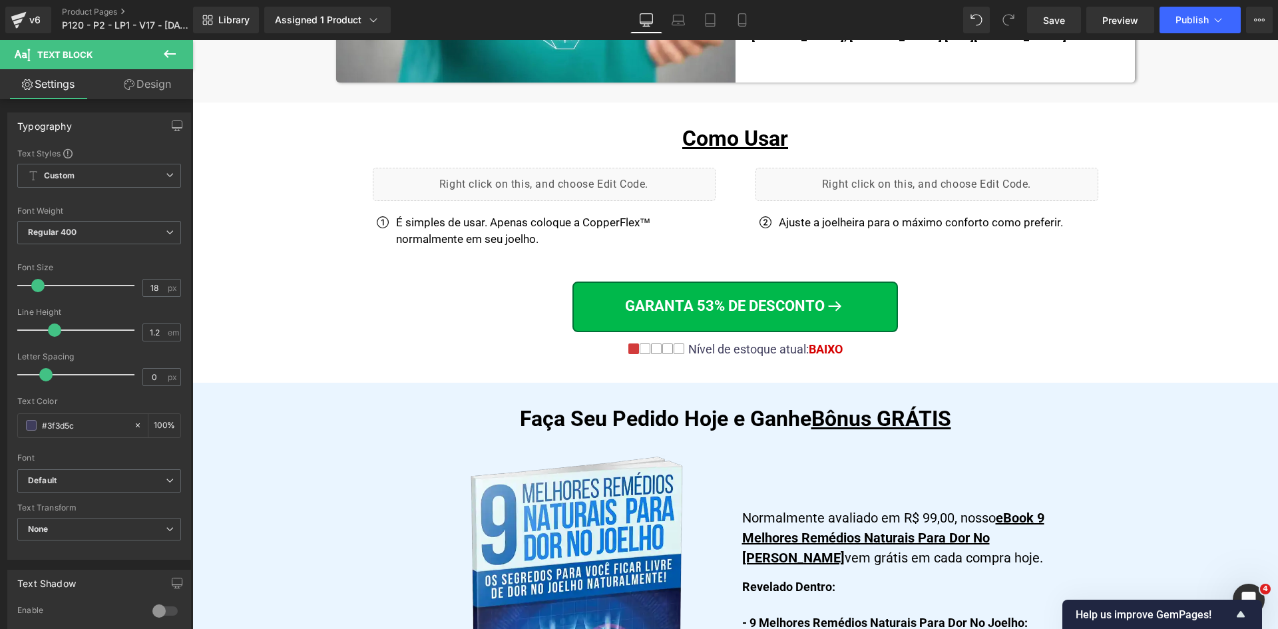
scroll to position [5402, 0]
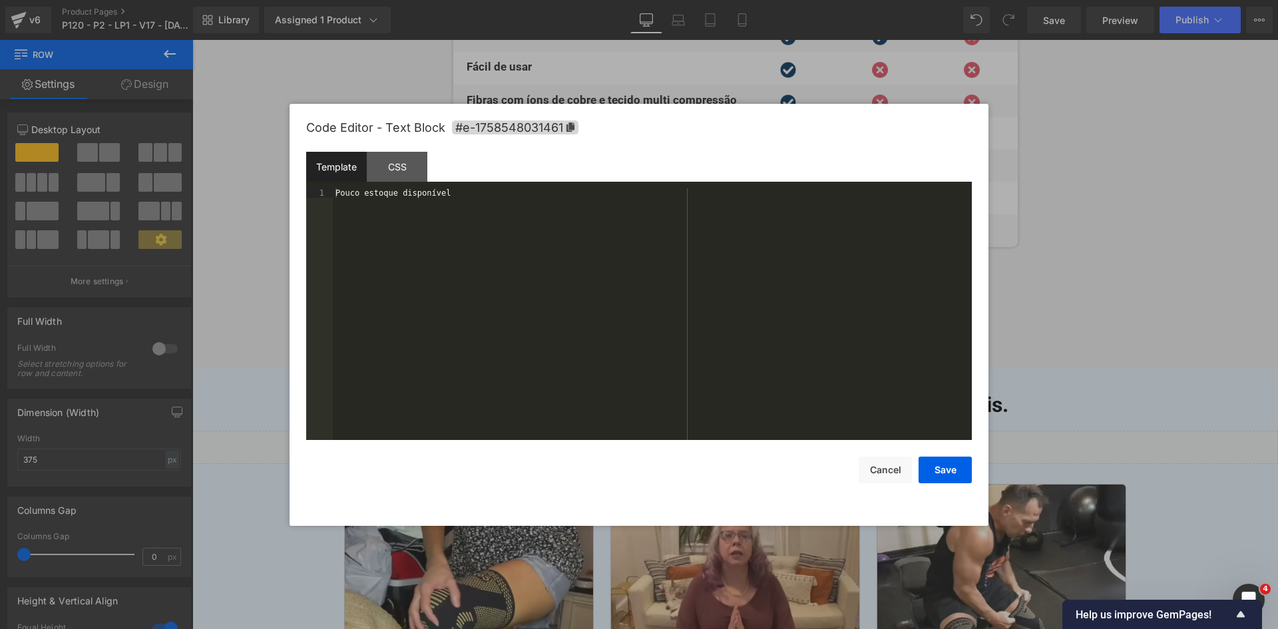
drag, startPoint x: 783, startPoint y: 391, endPoint x: 760, endPoint y: 342, distance: 54.5
click at [782, 0] on div "Accordion You are previewing how the will restyle your page. You can not edit E…" at bounding box center [639, 0] width 1278 height 0
click at [755, 327] on div "Pouco estoque disponível" at bounding box center [652, 323] width 639 height 270
drag, startPoint x: 934, startPoint y: 462, endPoint x: 728, endPoint y: 367, distance: 227.4
click at [934, 462] on button "Save" at bounding box center [944, 469] width 53 height 27
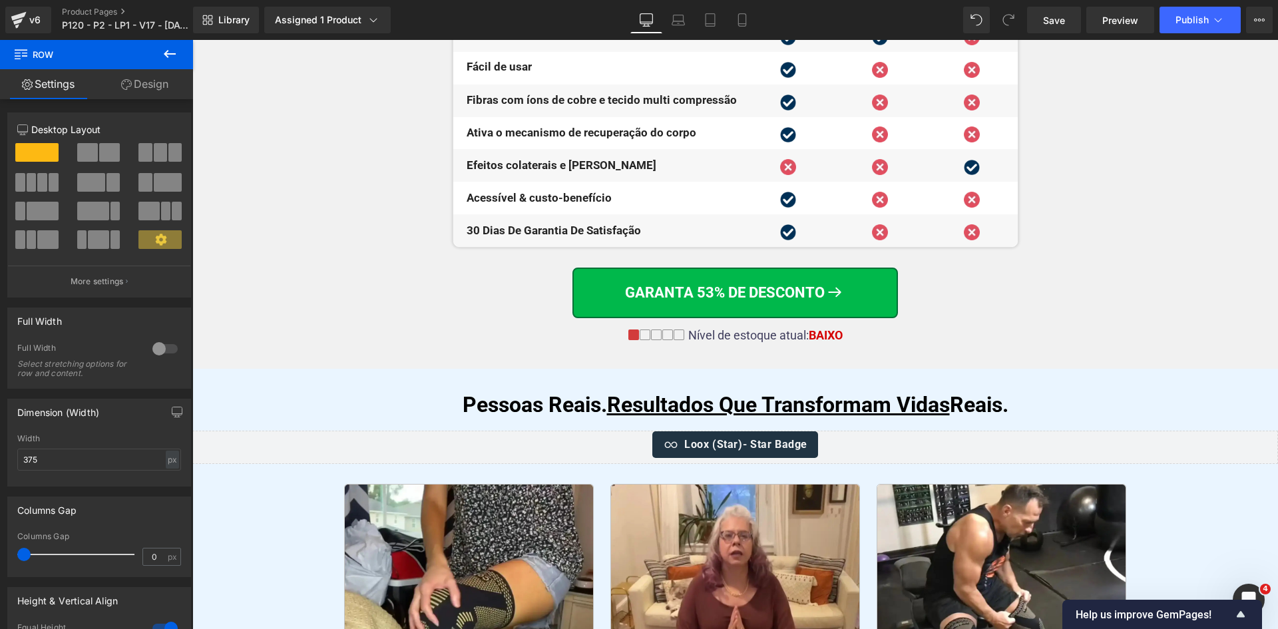
scroll to position [4883, 0]
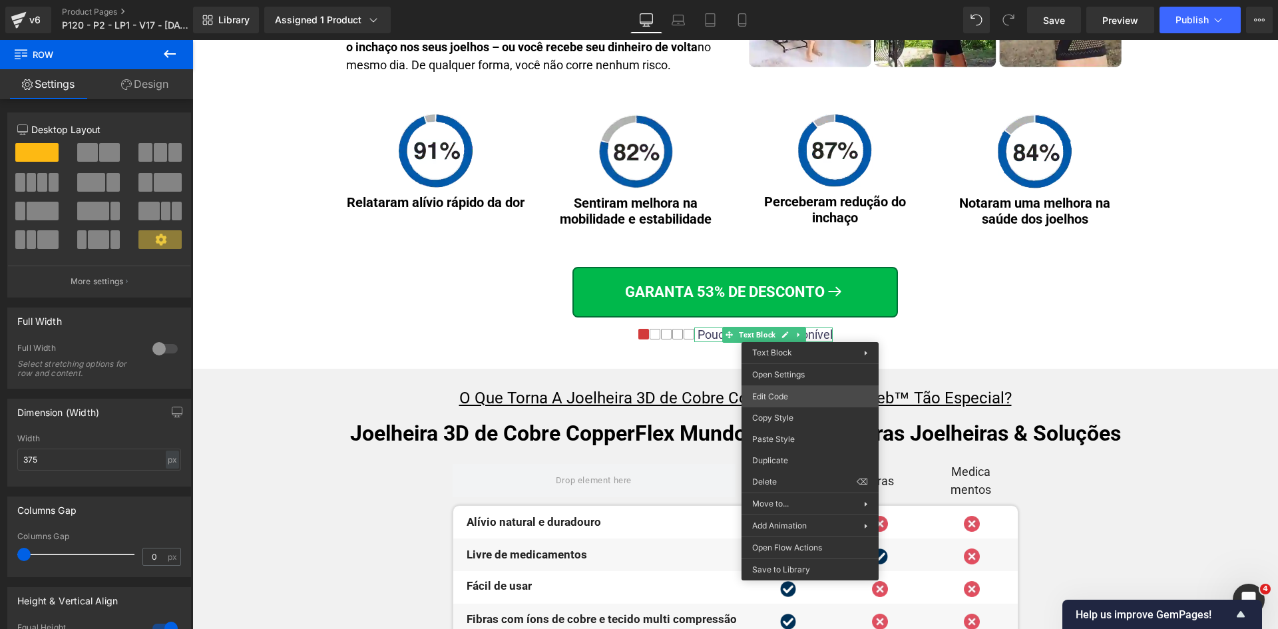
click at [796, 0] on div "Accordion You are previewing how the will restyle your page. You can not edit E…" at bounding box center [639, 0] width 1278 height 0
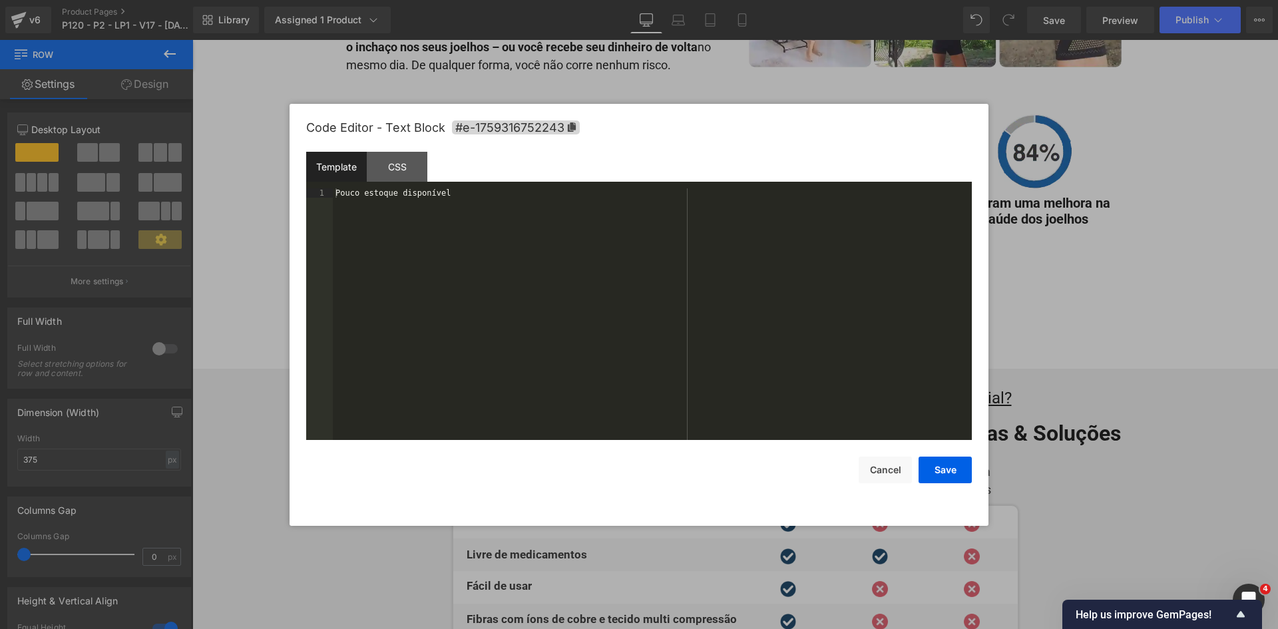
click at [638, 273] on div "Pouco estoque disponível" at bounding box center [652, 323] width 639 height 270
drag, startPoint x: 937, startPoint y: 473, endPoint x: 675, endPoint y: 198, distance: 379.8
click at [937, 473] on button "Save" at bounding box center [944, 469] width 53 height 27
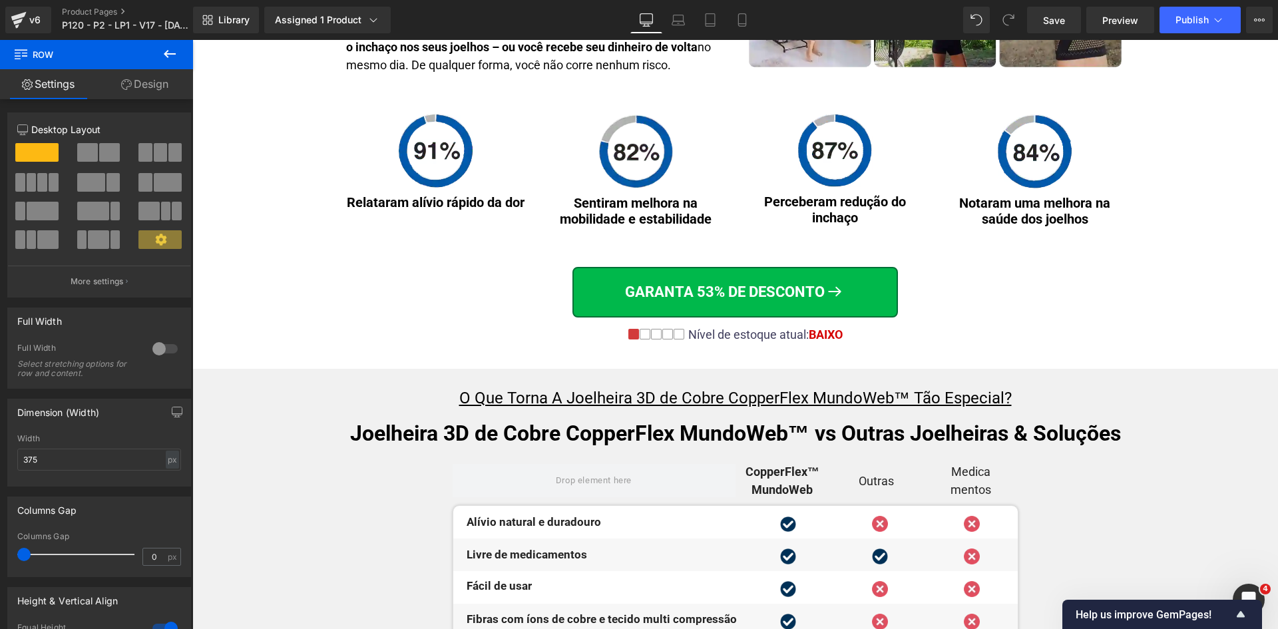
scroll to position [3183, 0]
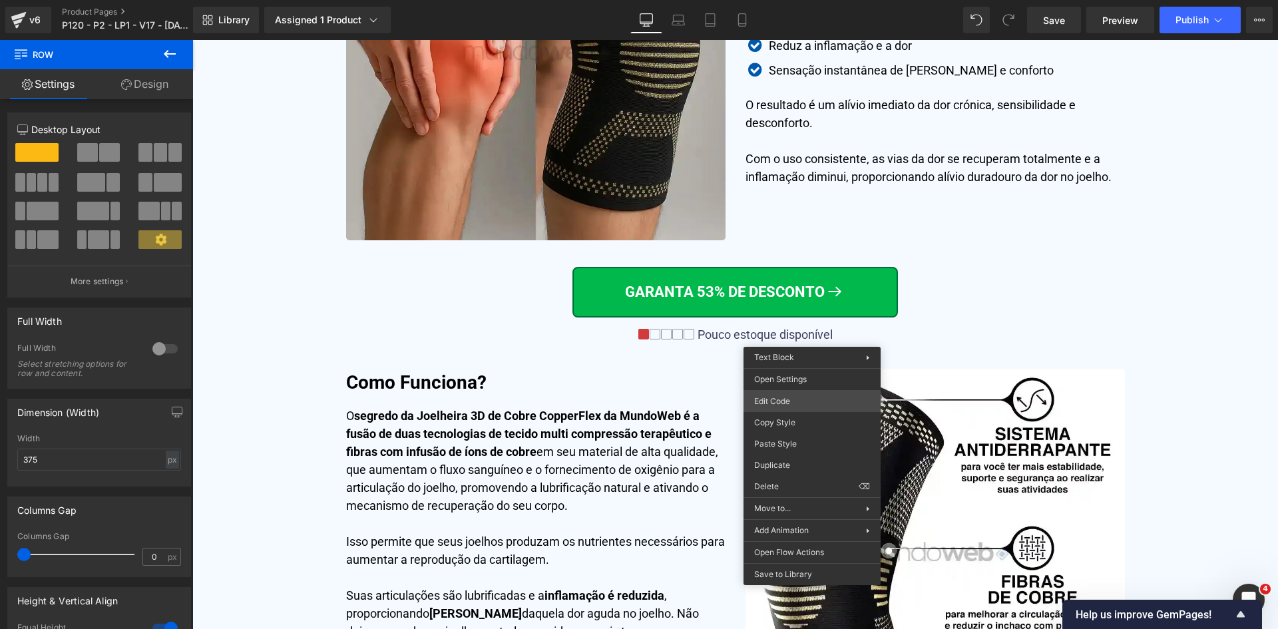
click at [807, 0] on div "Accordion You are previewing how the will restyle your page. You can not edit E…" at bounding box center [639, 0] width 1278 height 0
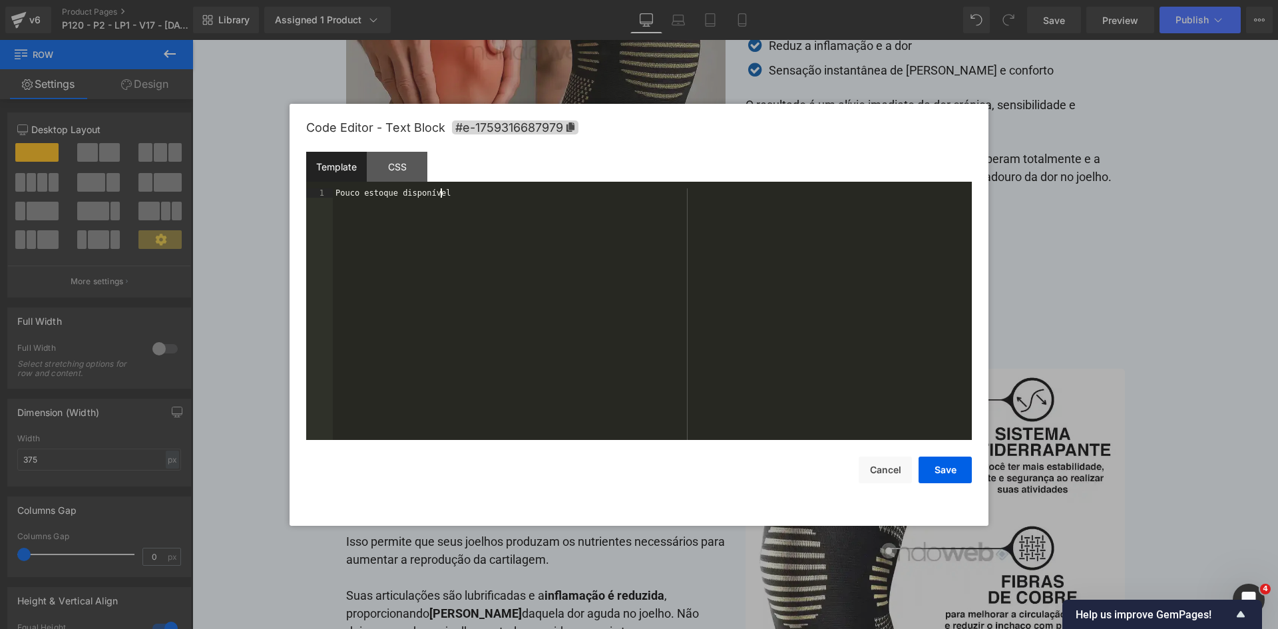
click at [726, 311] on div "Pouco estoque disponível" at bounding box center [652, 323] width 639 height 270
click at [930, 464] on button "Save" at bounding box center [944, 469] width 53 height 27
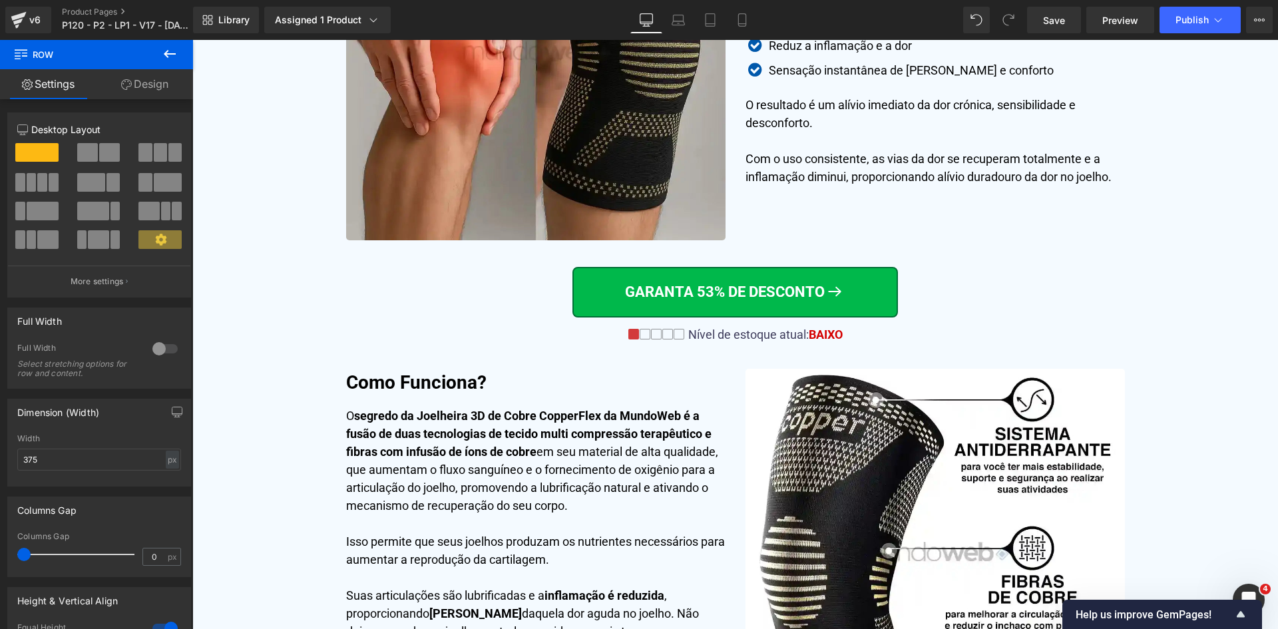
scroll to position [2210, 0]
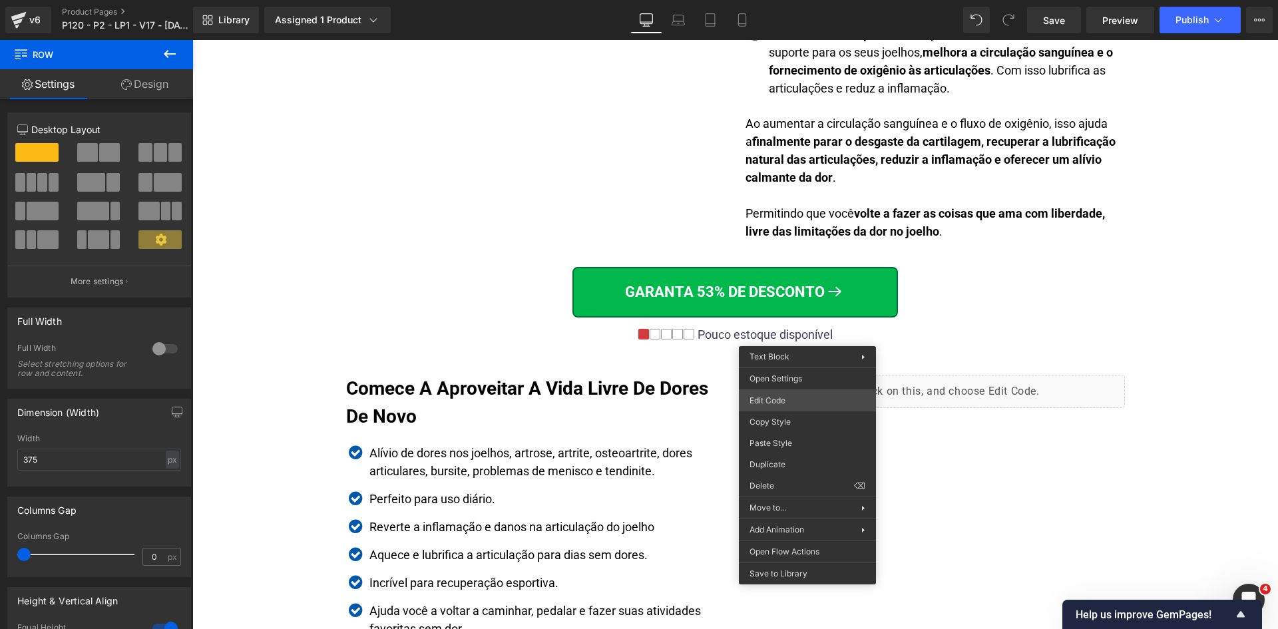
click at [790, 0] on div "Accordion You are previewing how the will restyle your page. You can not edit E…" at bounding box center [639, 0] width 1278 height 0
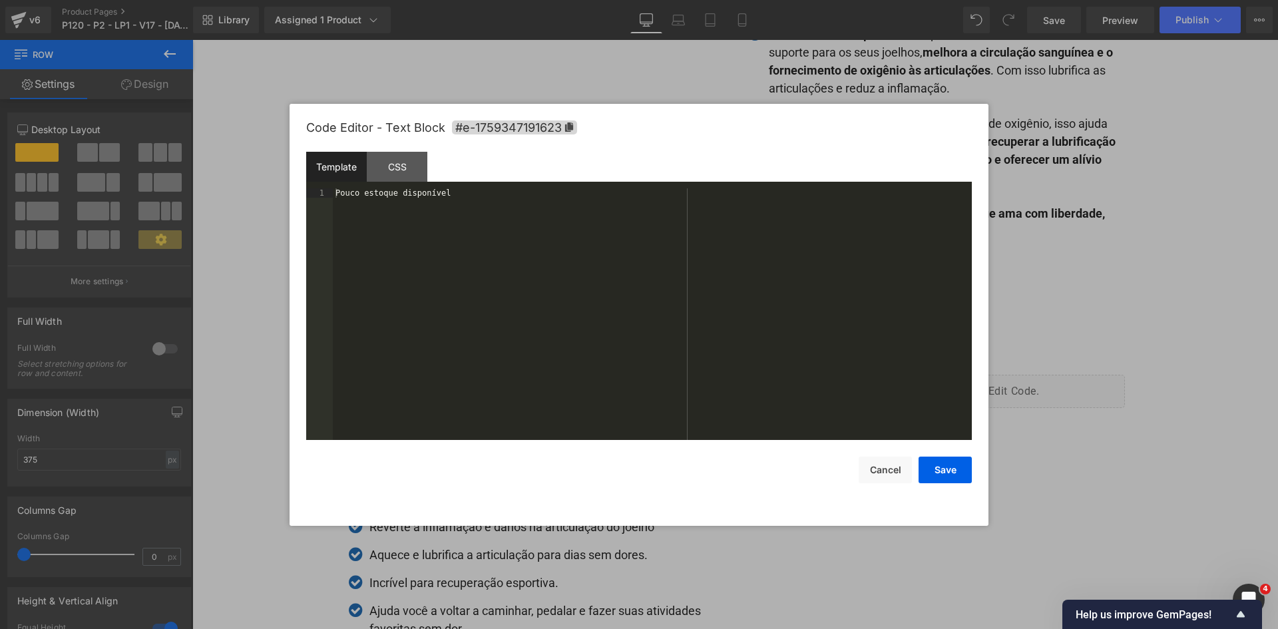
click at [675, 246] on div "Pouco estoque disponível" at bounding box center [652, 323] width 639 height 270
click at [934, 471] on button "Save" at bounding box center [944, 469] width 53 height 27
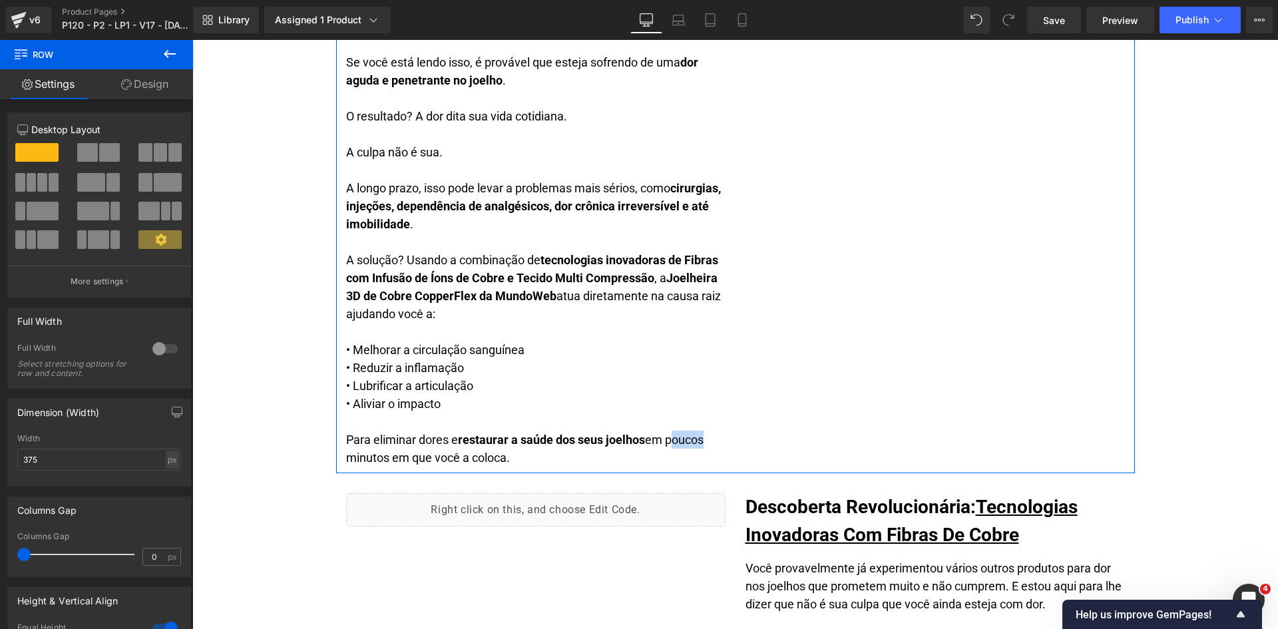
scroll to position [1017, 0]
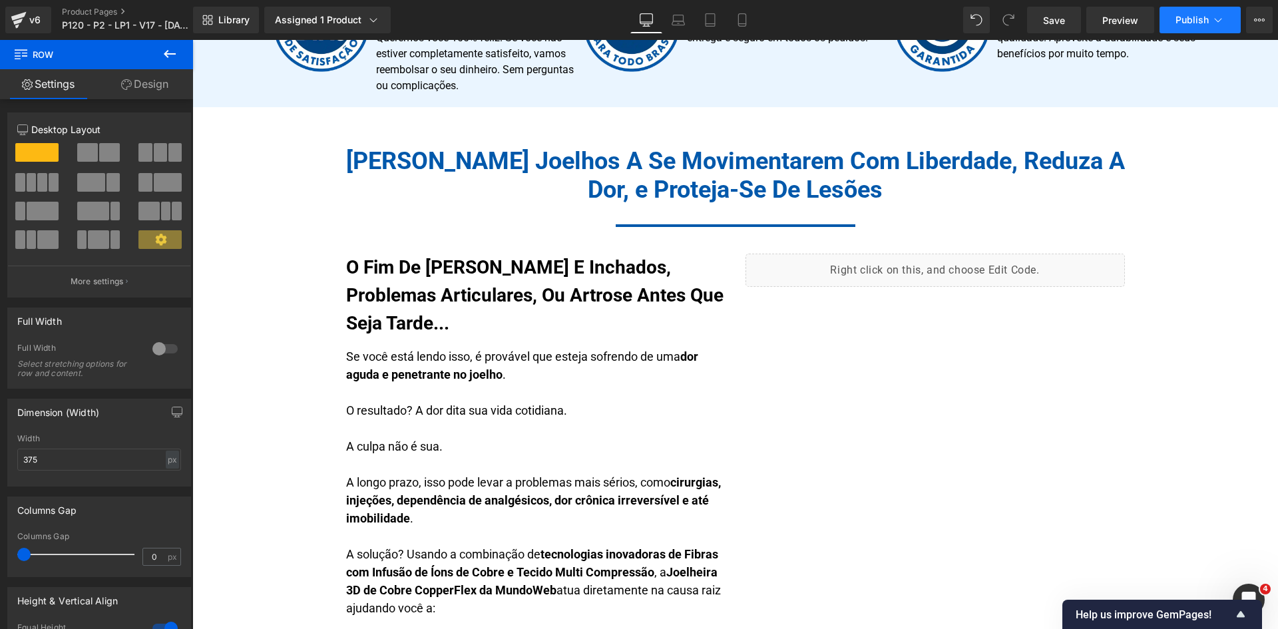
click at [1190, 25] on button "Publish" at bounding box center [1199, 20] width 81 height 27
click at [739, 23] on icon at bounding box center [741, 19] width 13 height 13
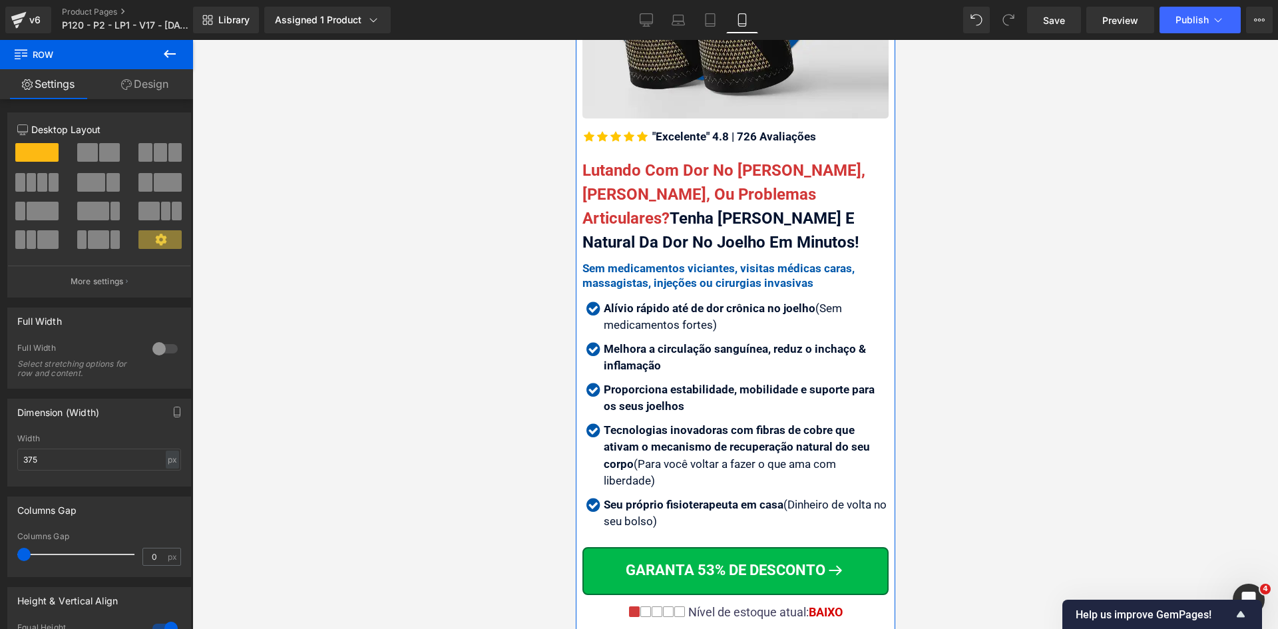
scroll to position [333, 0]
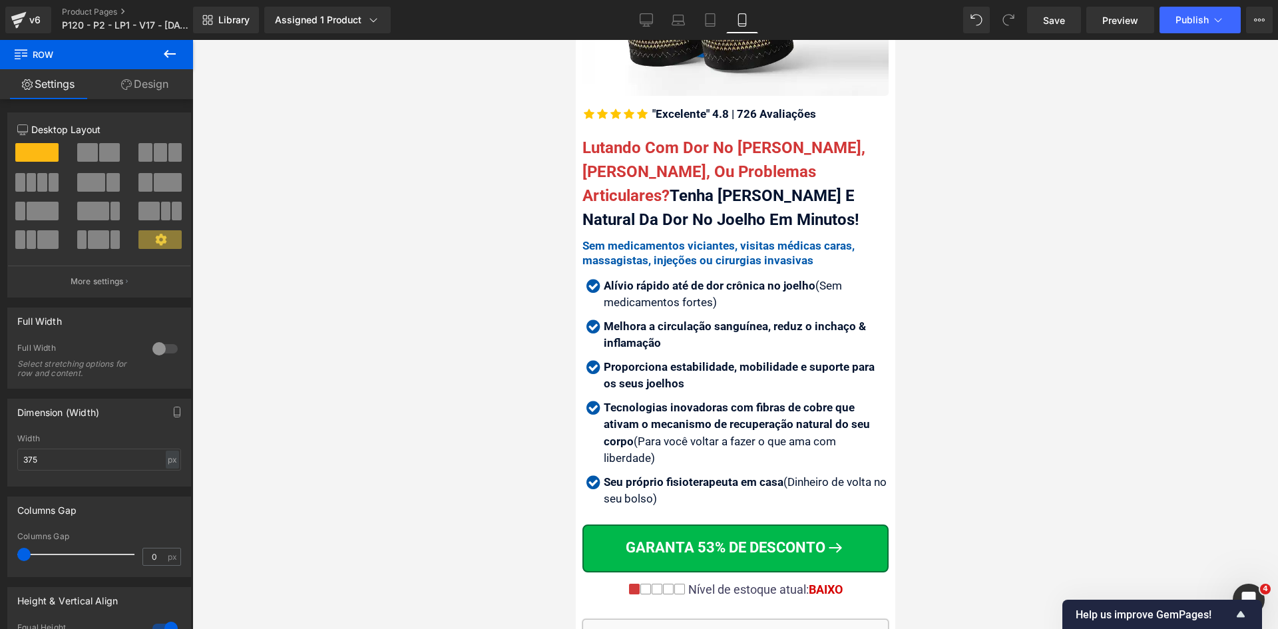
drag, startPoint x: 1204, startPoint y: 25, endPoint x: 1148, endPoint y: 187, distance: 171.1
click at [1203, 34] on div "Library Assigned 1 Product Product Preview Joelheira 3D de Cobre CopperFlex Man…" at bounding box center [735, 20] width 1085 height 40
click at [1180, 20] on span "Publish" at bounding box center [1191, 20] width 33 height 11
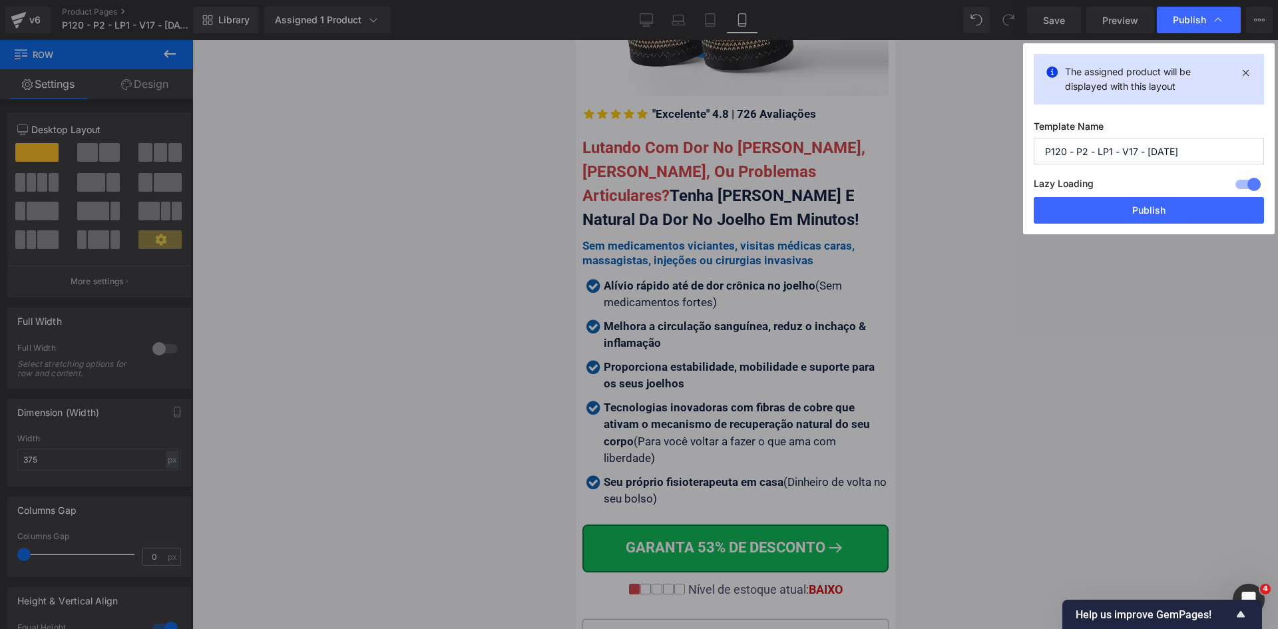
drag, startPoint x: 921, startPoint y: 114, endPoint x: 896, endPoint y: 115, distance: 25.3
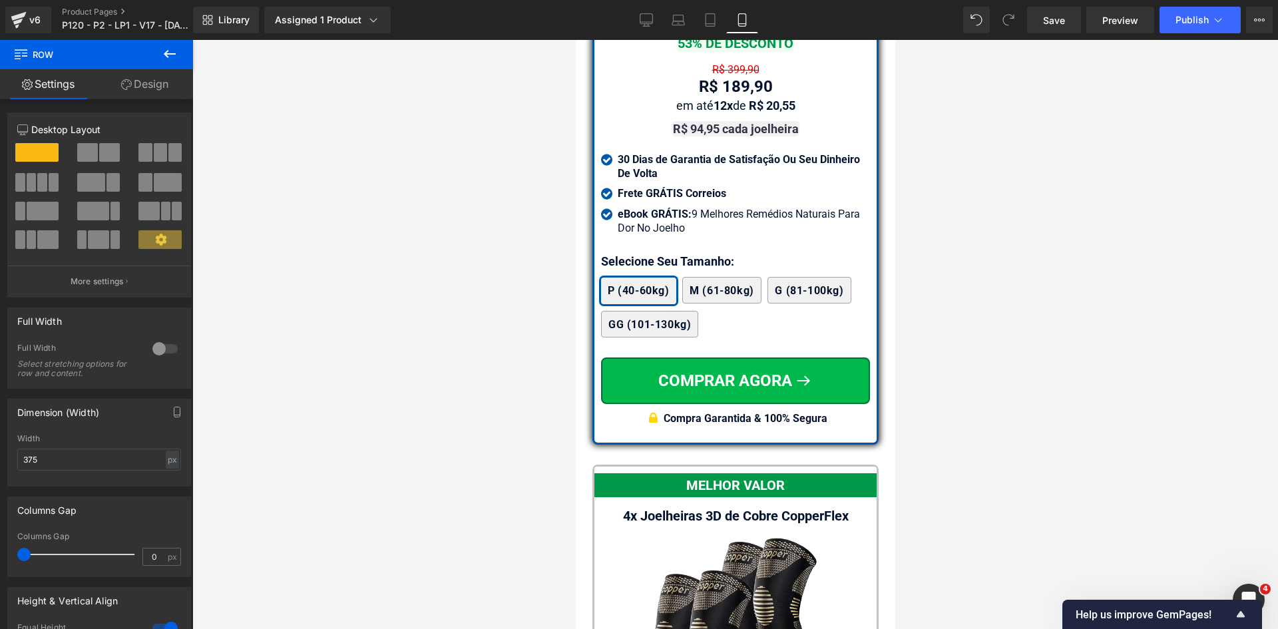
scroll to position [11325, 0]
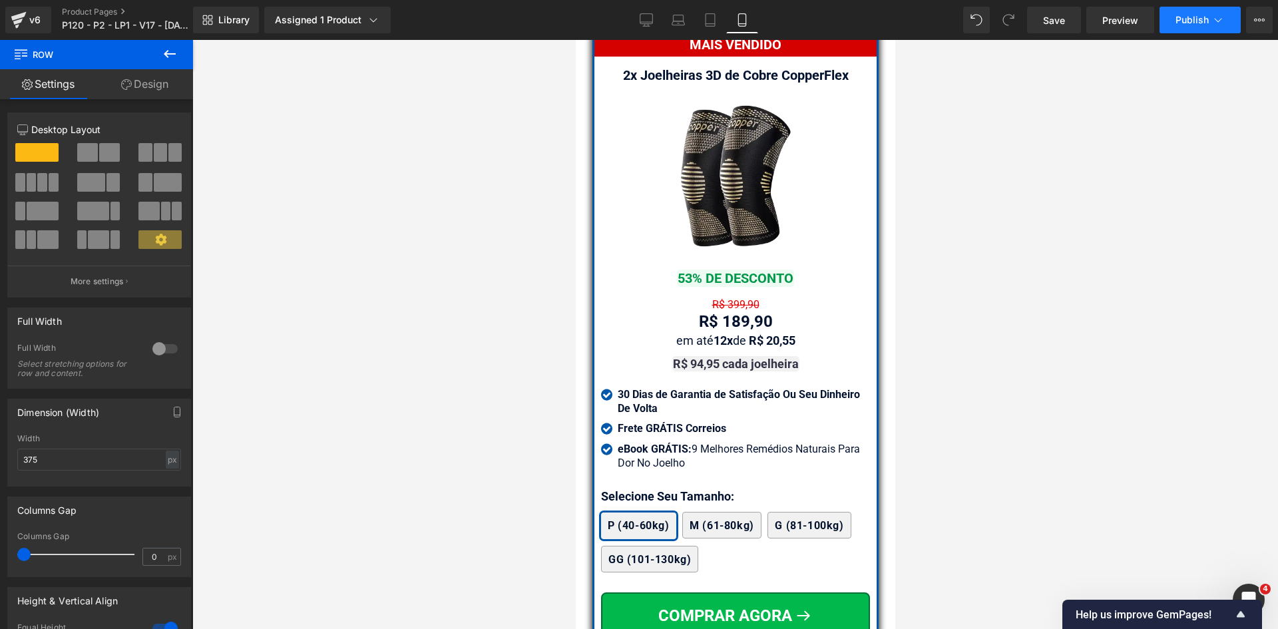
click at [1192, 24] on span "Publish" at bounding box center [1191, 20] width 33 height 11
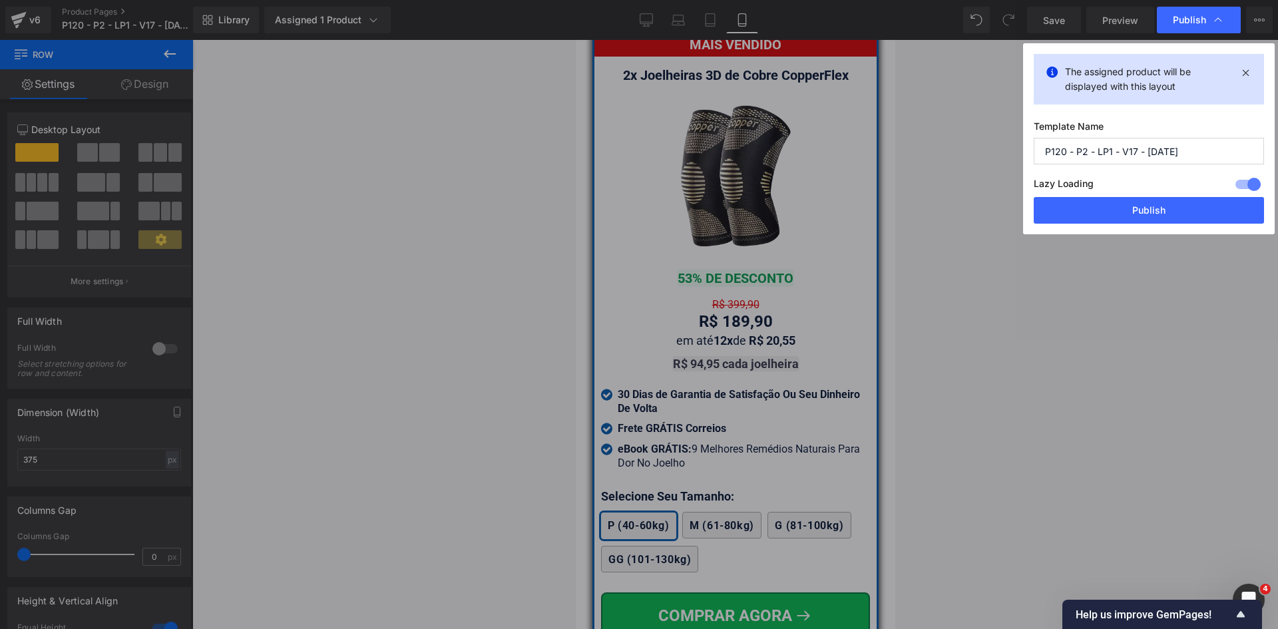
drag, startPoint x: 1168, startPoint y: 214, endPoint x: 1111, endPoint y: 209, distance: 57.4
click at [1167, 214] on button "Publish" at bounding box center [1148, 210] width 230 height 27
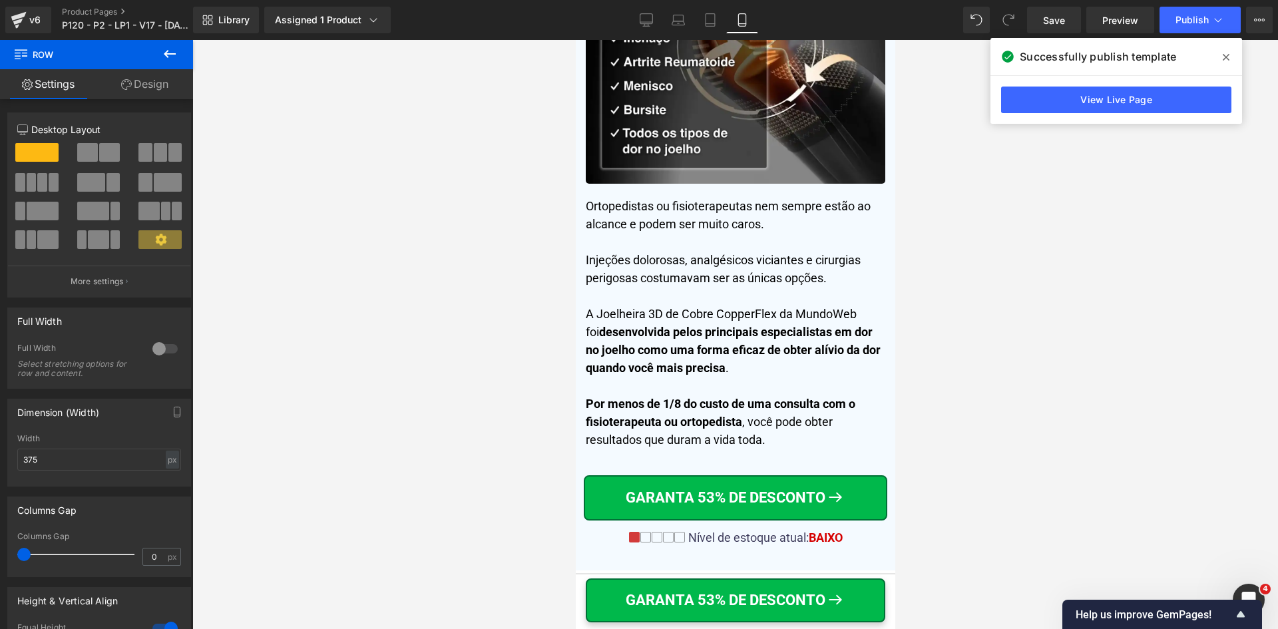
scroll to position [5592, 0]
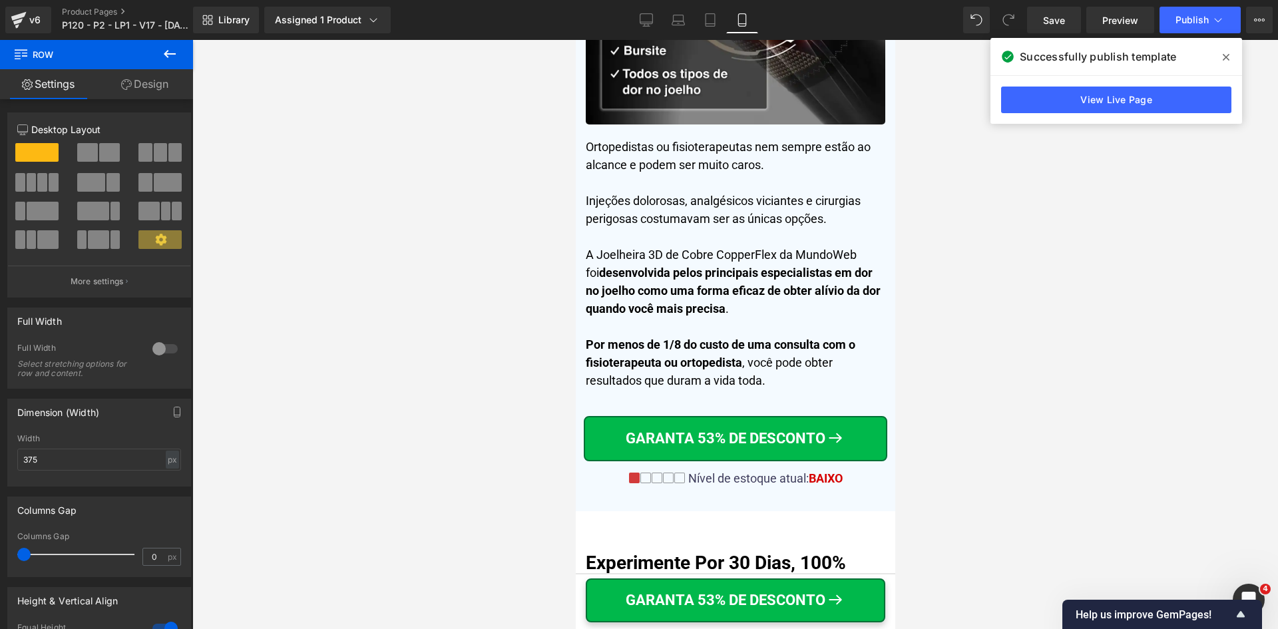
drag, startPoint x: 893, startPoint y: 471, endPoint x: 1631, endPoint y: 169, distance: 798.0
